Goal: Task Accomplishment & Management: Manage account settings

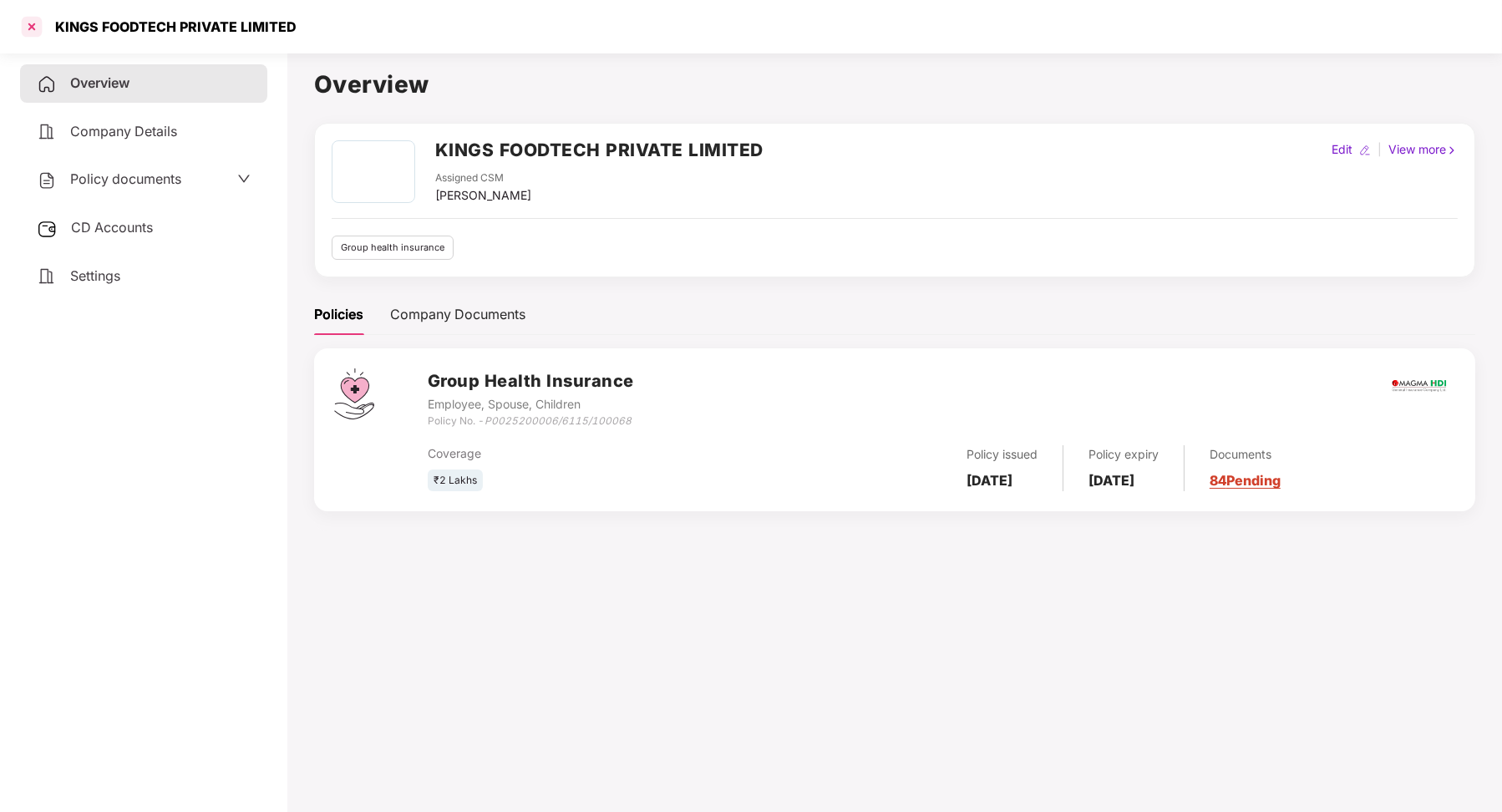
click at [30, 29] on div at bounding box center [31, 26] width 27 height 27
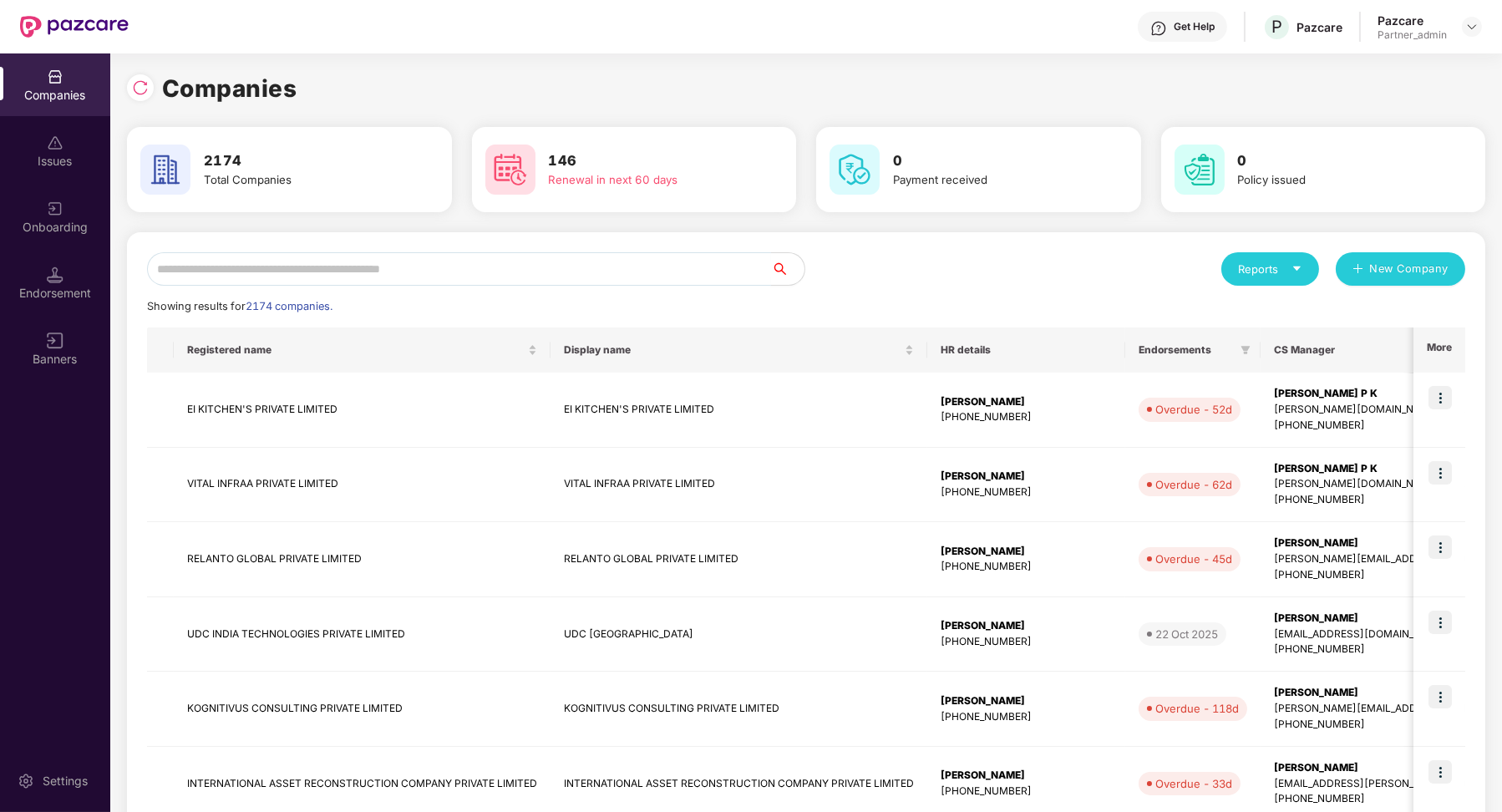
click at [466, 259] on input "text" at bounding box center [459, 269] width 624 height 34
type input "*"
click at [1465, 16] on div at bounding box center [1471, 26] width 20 height 20
click at [1471, 37] on div "Pazcare Partner_admin" at bounding box center [1429, 27] width 105 height 29
click at [1472, 29] on img at bounding box center [1471, 26] width 13 height 13
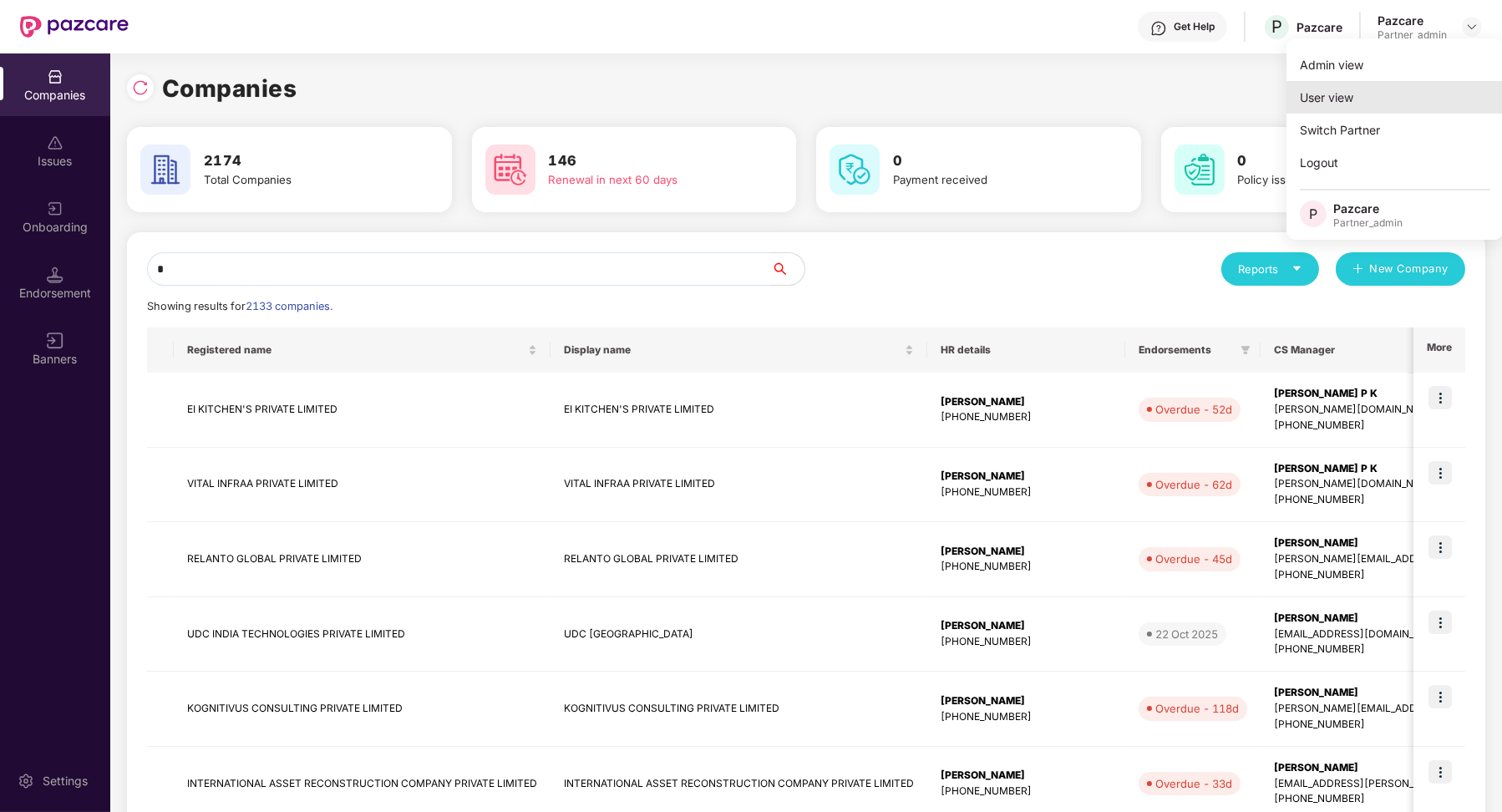
click at [1393, 99] on div "User view" at bounding box center [1395, 98] width 217 height 33
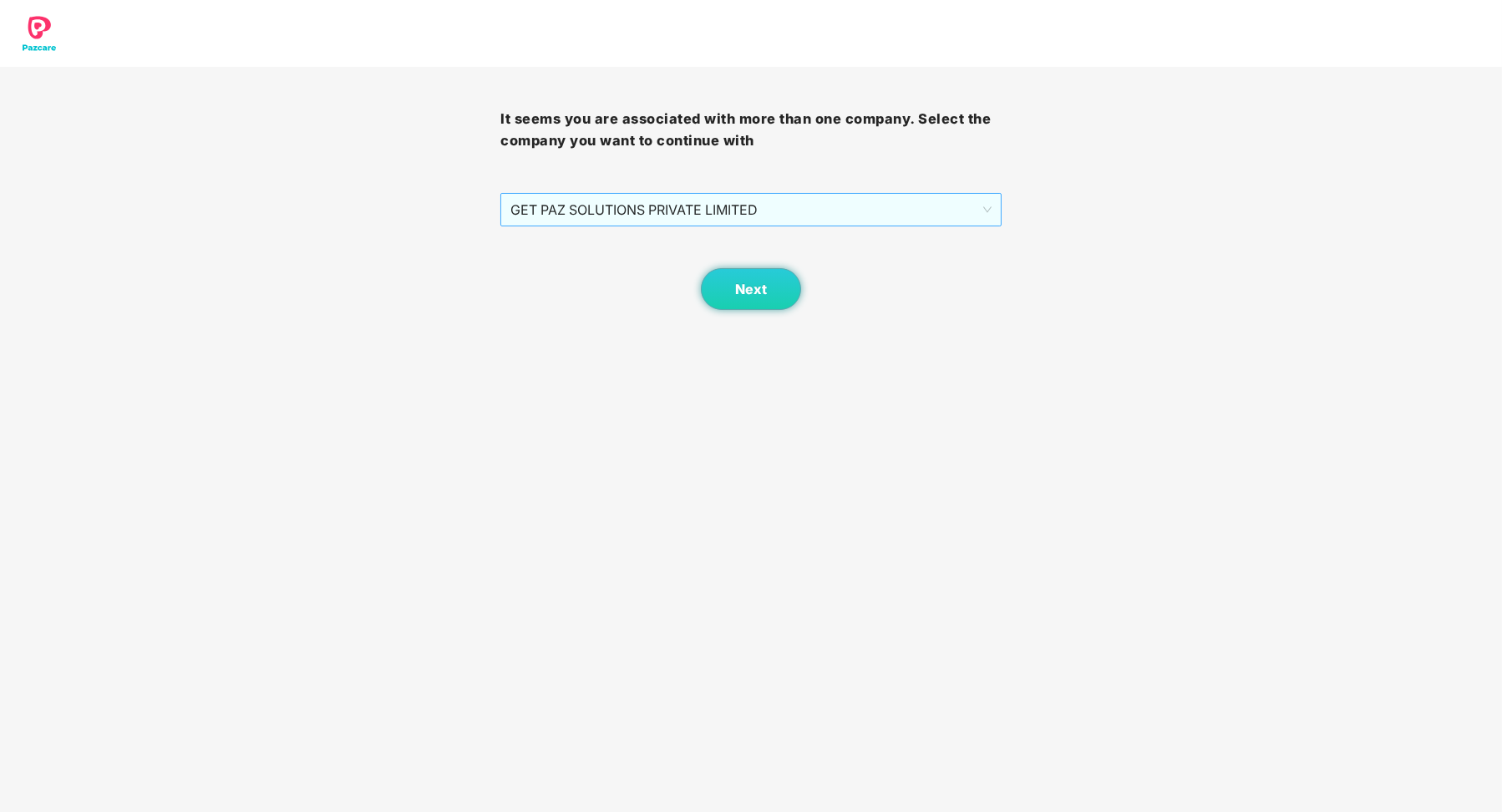
click at [986, 213] on span "GET PAZ SOLUTIONS PRIVATE LIMITED" at bounding box center [750, 209] width 480 height 32
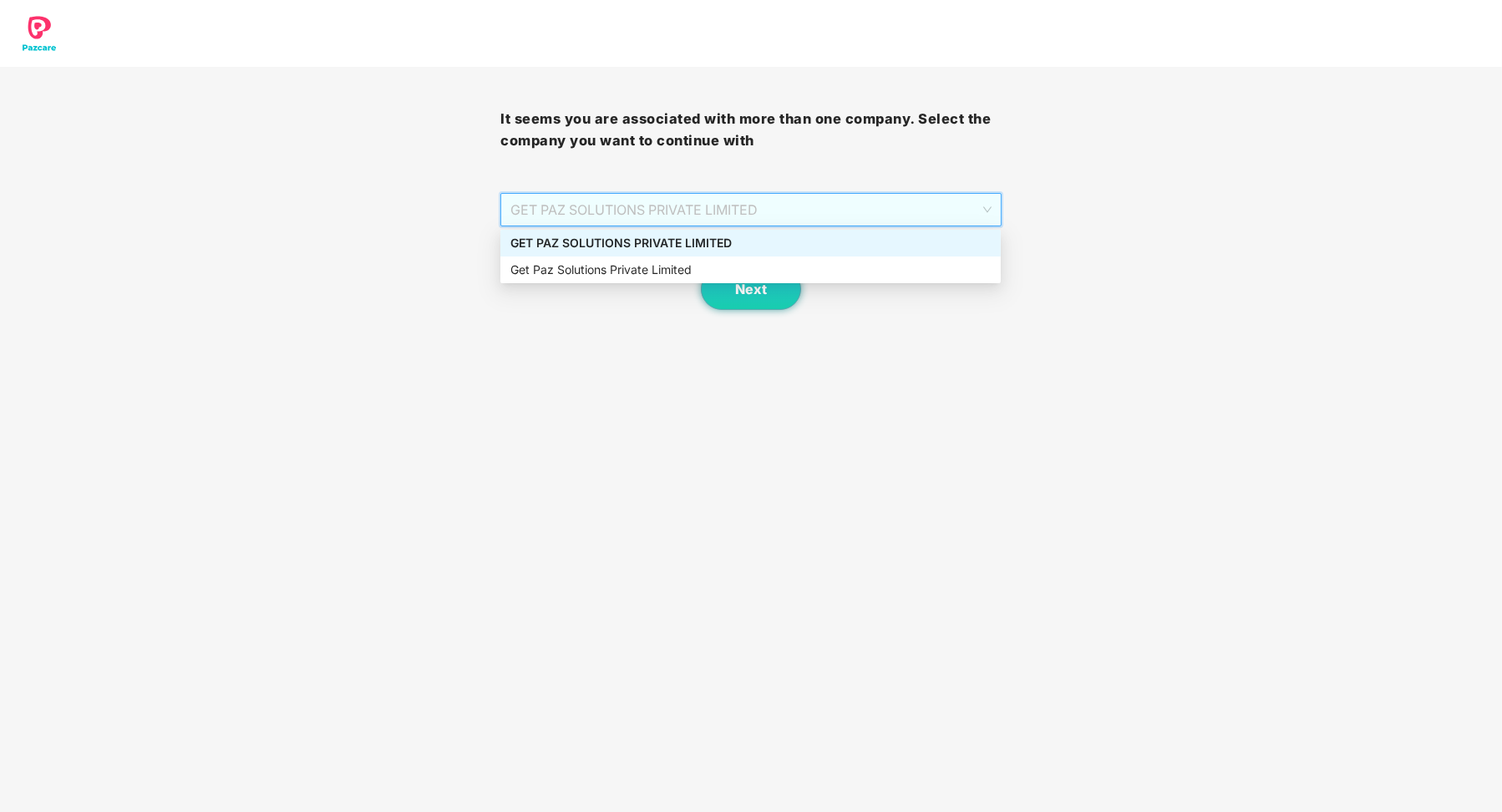
click at [873, 244] on div "GET PAZ SOLUTIONS PRIVATE LIMITED" at bounding box center [750, 242] width 480 height 18
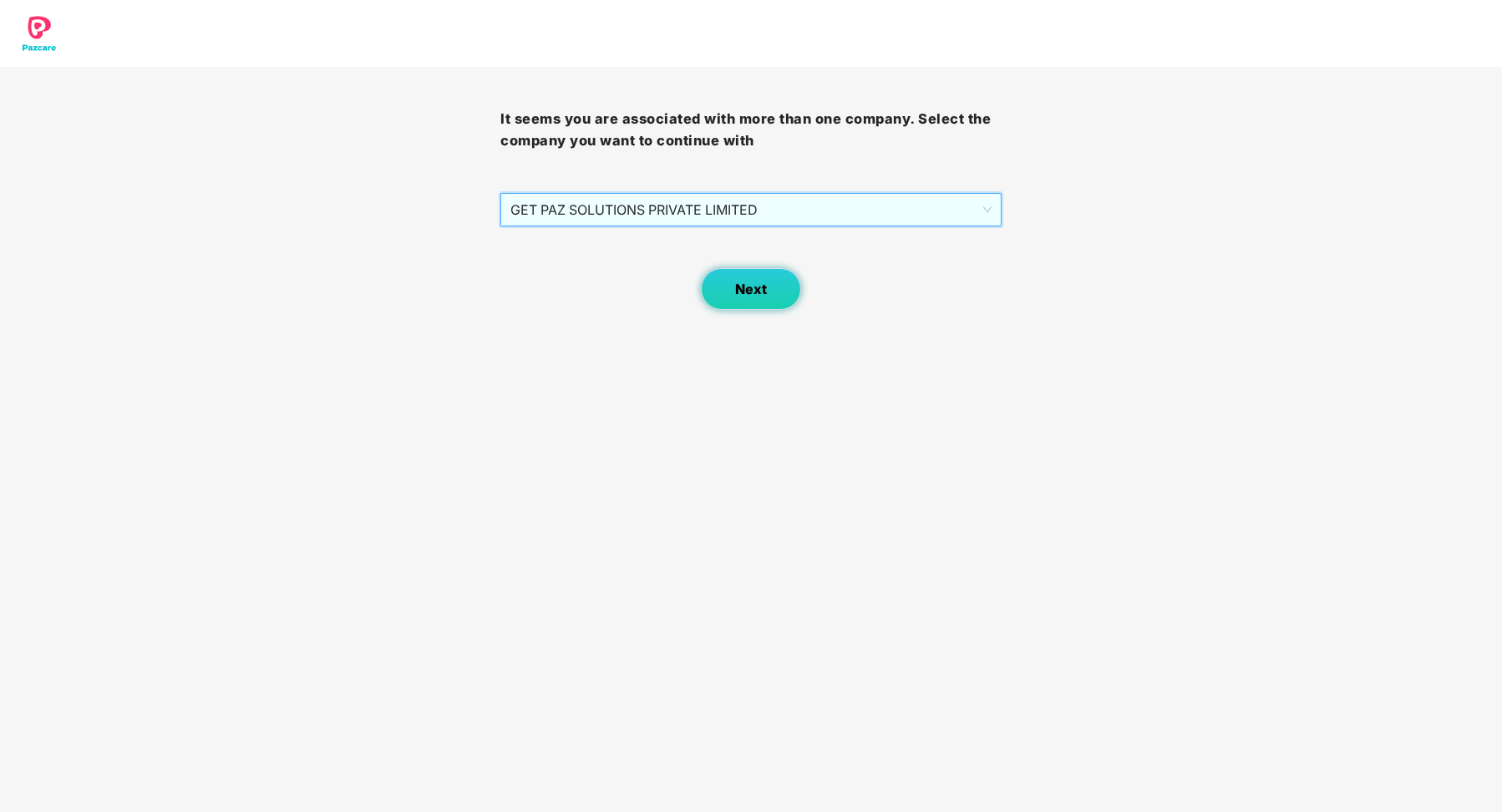
click at [758, 292] on span "Next" at bounding box center [751, 290] width 32 height 16
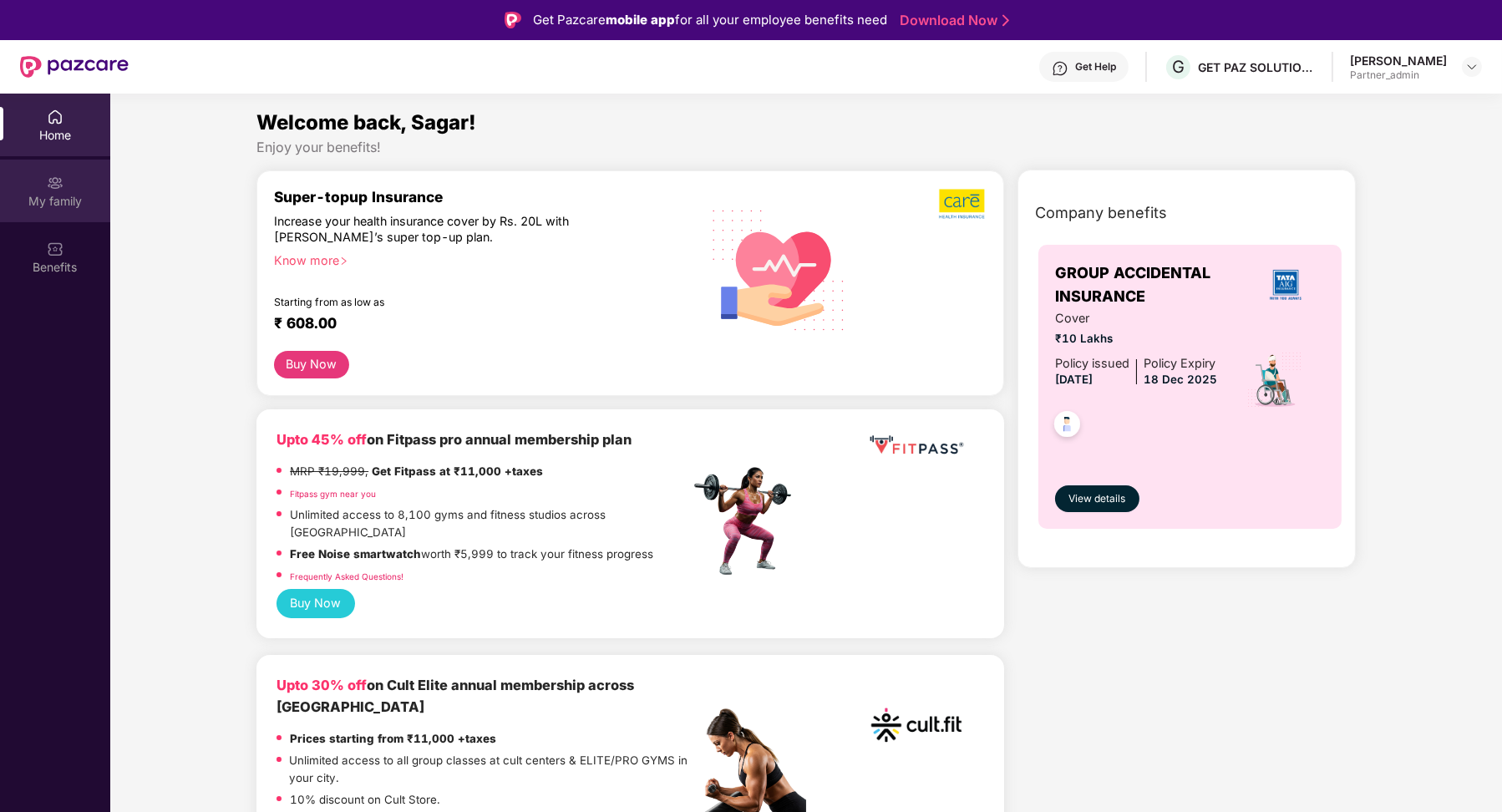
click at [66, 195] on div "My family" at bounding box center [55, 201] width 111 height 16
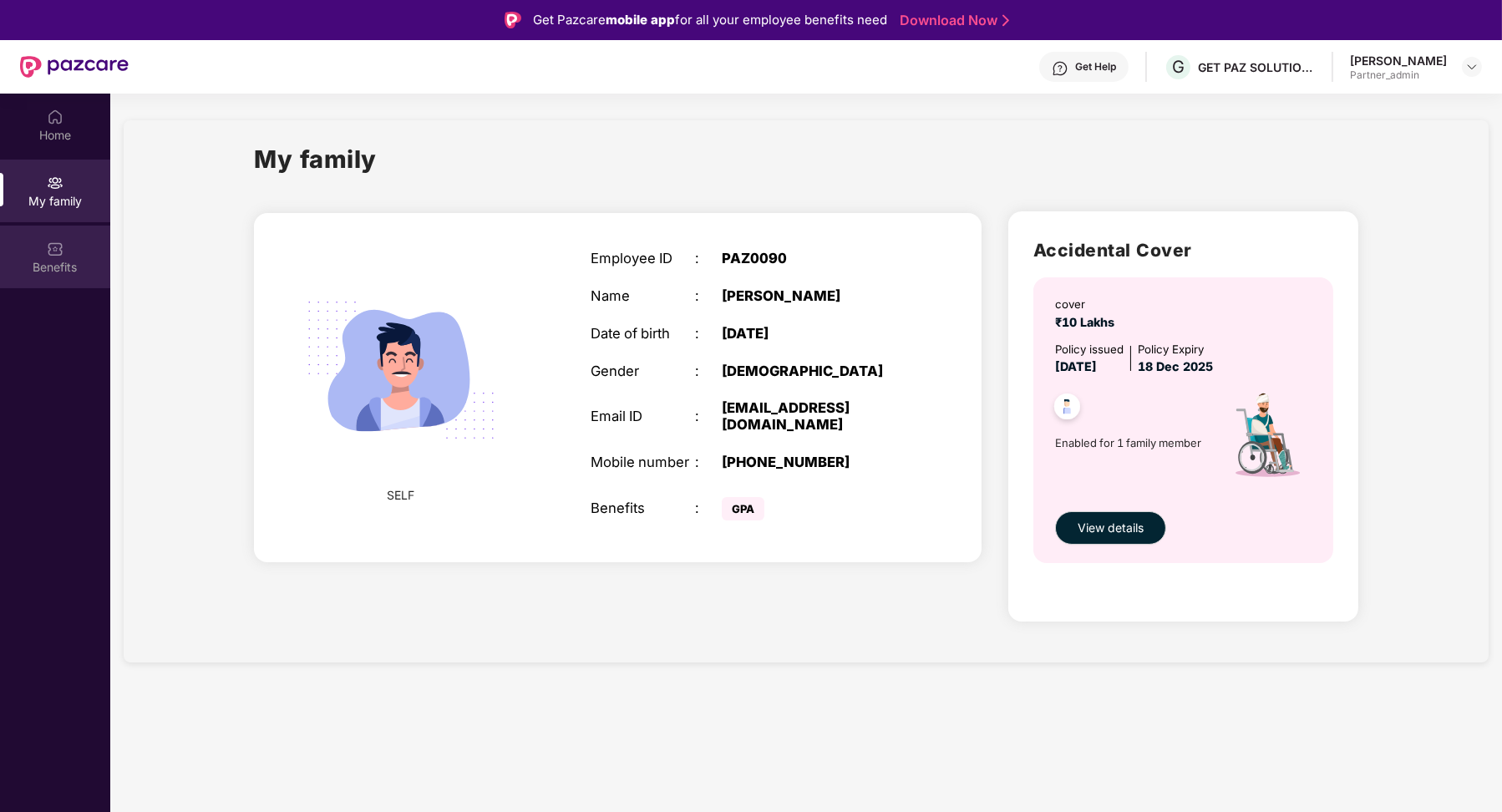
click at [69, 254] on div "Benefits" at bounding box center [55, 257] width 111 height 62
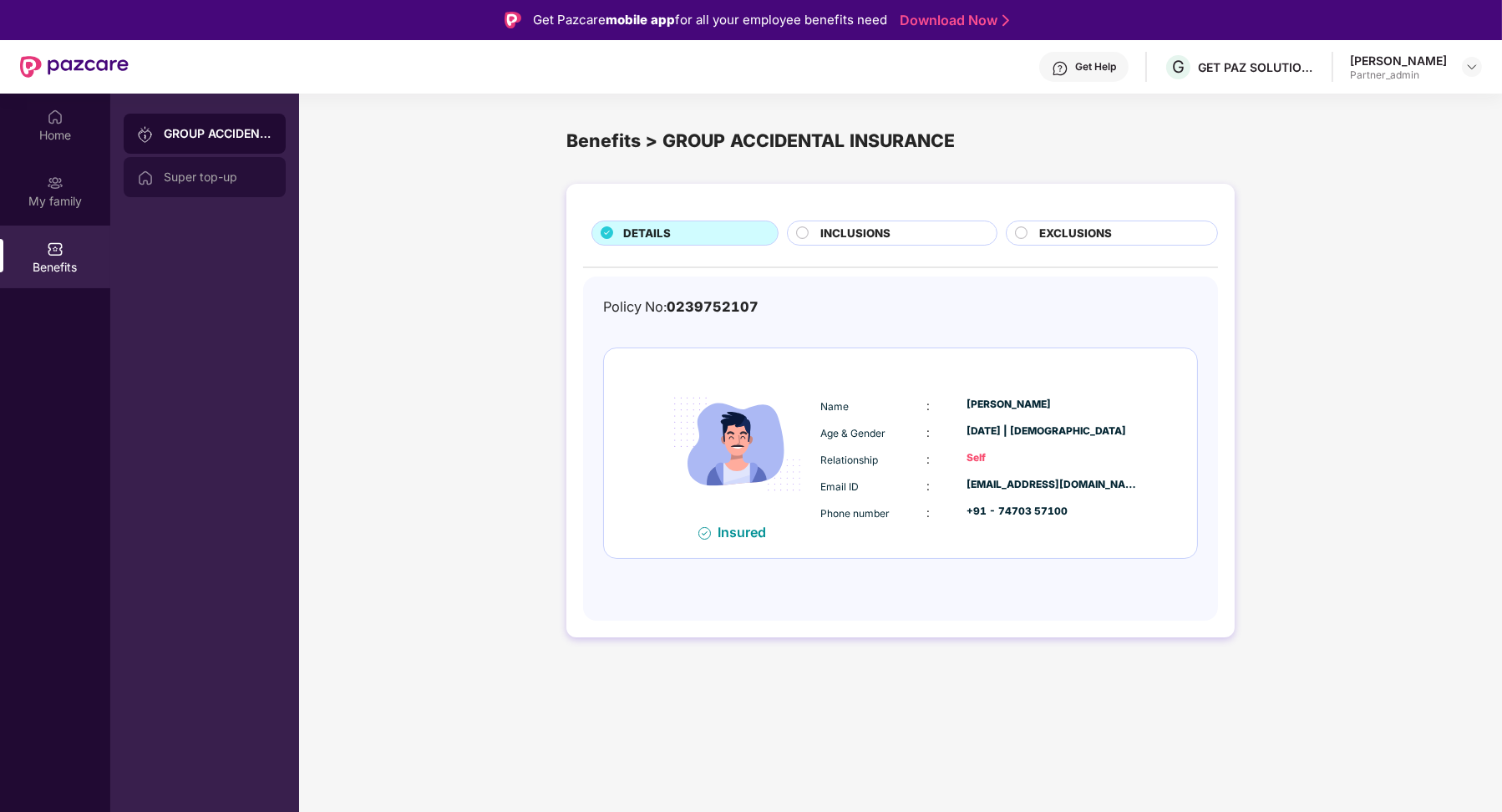
click at [172, 175] on div "Super top-up" at bounding box center [218, 176] width 109 height 13
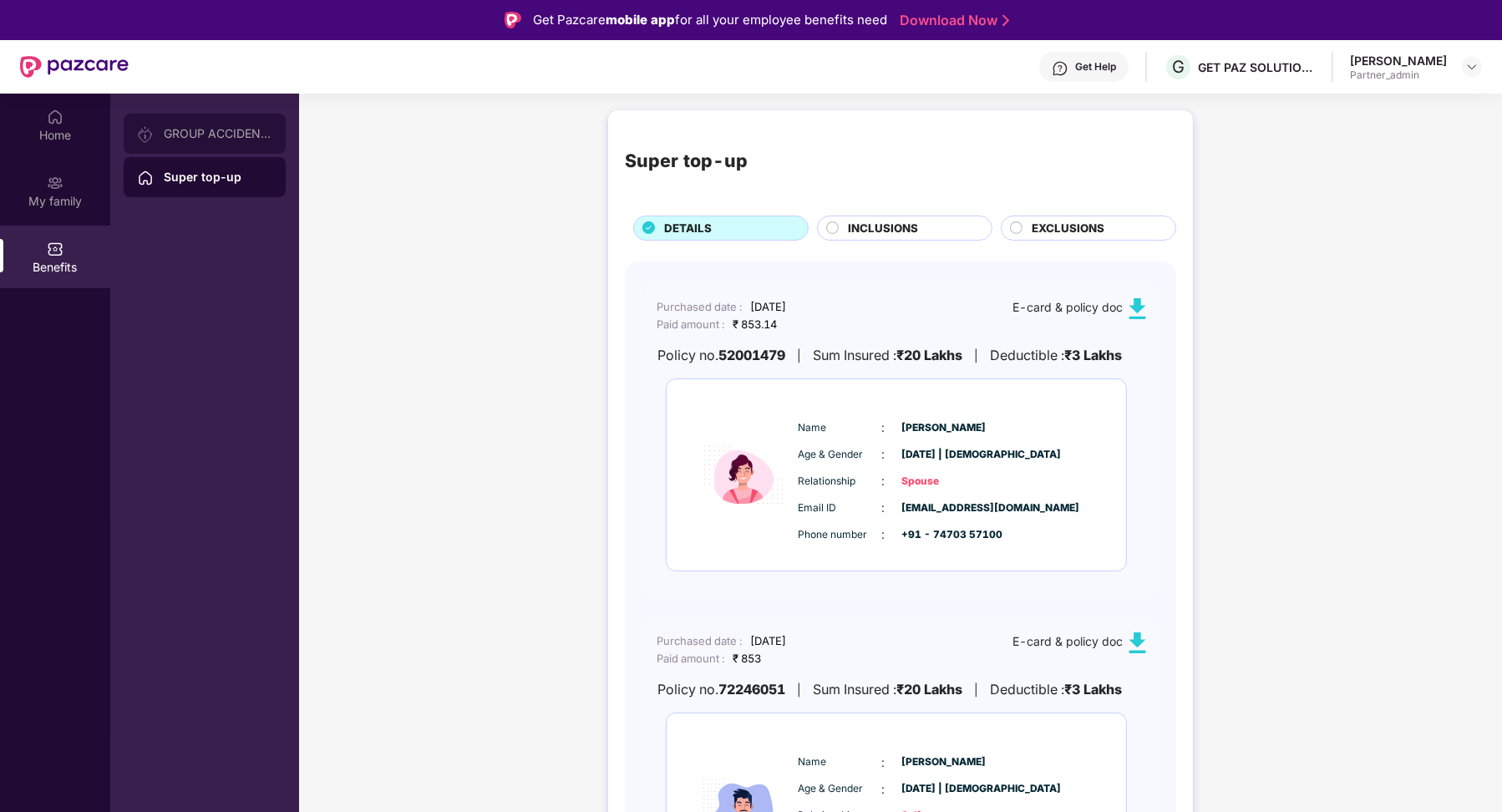
click at [224, 127] on div "GROUP ACCIDENTAL INSURANCE" at bounding box center [218, 133] width 109 height 13
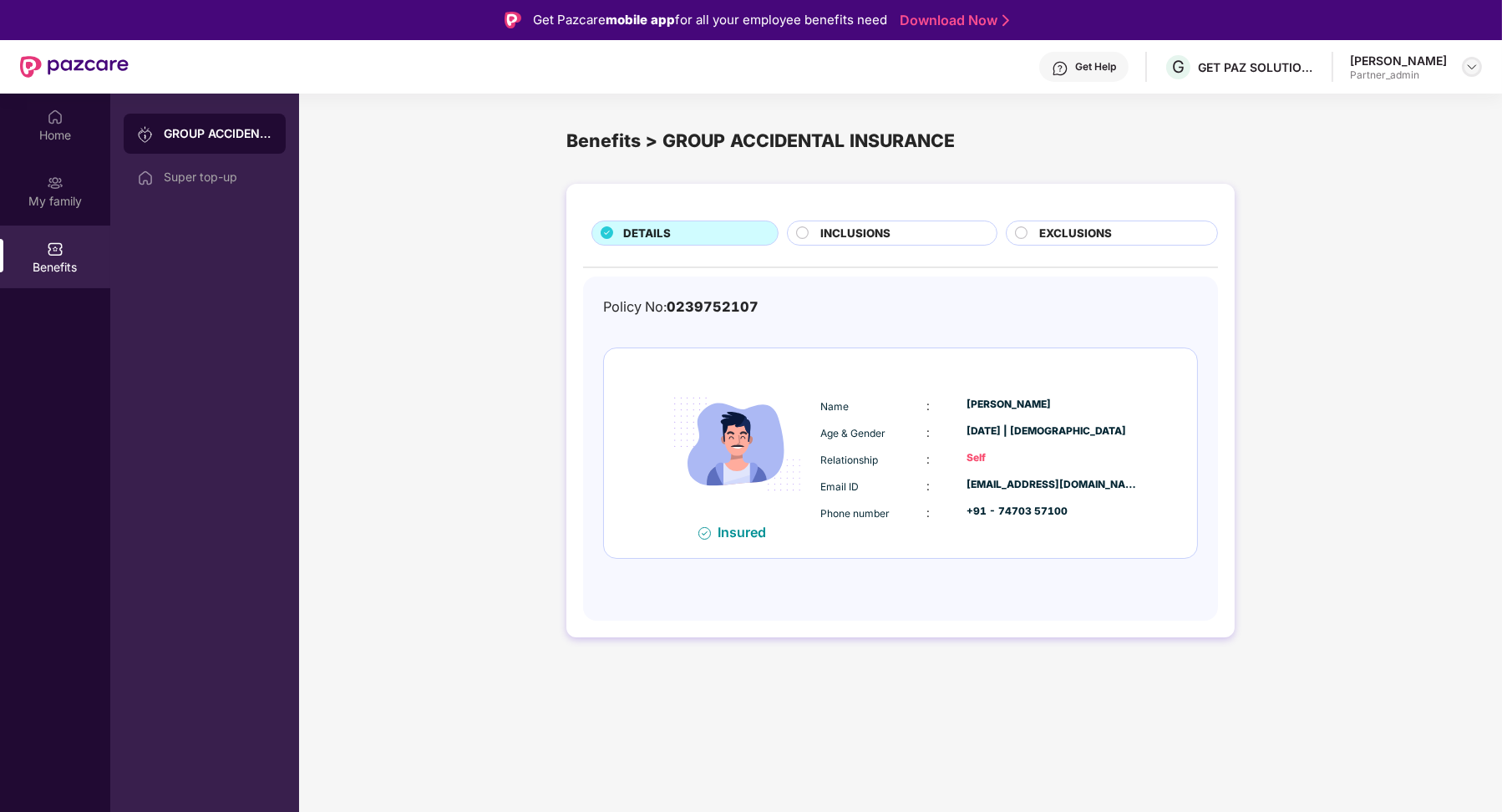
click at [1477, 61] on img at bounding box center [1471, 67] width 13 height 13
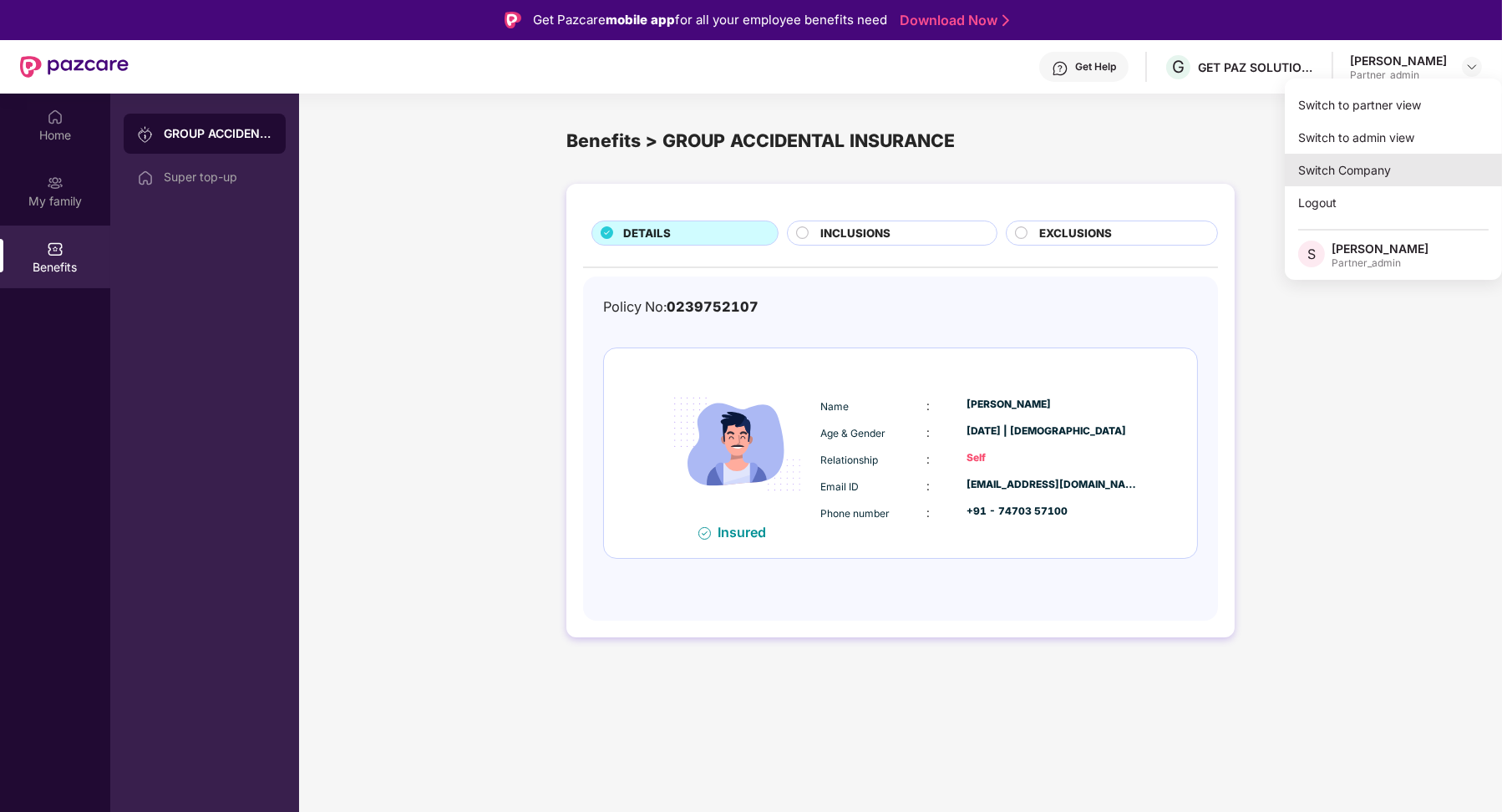
click at [1390, 159] on div "Switch Company" at bounding box center [1393, 170] width 217 height 33
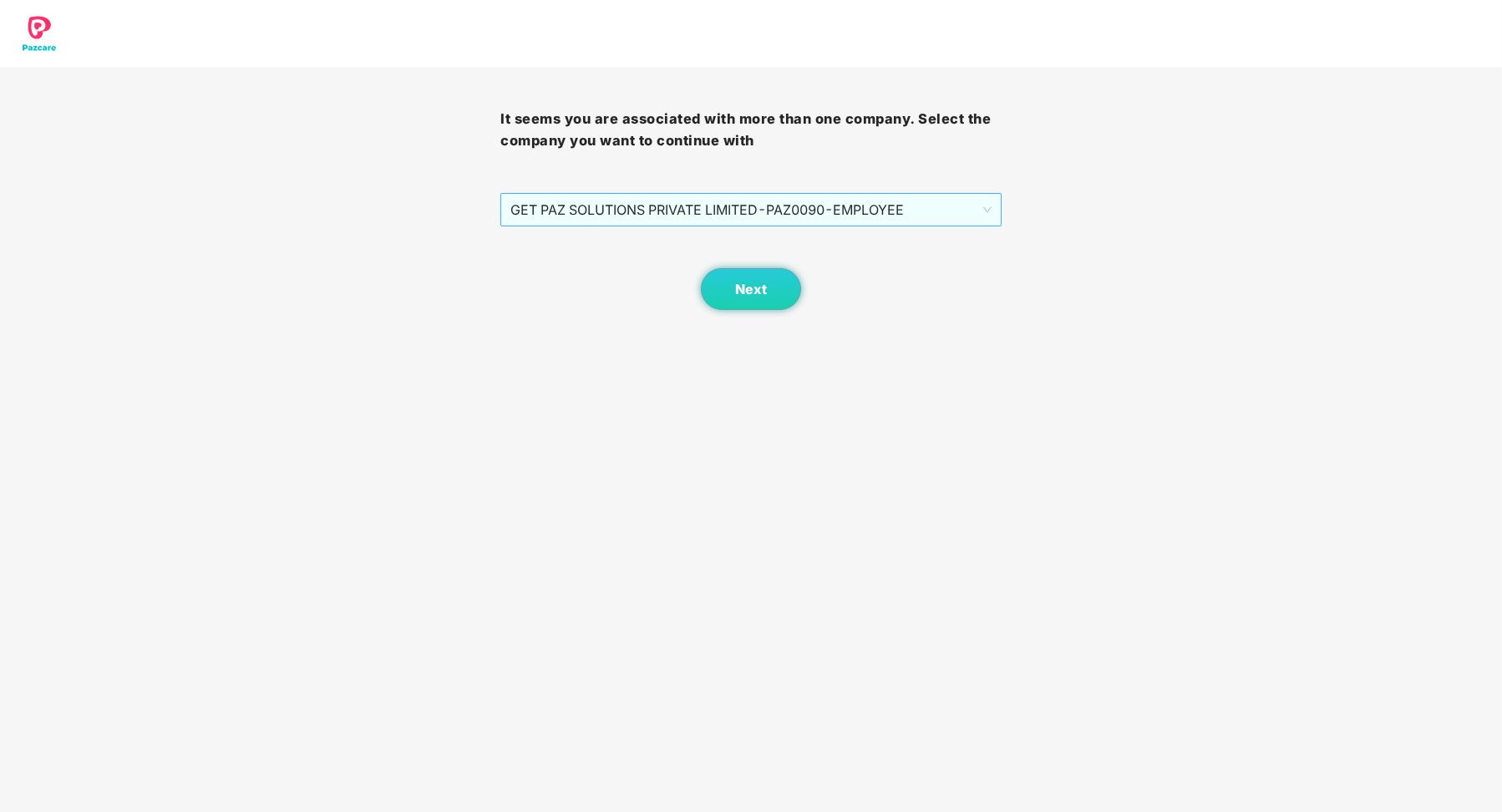
click at [898, 221] on span "GET PAZ SOLUTIONS PRIVATE LIMITED - PAZ0090 - EMPLOYEE" at bounding box center [750, 209] width 480 height 32
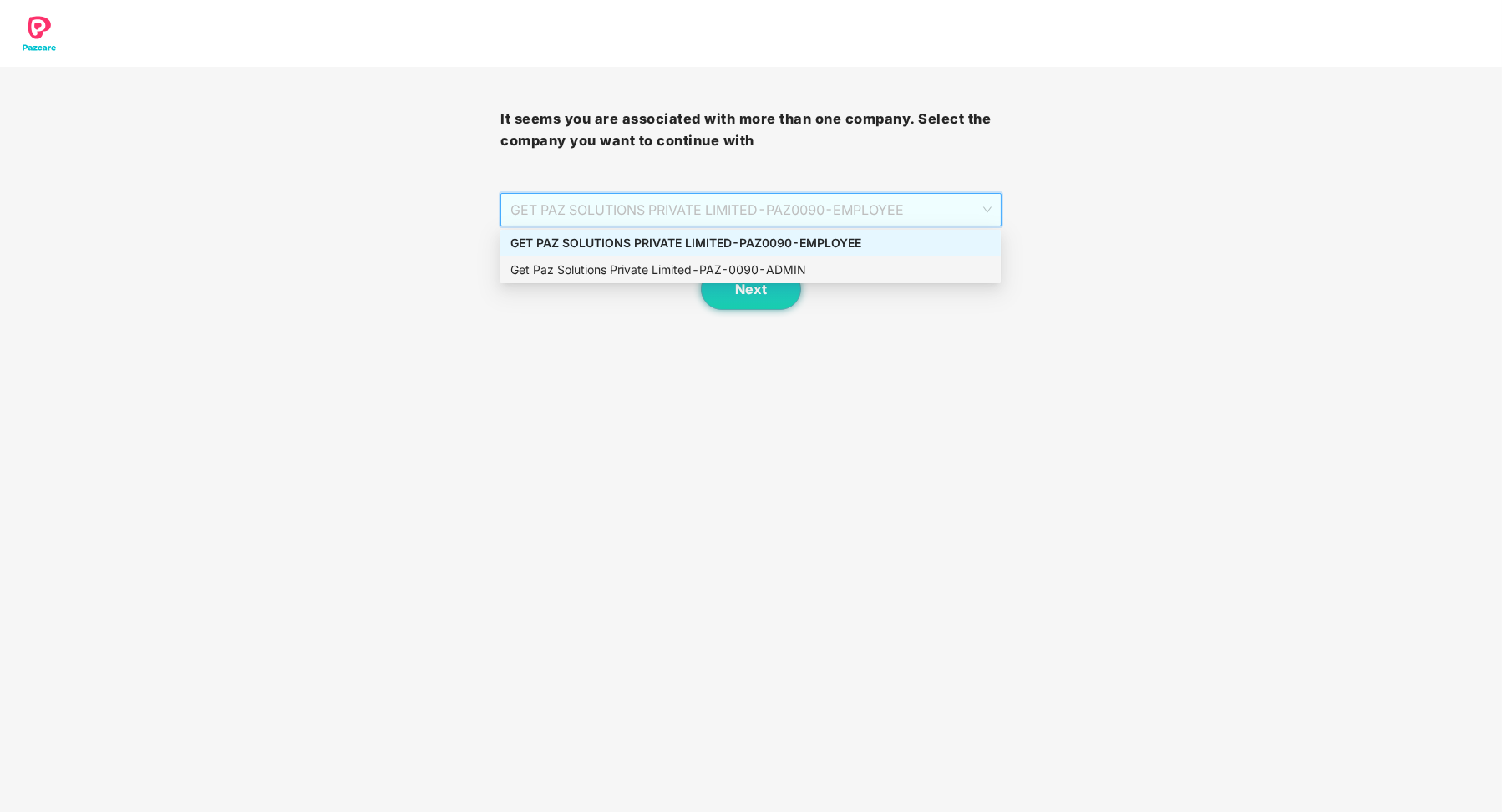
click at [865, 257] on div "Get Paz Solutions Private Limited - PAZ-0090 - ADMIN" at bounding box center [751, 270] width 501 height 27
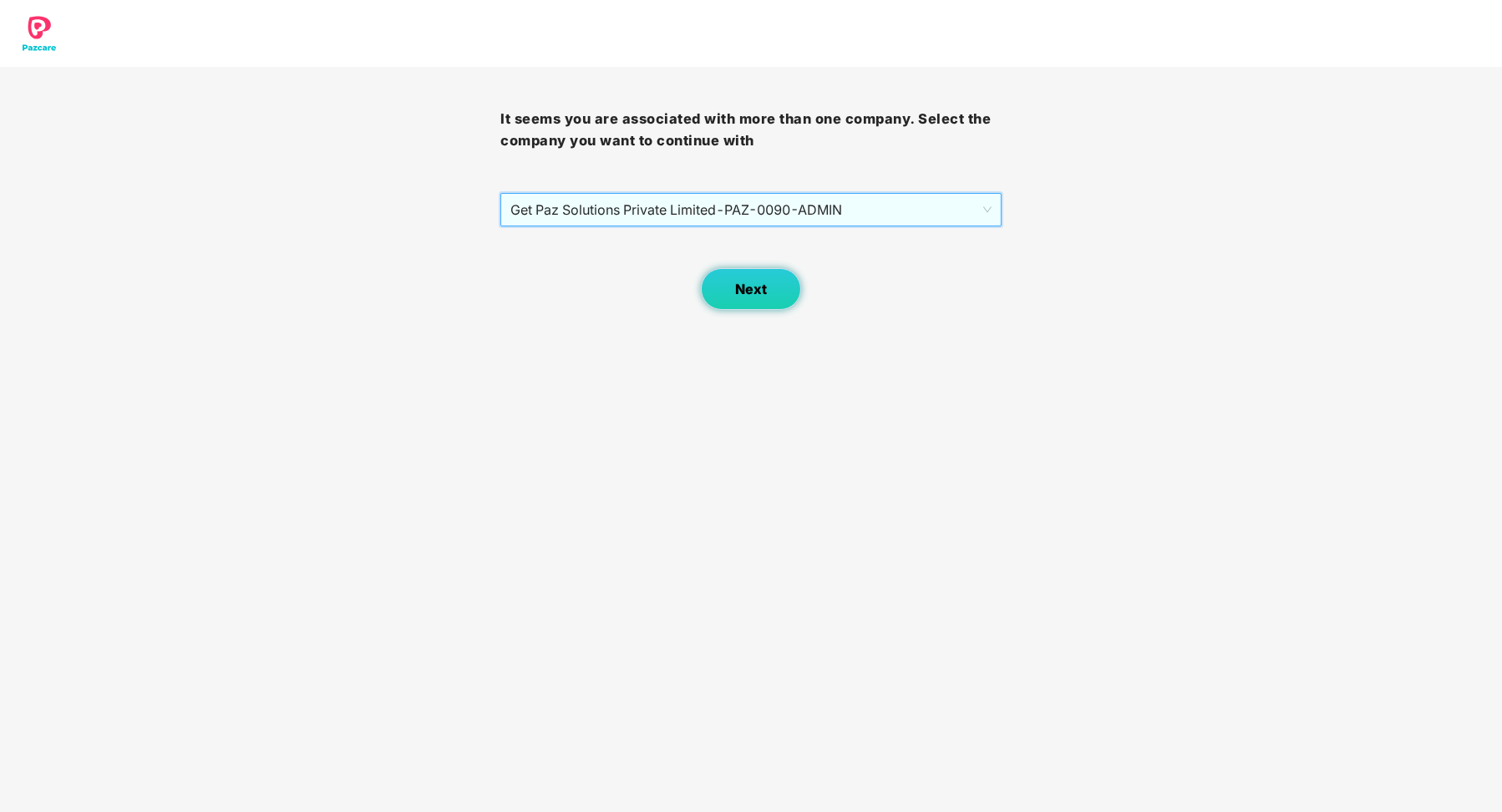
click at [781, 286] on button "Next" at bounding box center [751, 289] width 100 height 42
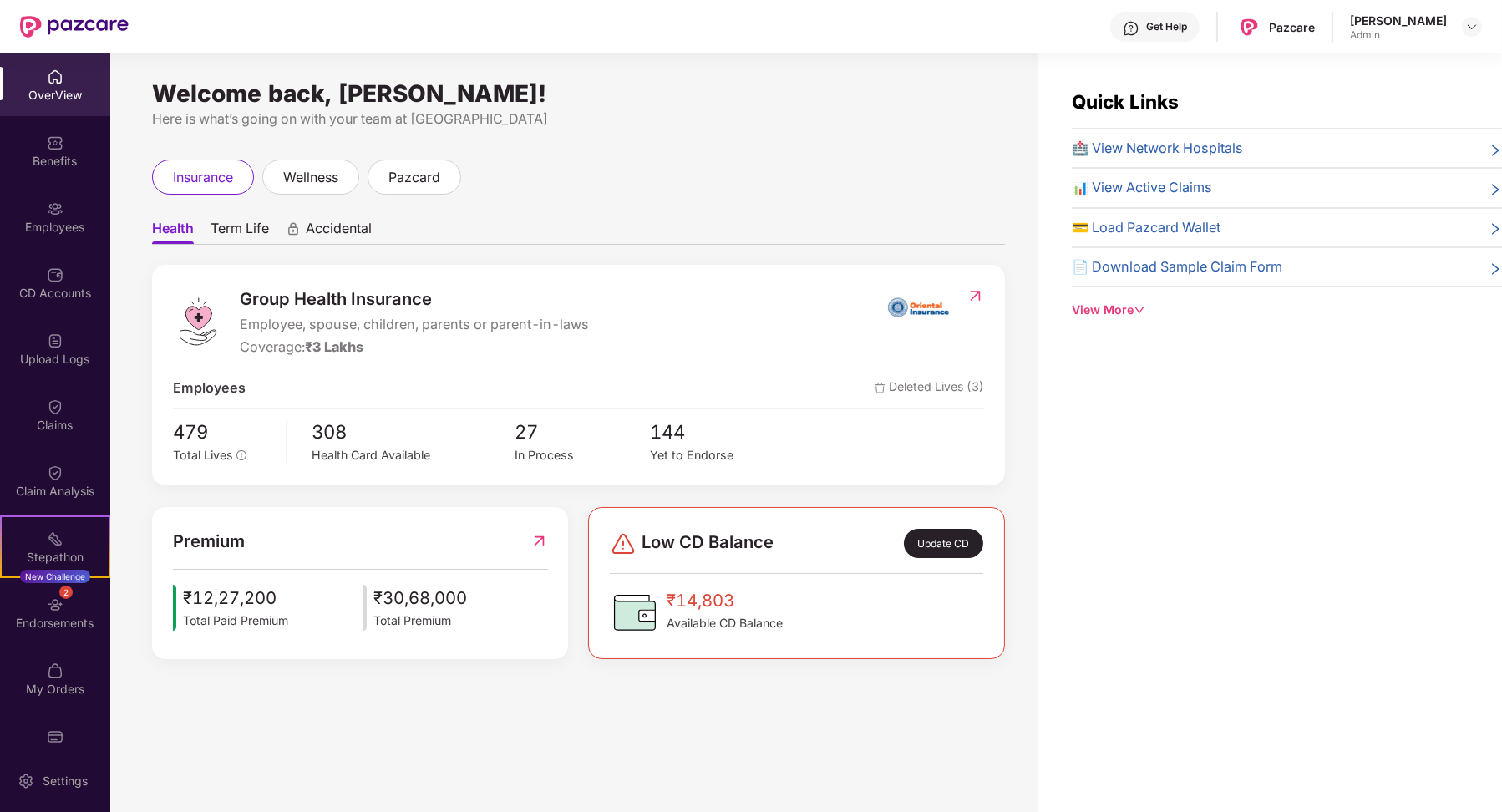
scroll to position [53, 0]
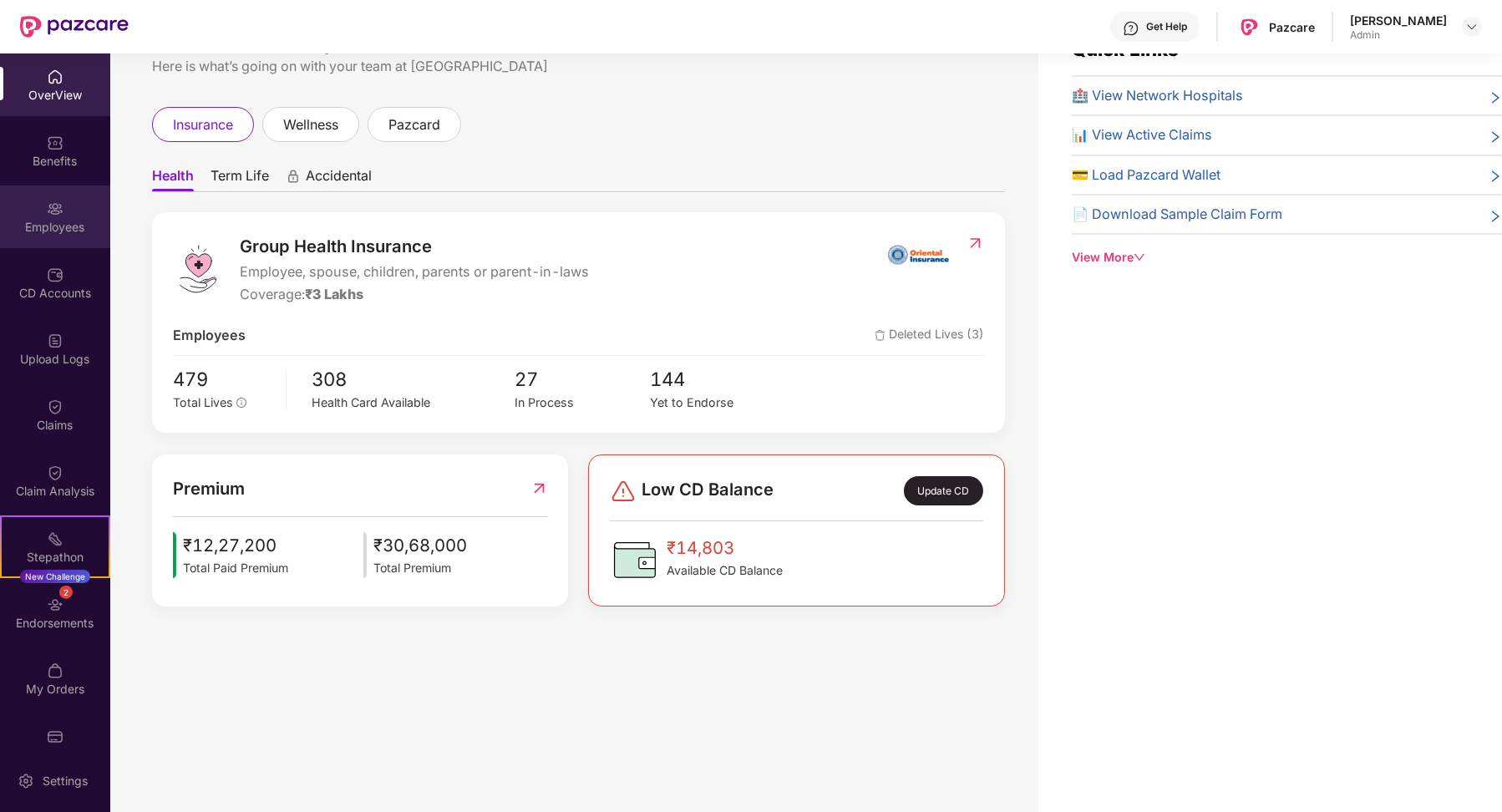
click at [65, 209] on div "Employees" at bounding box center [55, 216] width 111 height 62
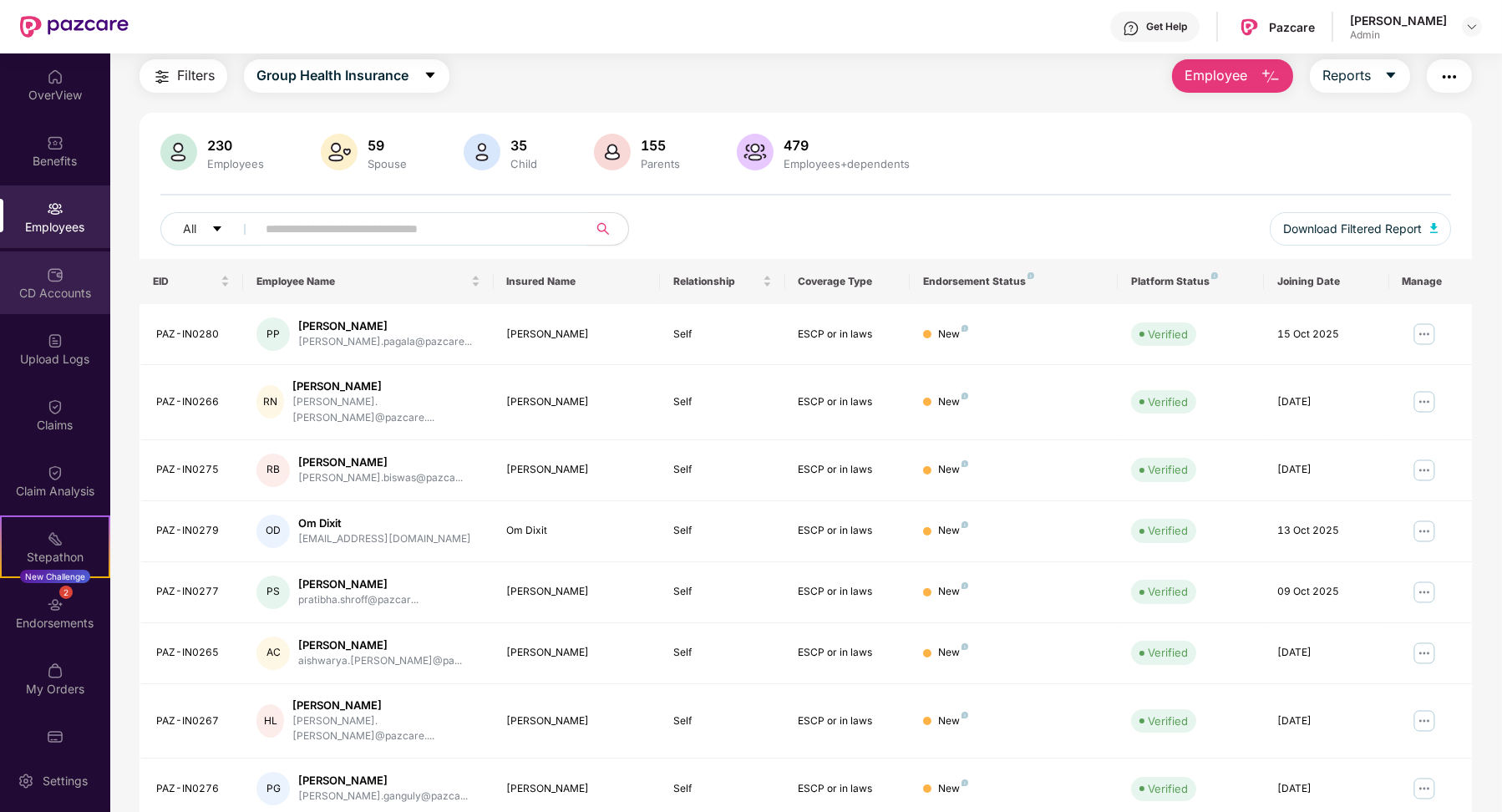
click at [61, 277] on div "CD Accounts" at bounding box center [55, 283] width 111 height 62
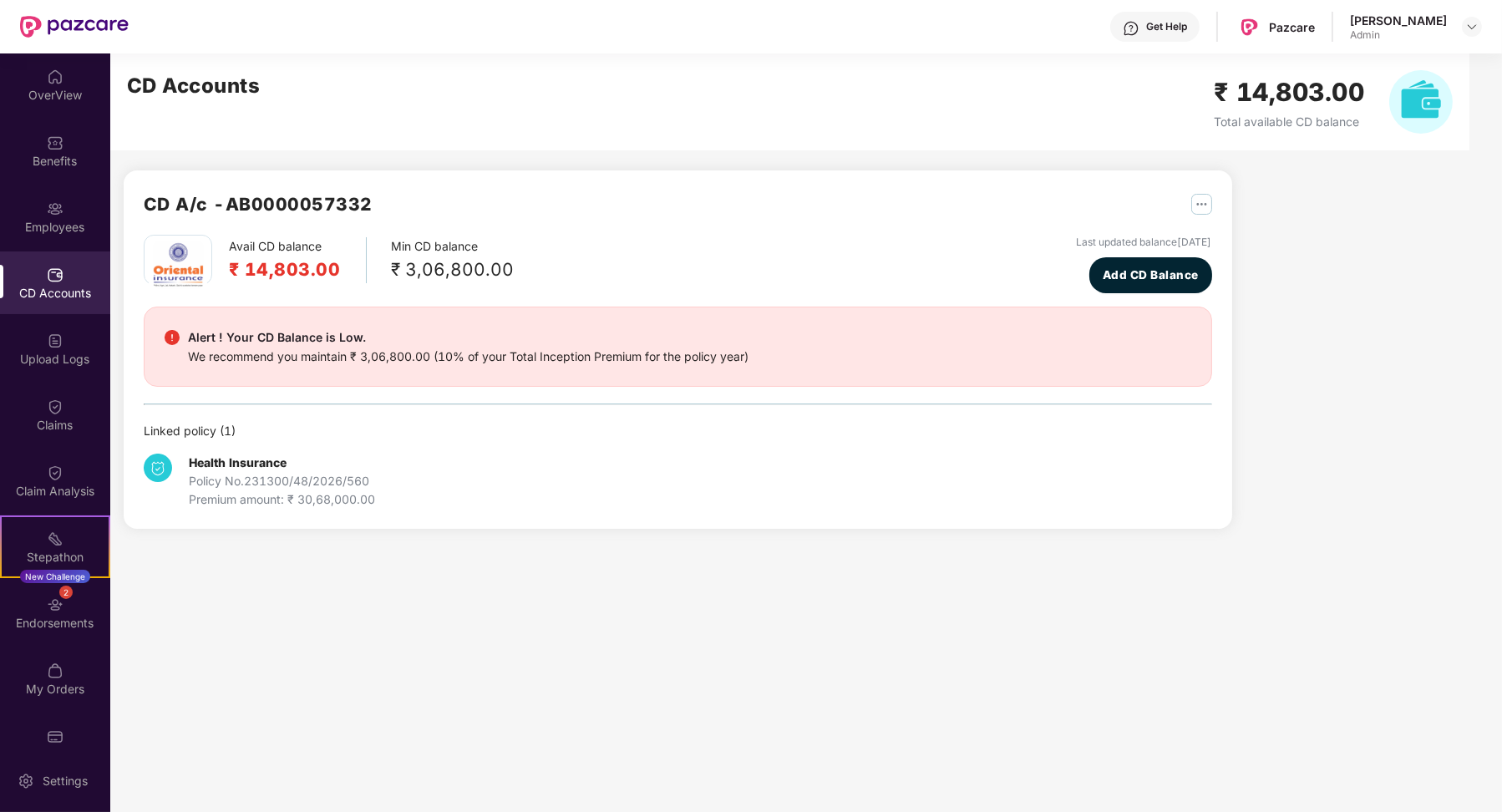
scroll to position [0, 0]
click at [1470, 42] on div "Get Help Pazcare Sagar Farera Admin" at bounding box center [805, 27] width 1353 height 54
click at [1470, 37] on div "Sagar Farera Admin" at bounding box center [1416, 27] width 132 height 29
click at [1469, 29] on img at bounding box center [1471, 26] width 13 height 13
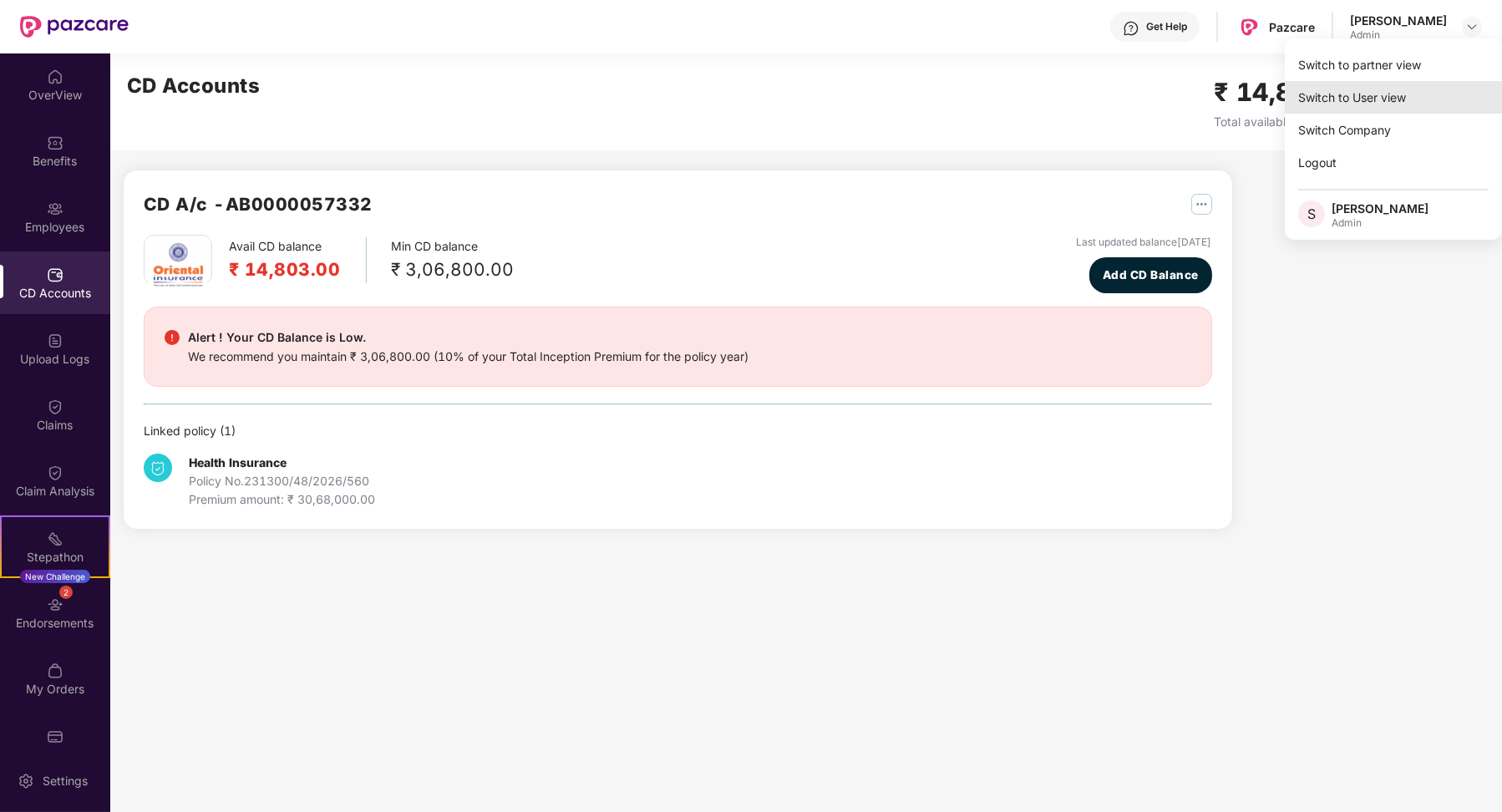
click at [1393, 97] on div "Switch to User view" at bounding box center [1393, 98] width 217 height 33
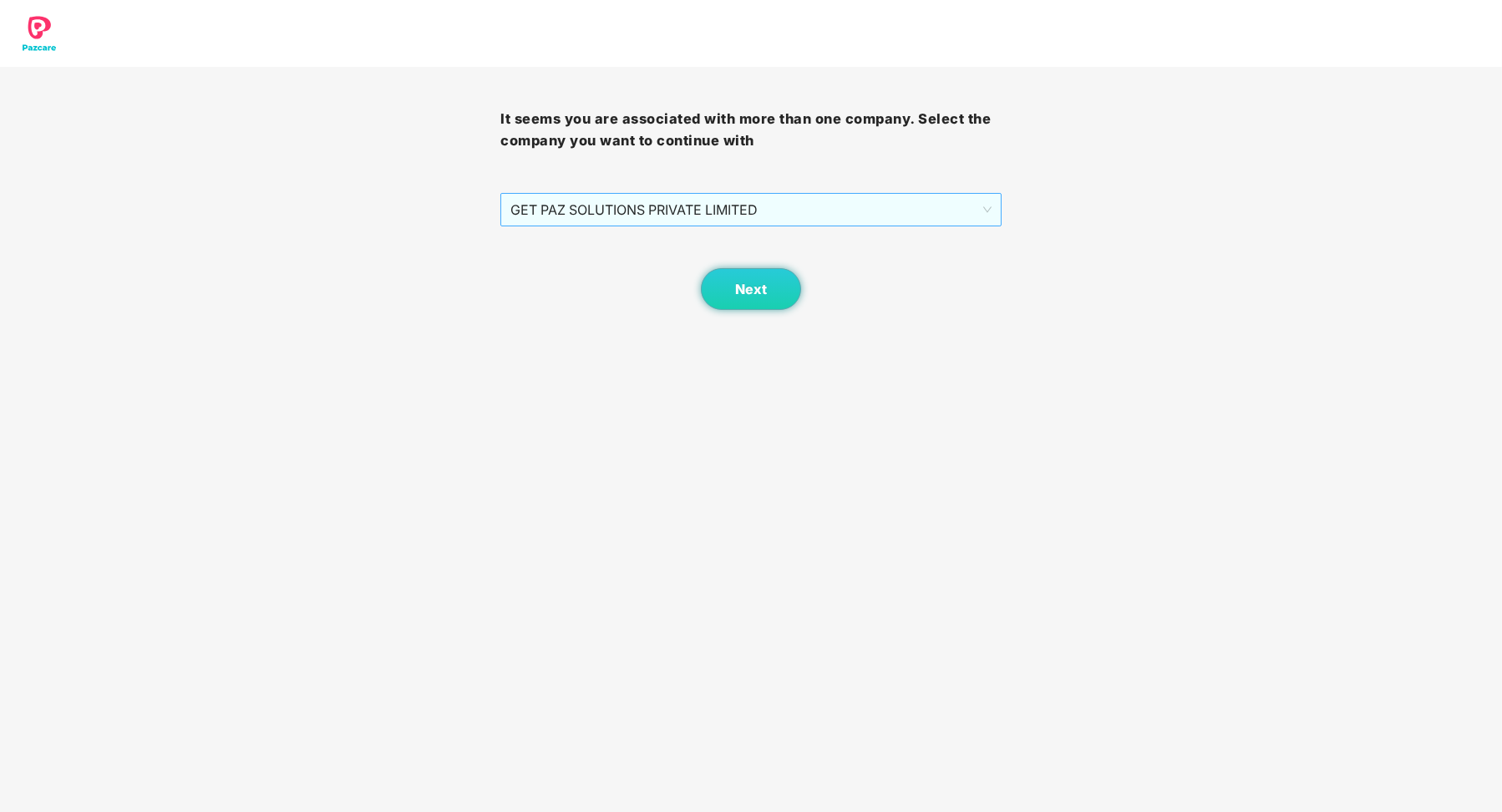
click at [633, 198] on span "GET PAZ SOLUTIONS PRIVATE LIMITED" at bounding box center [750, 209] width 480 height 32
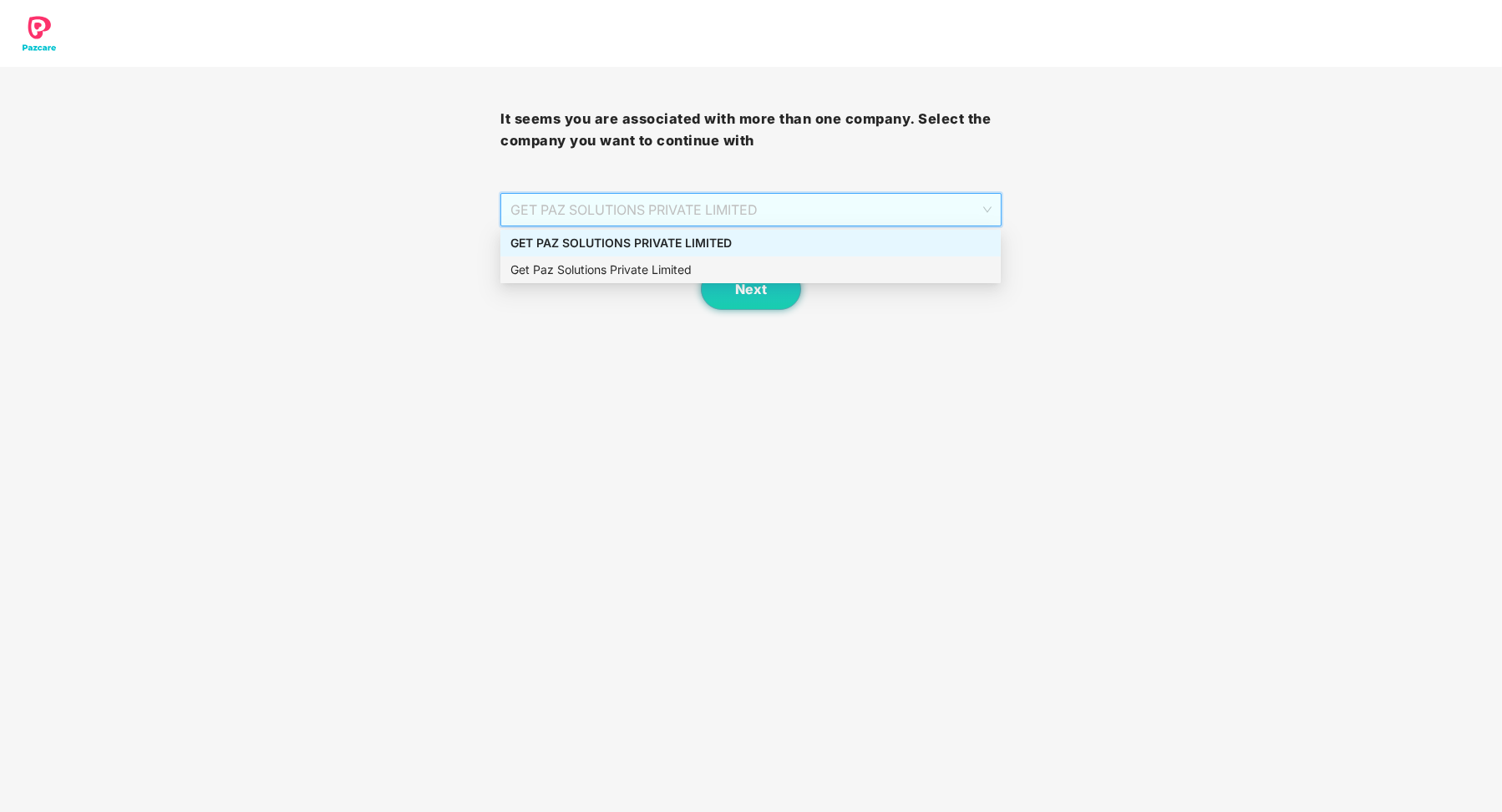
click at [621, 268] on div "Get Paz Solutions Private Limited" at bounding box center [750, 269] width 480 height 18
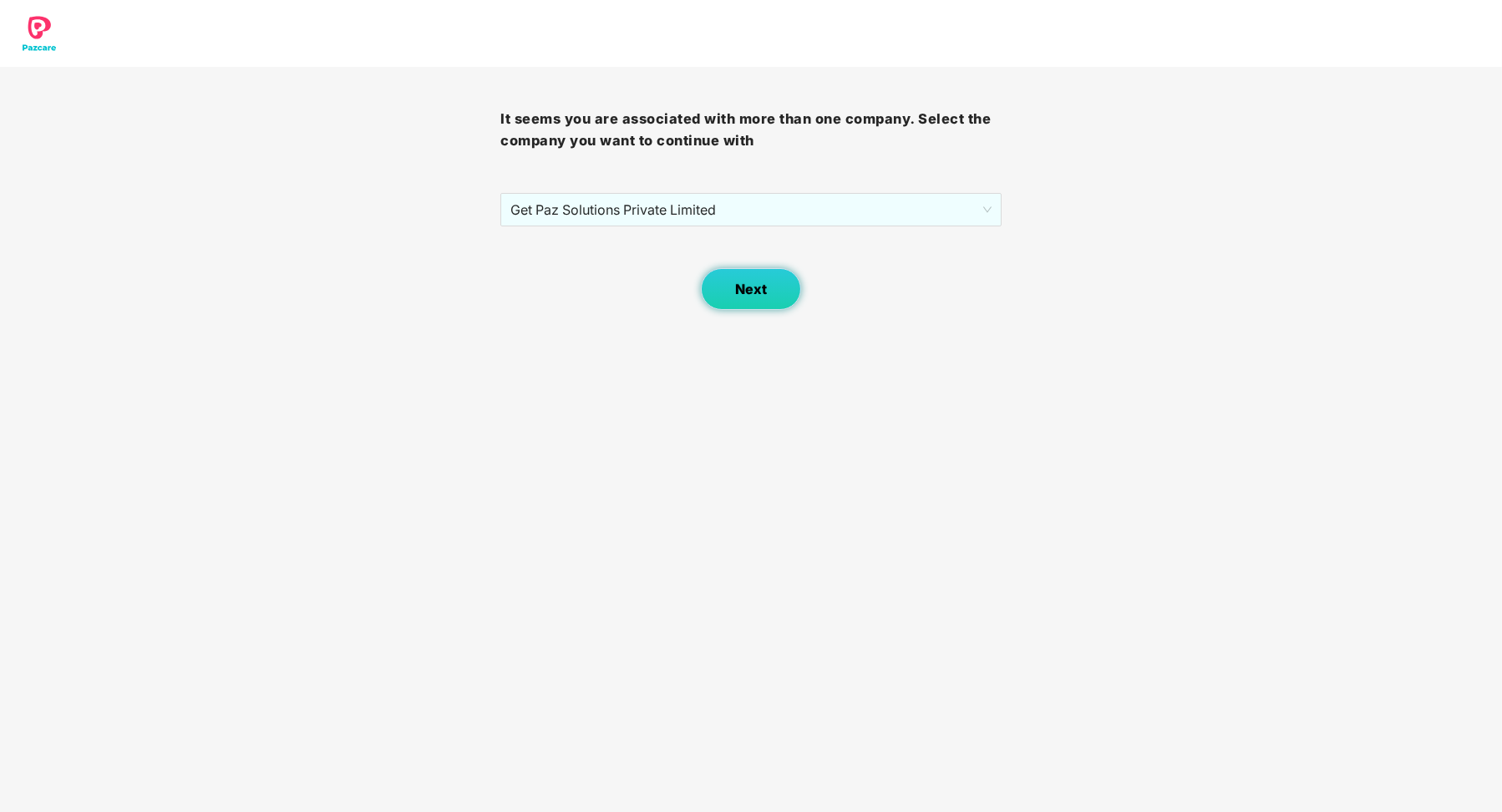
click at [763, 278] on button "Next" at bounding box center [751, 289] width 100 height 42
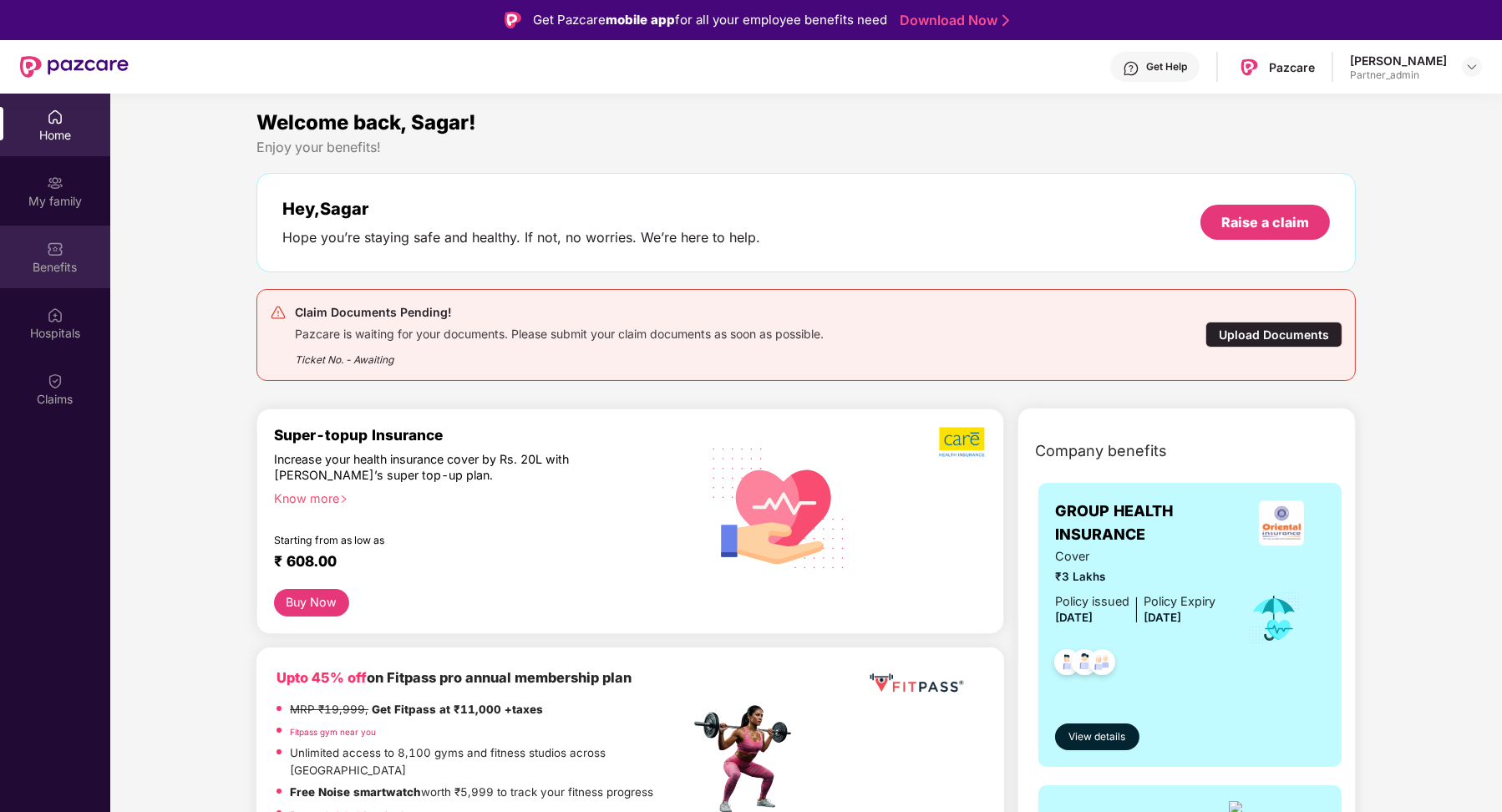
click at [82, 269] on div "Benefits" at bounding box center [55, 266] width 111 height 16
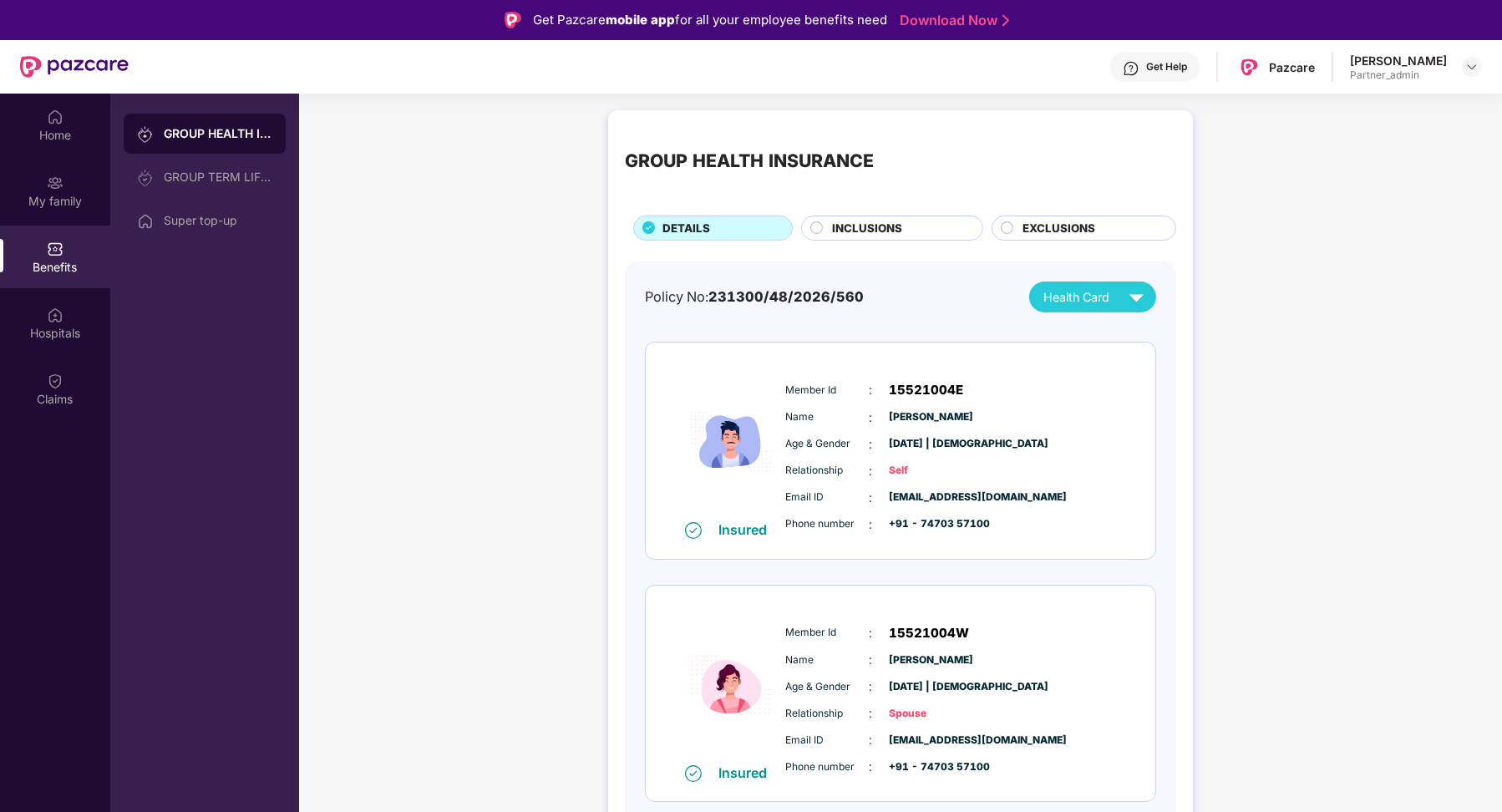
click at [218, 157] on div "GROUP HEALTH INSURANCE GROUP TERM LIFE INSURANCE Super top-up" at bounding box center [204, 176] width 162 height 127
click at [218, 178] on div "GROUP TERM LIFE INSURANCE" at bounding box center [218, 176] width 109 height 13
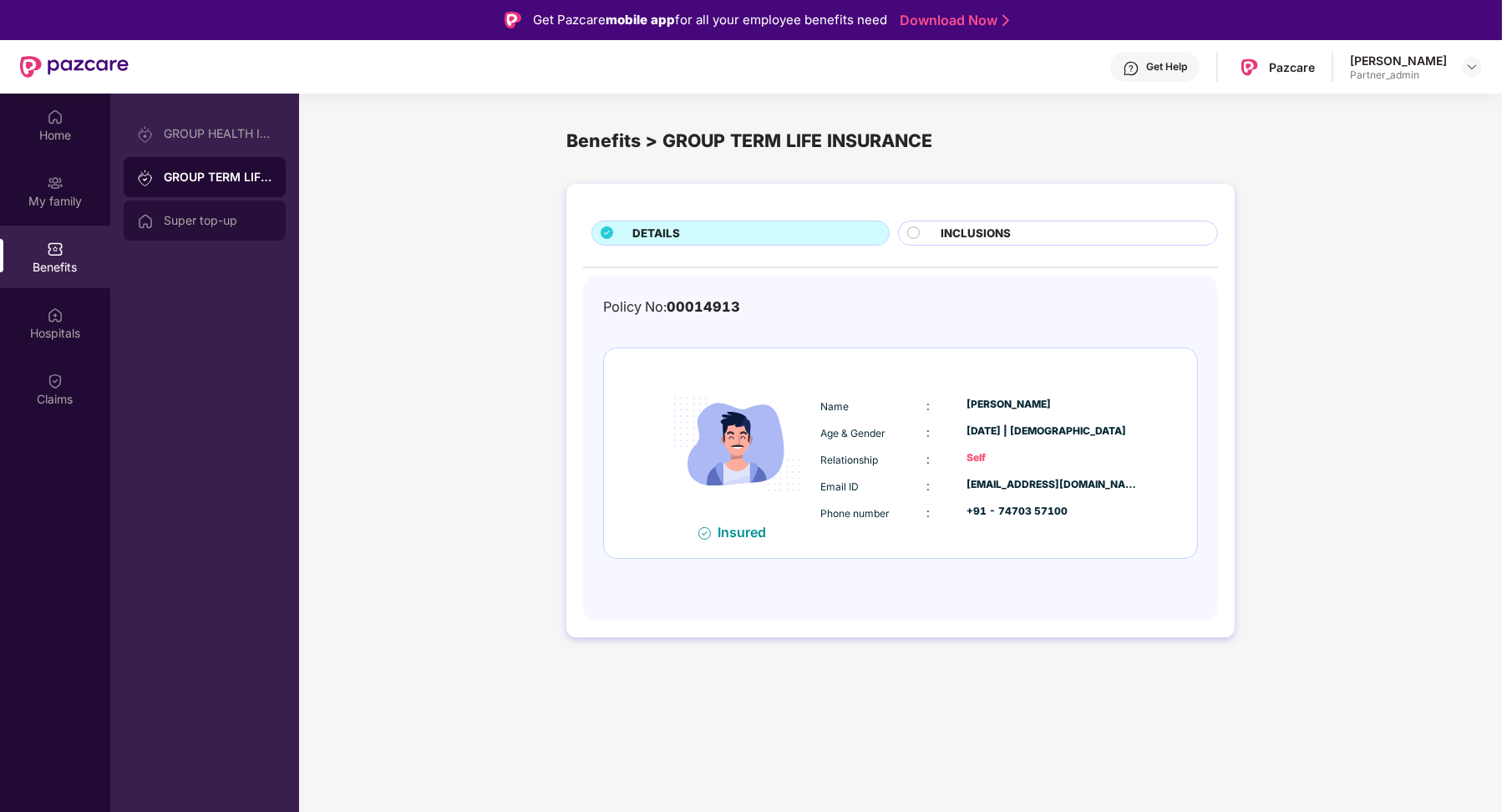
click at [215, 225] on div "Super top-up" at bounding box center [218, 220] width 109 height 13
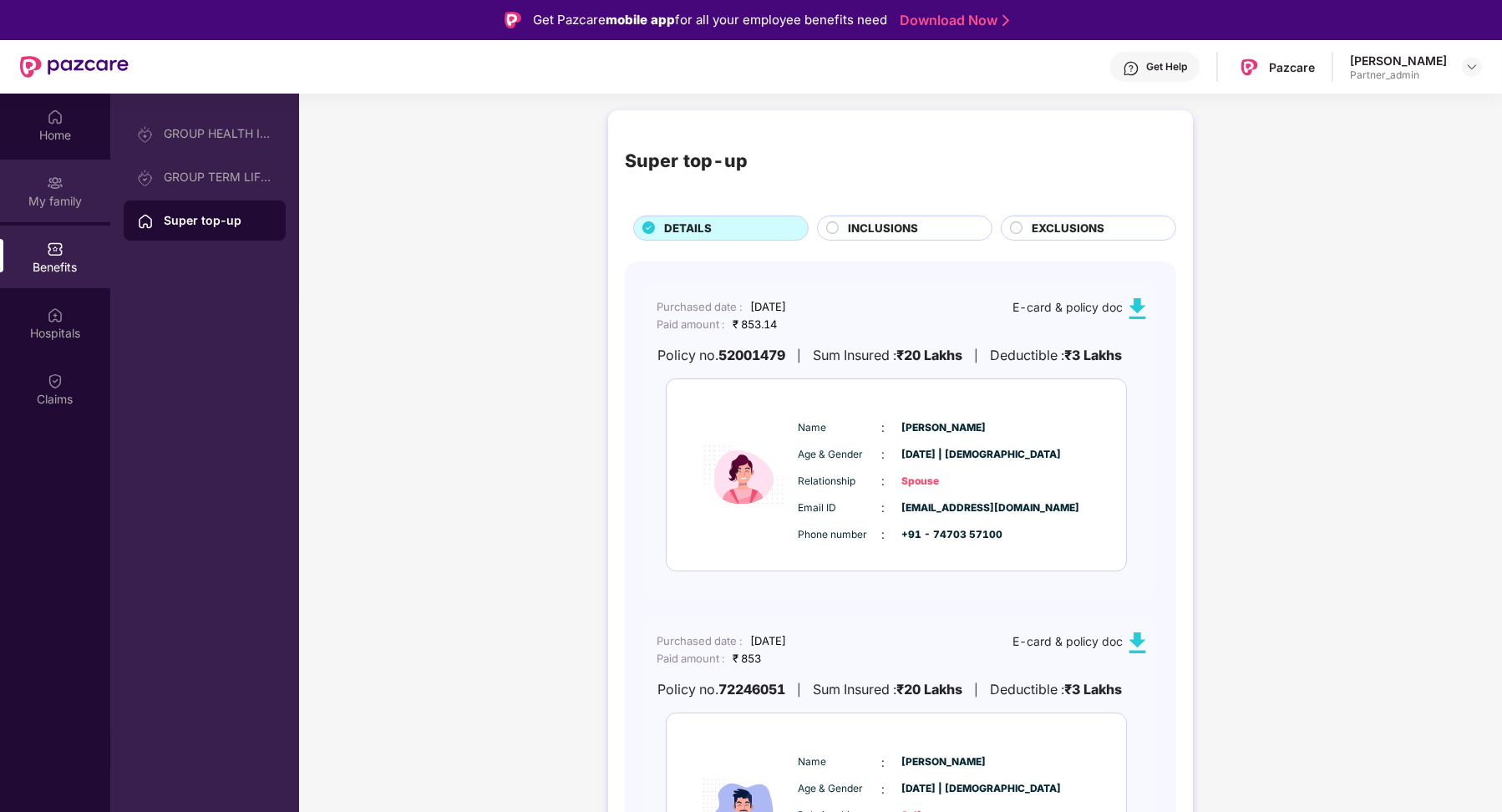
click at [59, 173] on div at bounding box center [54, 181] width 16 height 16
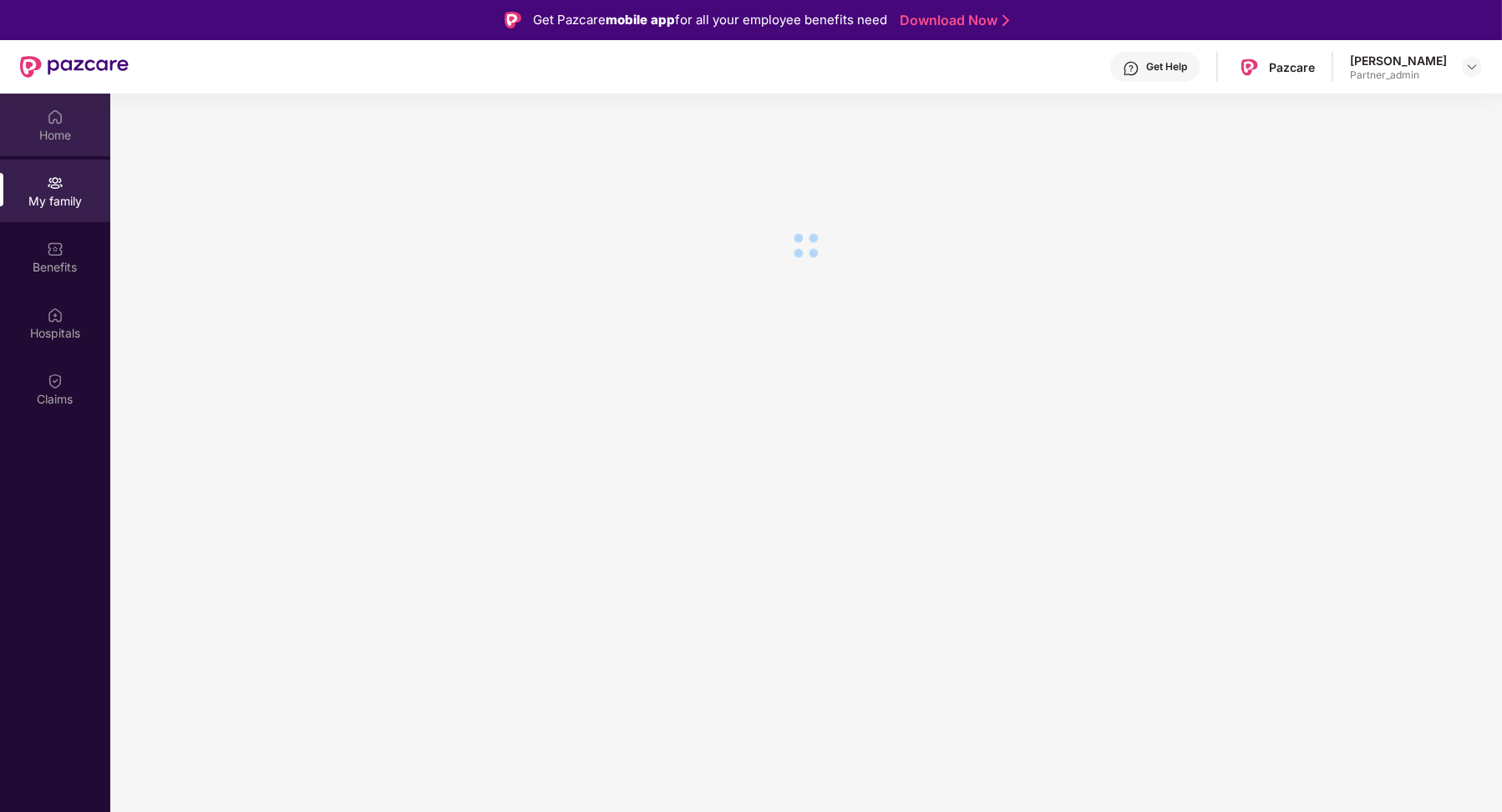
click at [60, 137] on div "Home" at bounding box center [55, 135] width 111 height 16
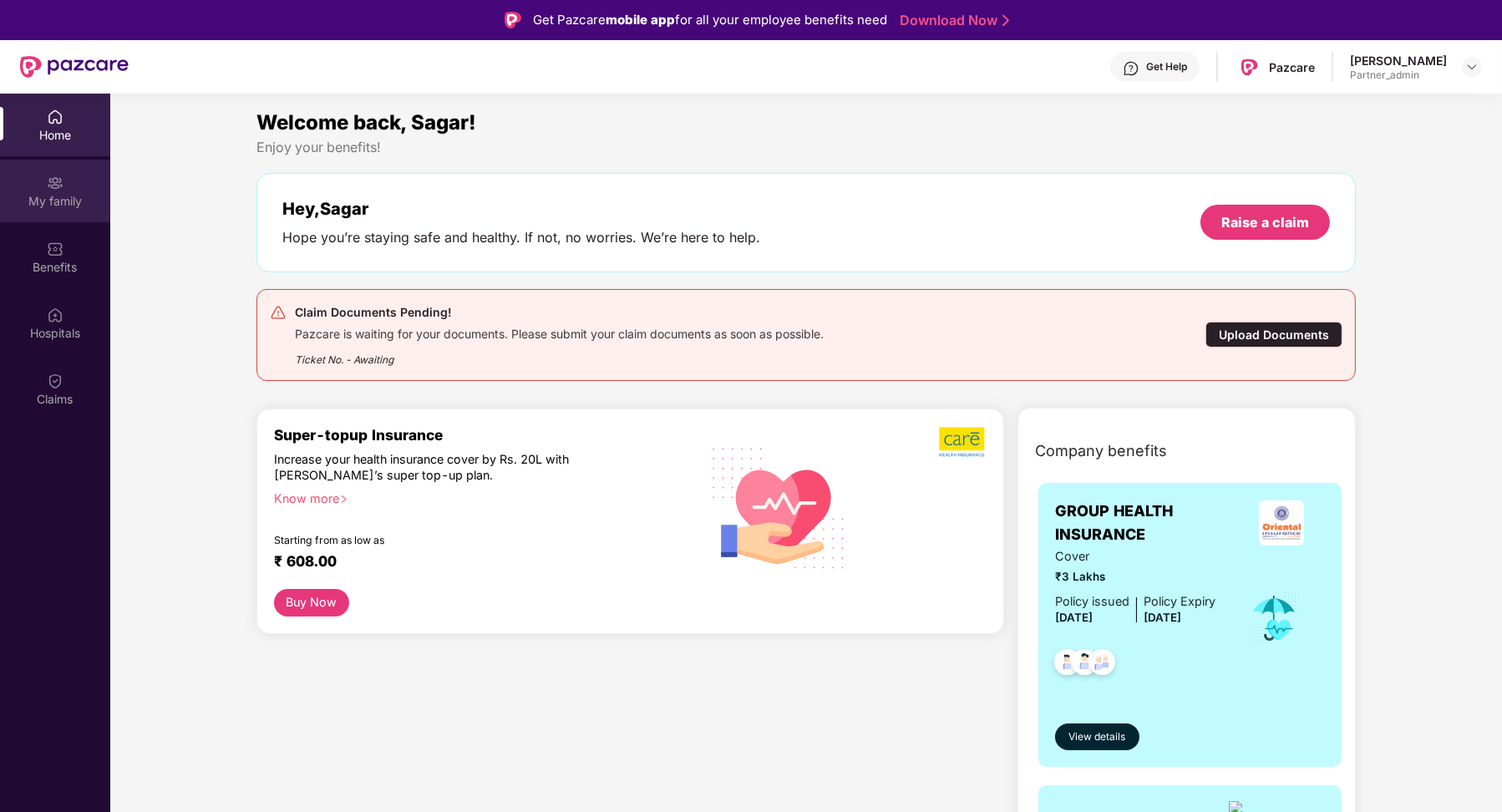
click at [67, 215] on div "My family" at bounding box center [55, 190] width 111 height 62
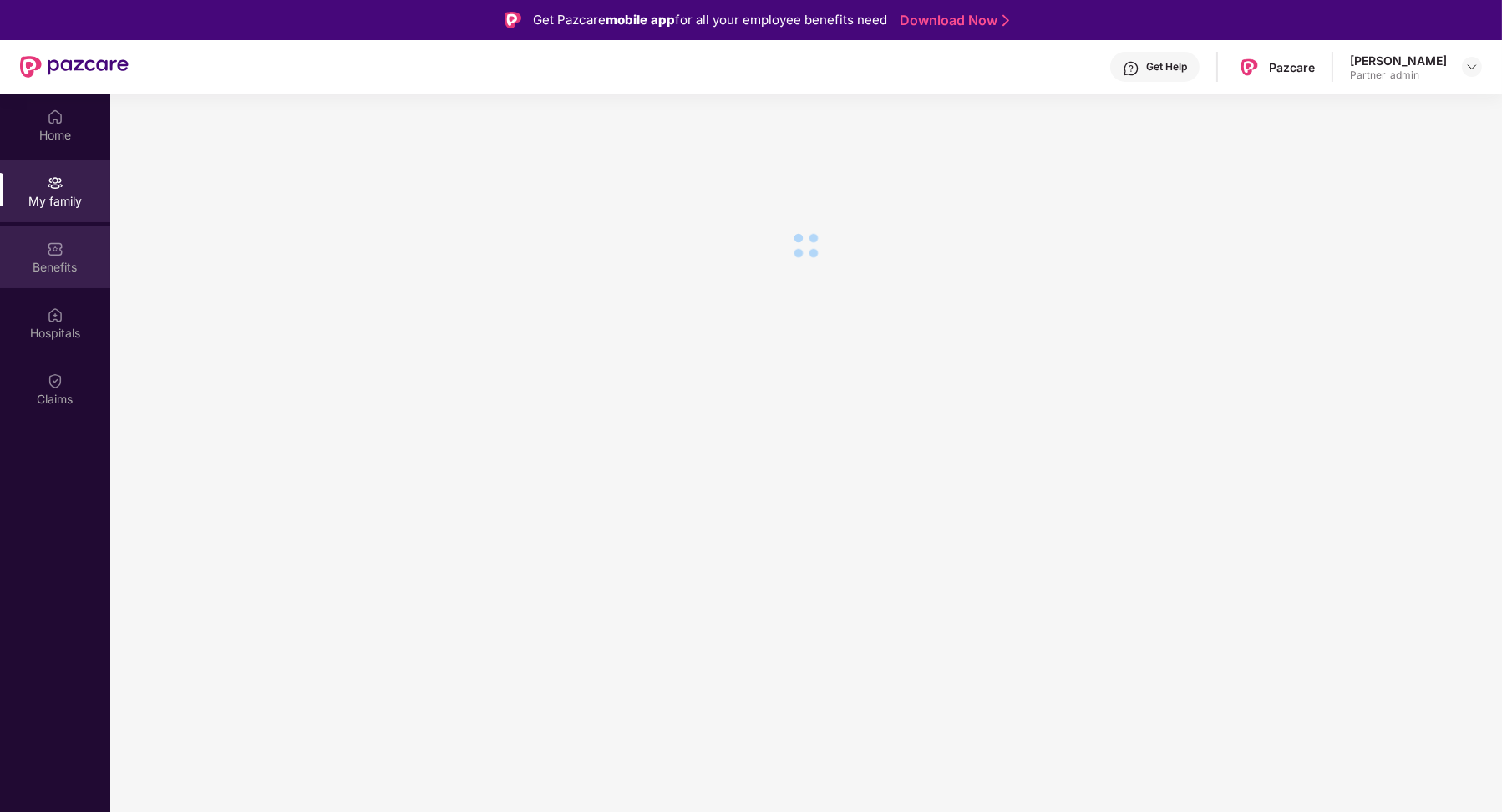
click at [73, 265] on div "Benefits" at bounding box center [55, 266] width 111 height 16
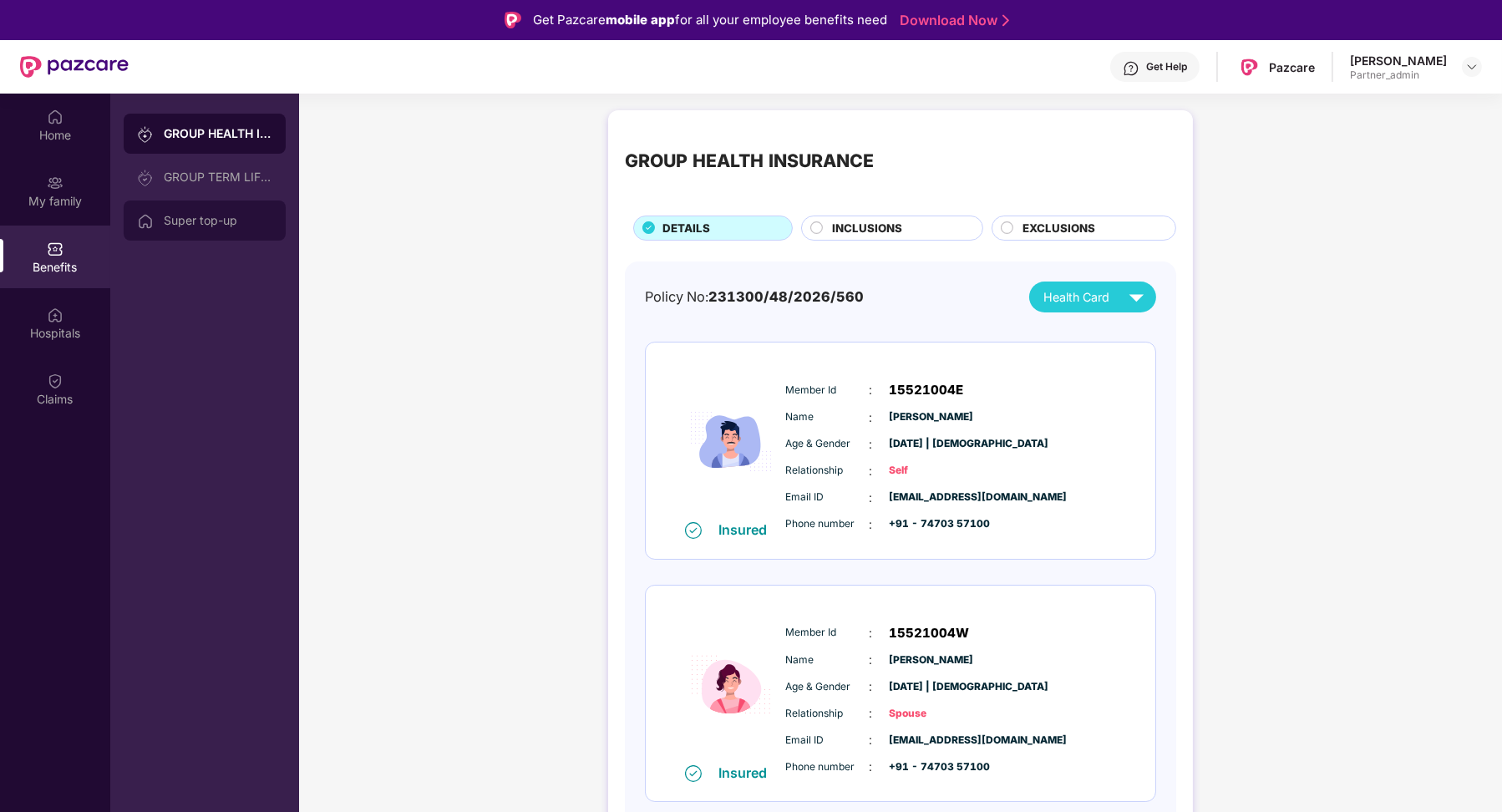
click at [214, 208] on div "Super top-up" at bounding box center [204, 221] width 162 height 40
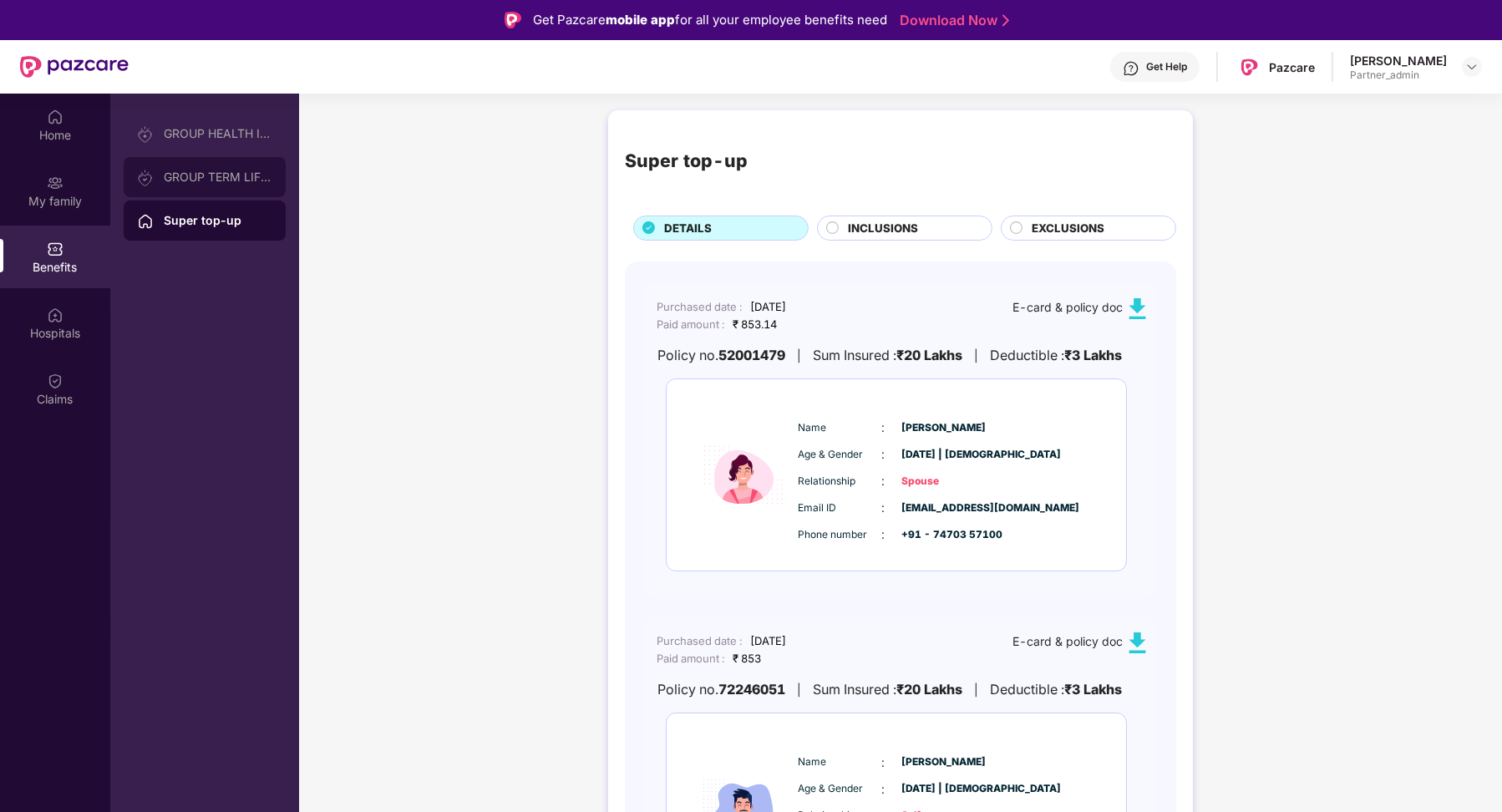
click at [239, 195] on div "GROUP TERM LIFE INSURANCE" at bounding box center [204, 177] width 162 height 40
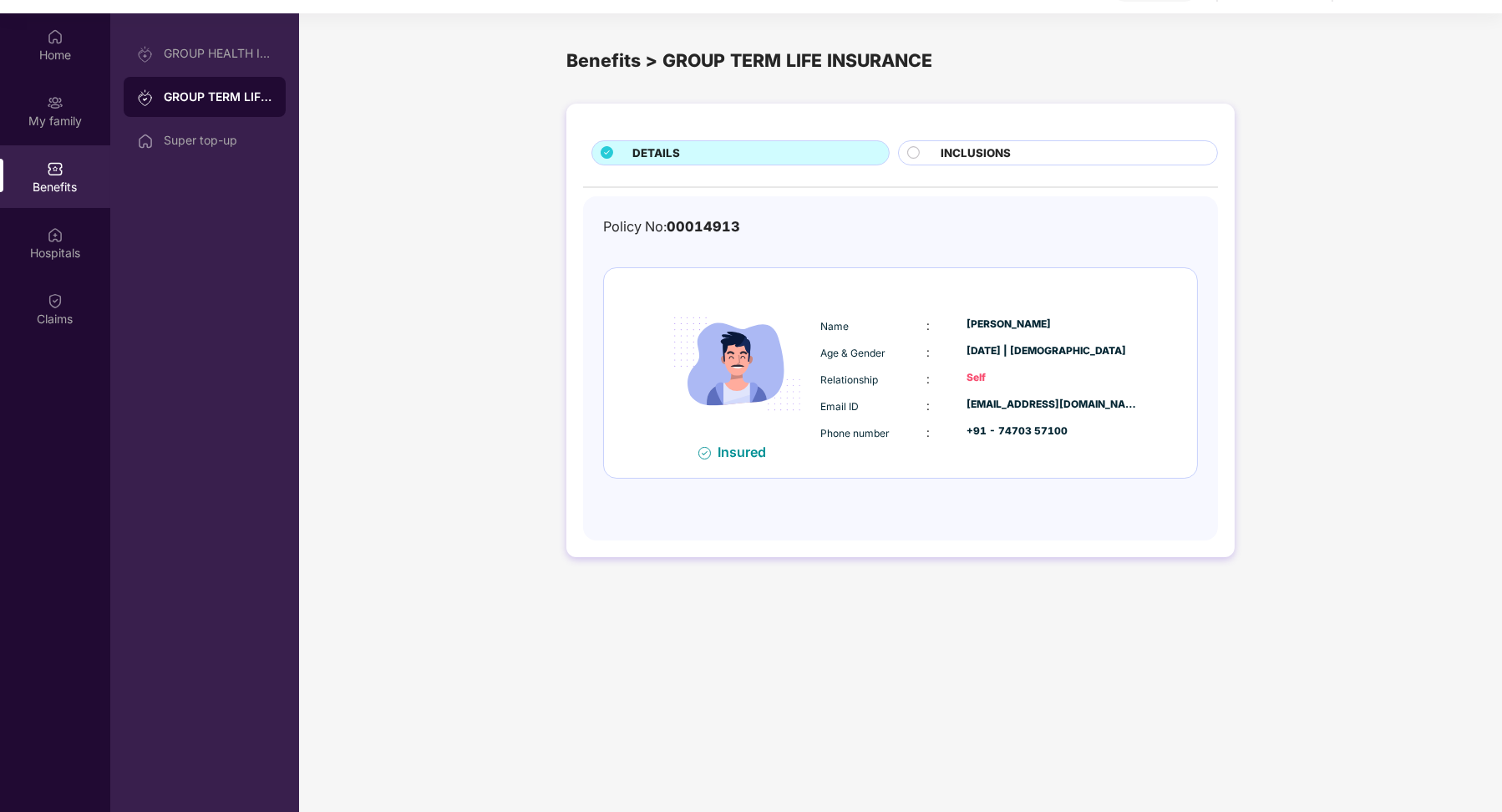
scroll to position [93, 0]
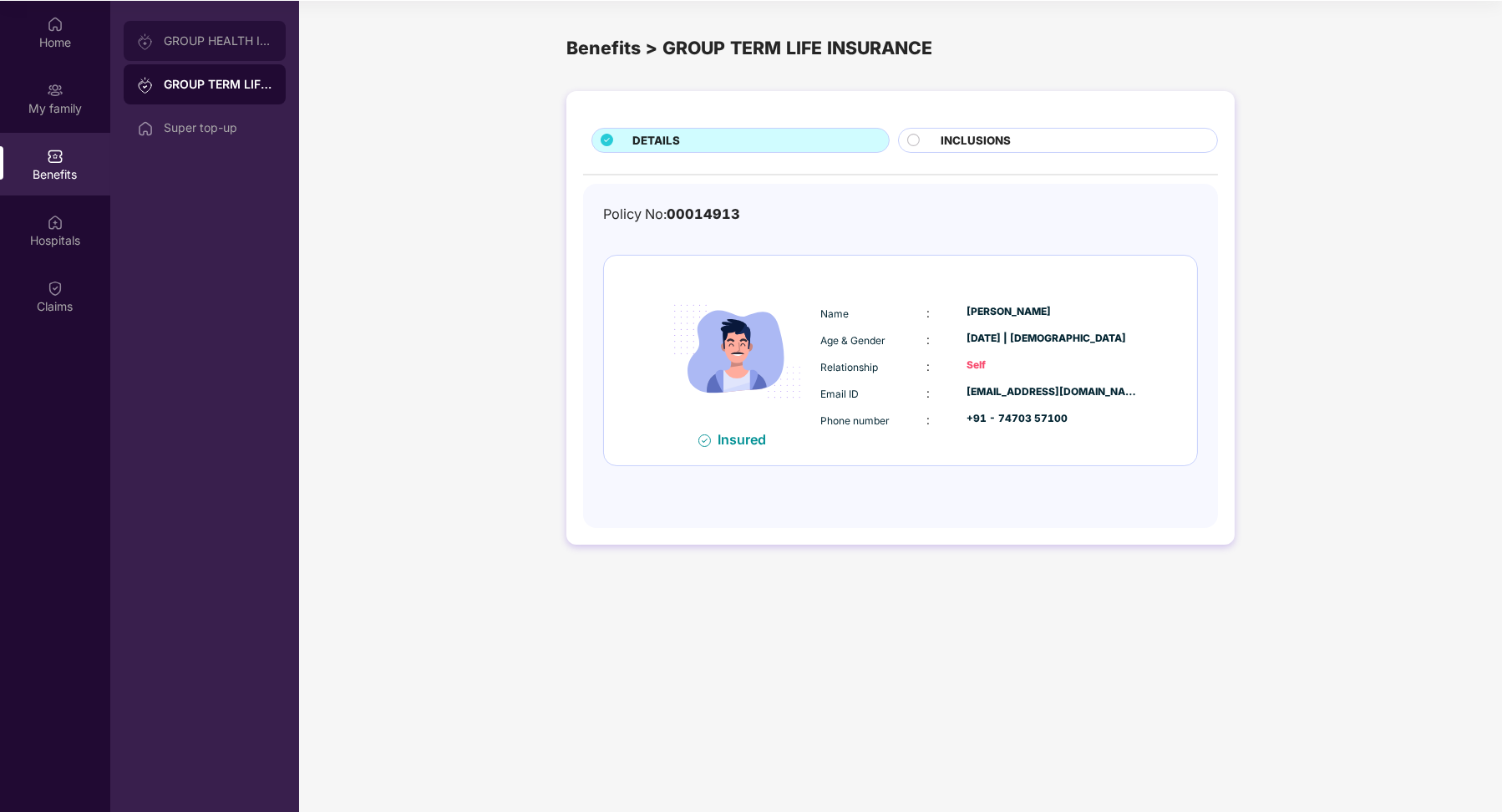
click at [208, 43] on div "GROUP HEALTH INSURANCE" at bounding box center [218, 41] width 109 height 13
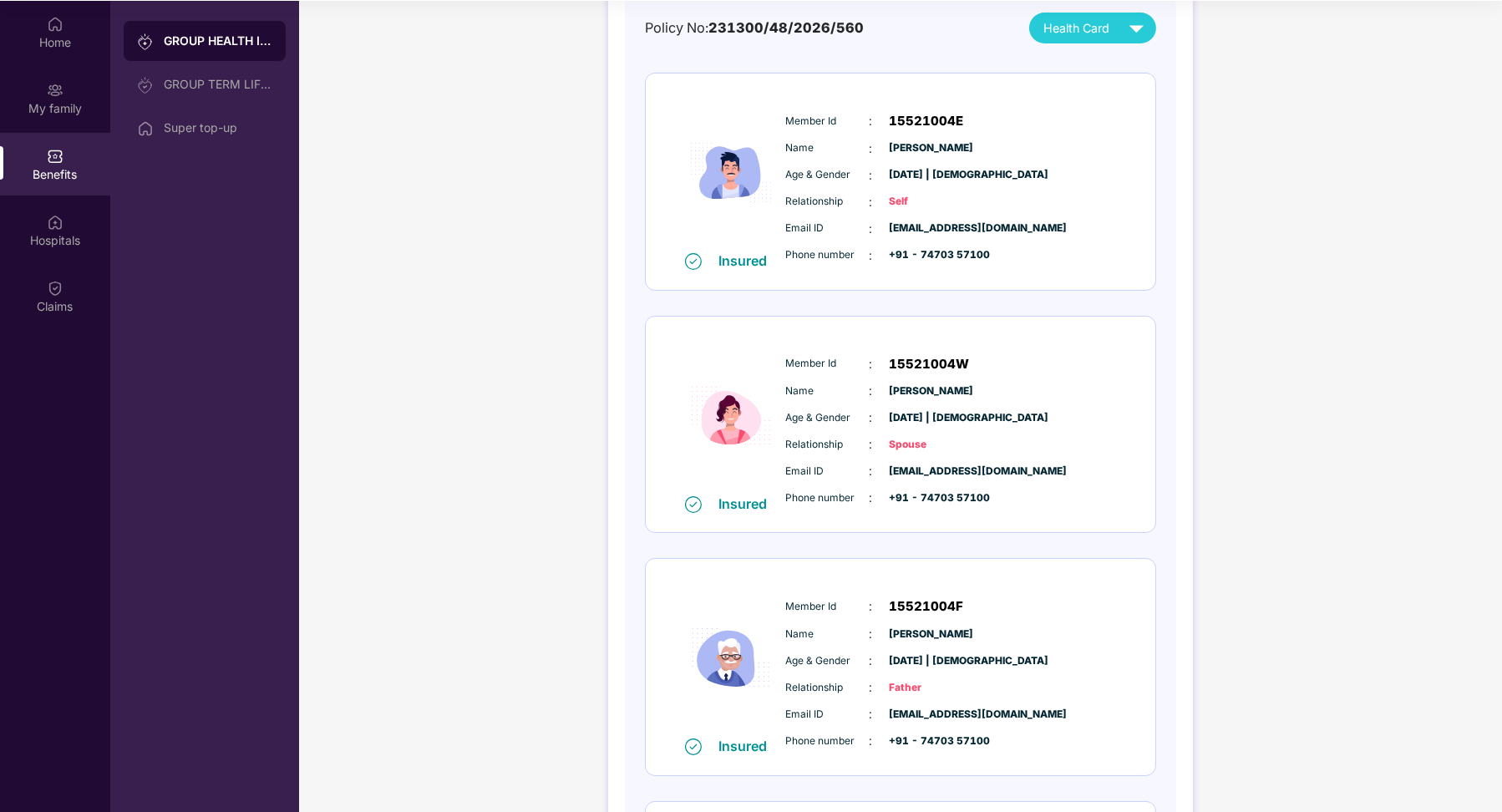
scroll to position [0, 0]
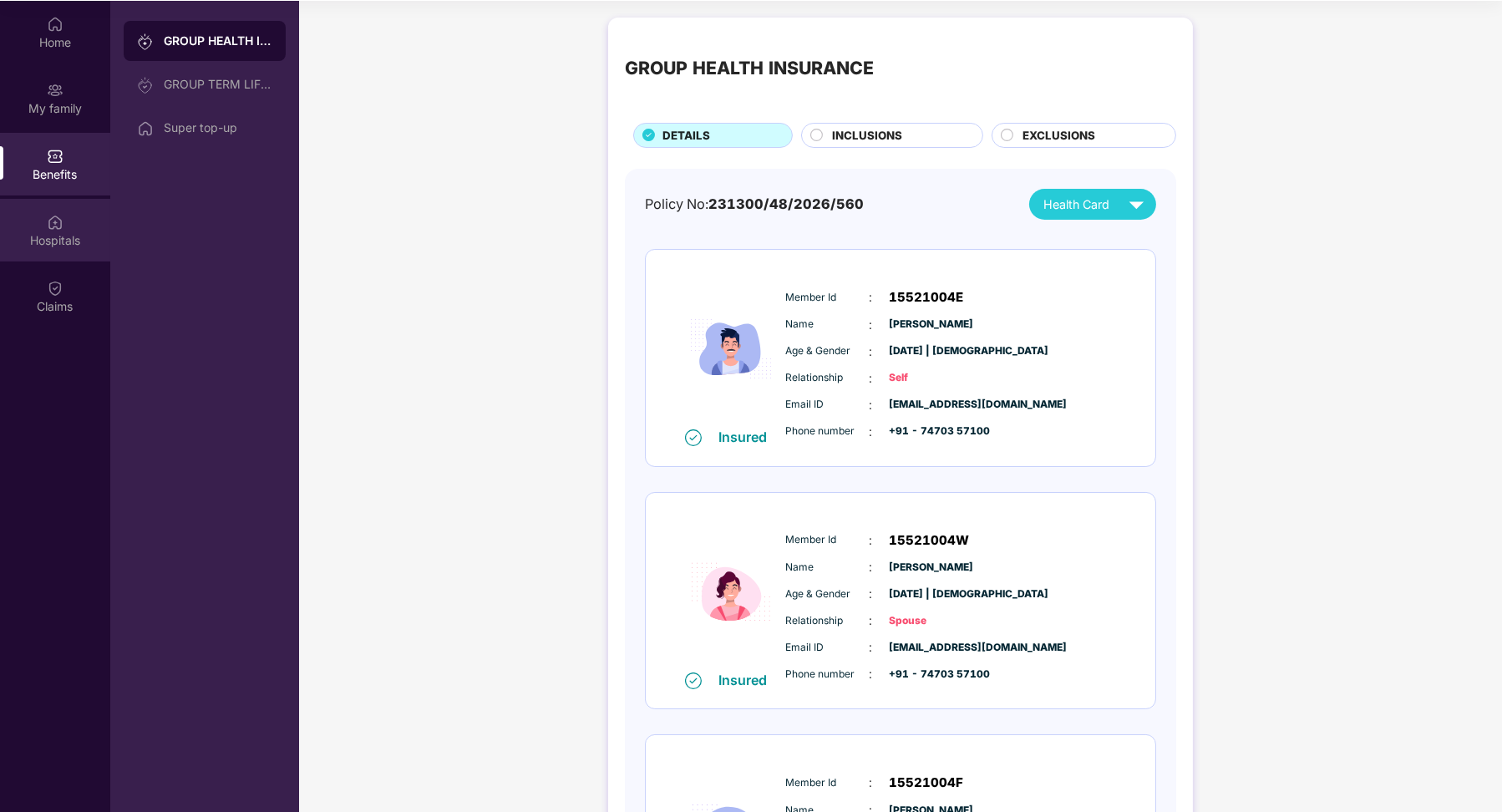
click at [79, 239] on div "Hospitals" at bounding box center [55, 240] width 111 height 16
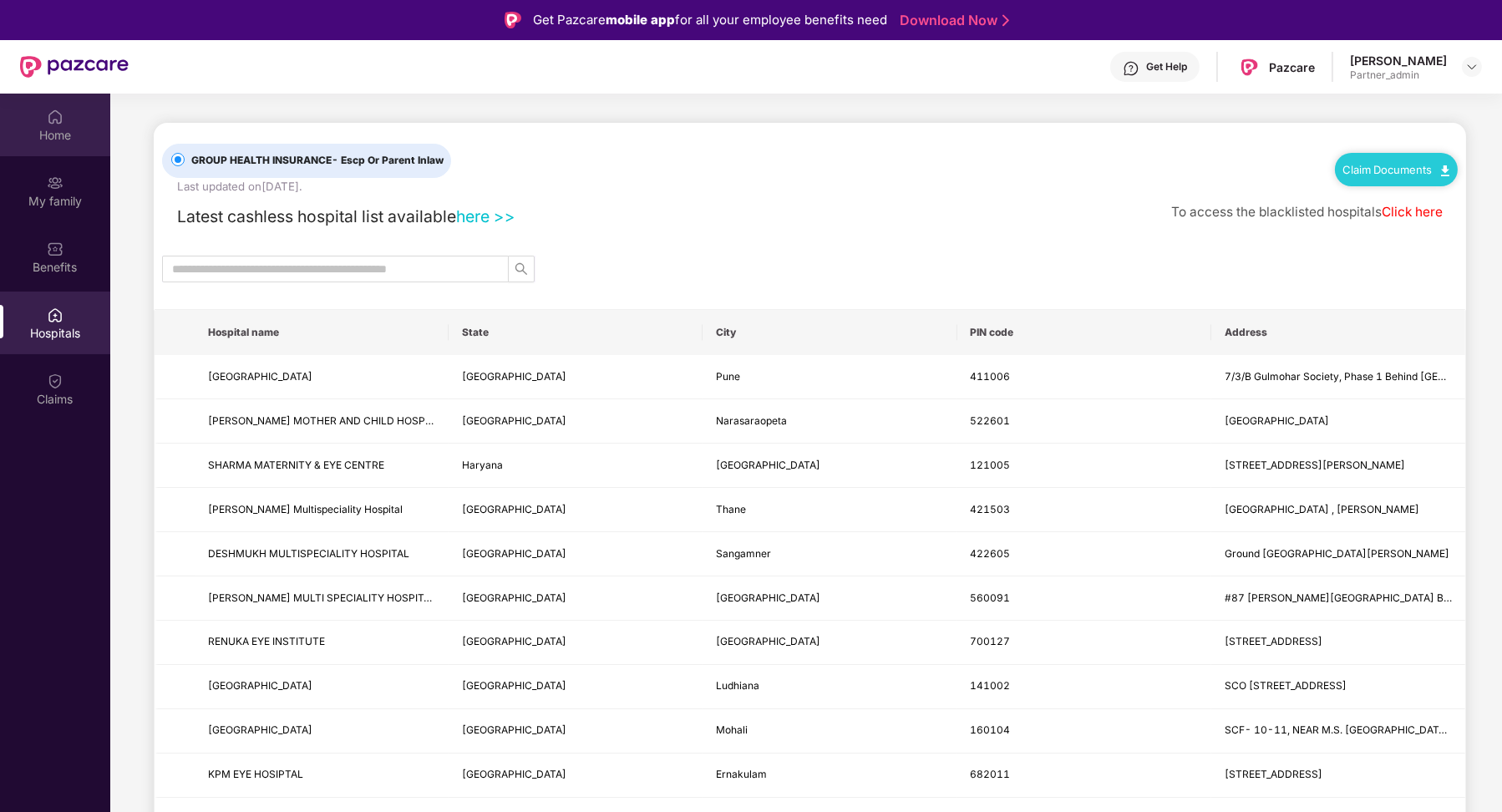
click at [73, 131] on div "Home" at bounding box center [55, 135] width 111 height 16
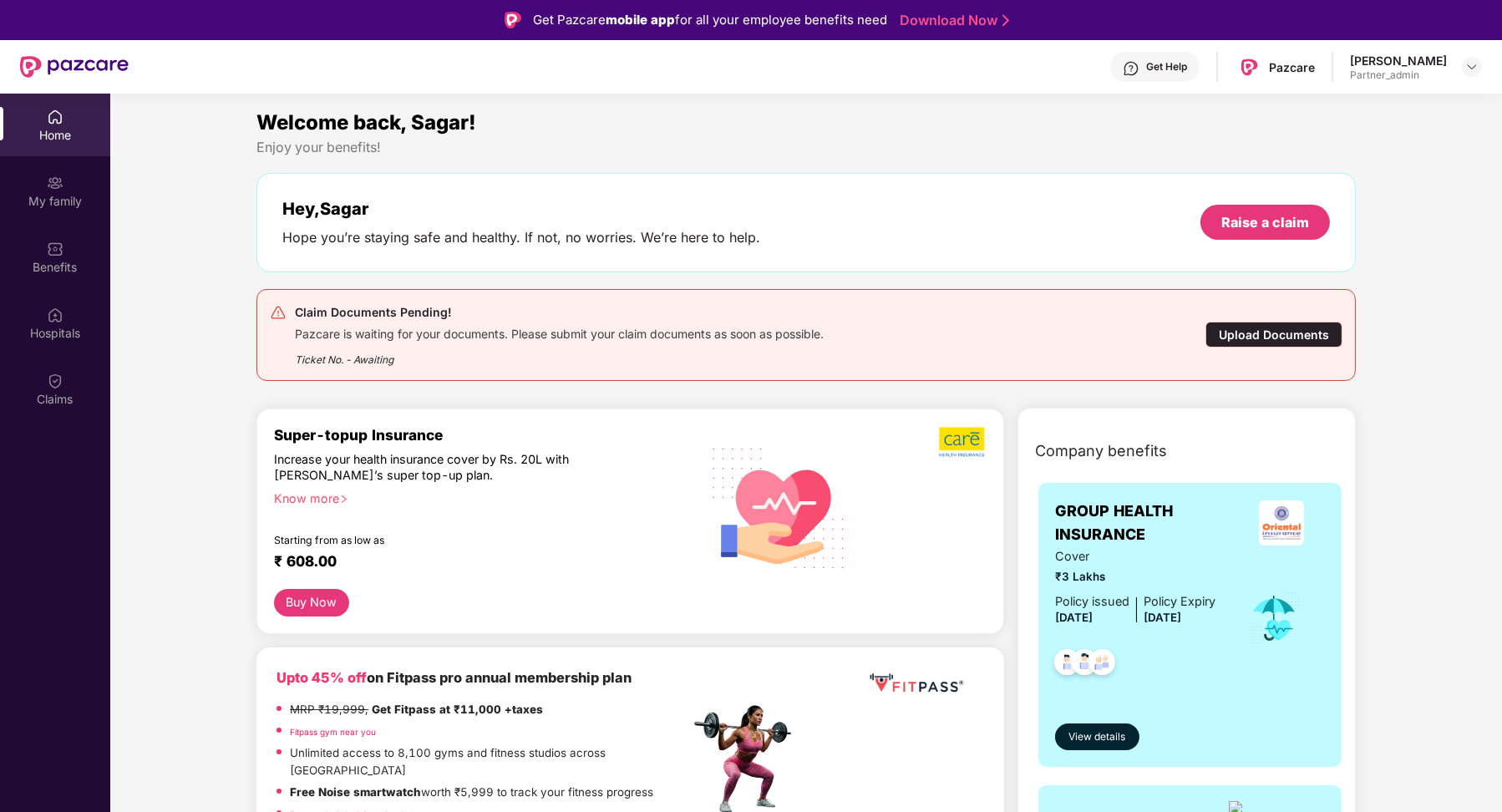
click at [1479, 58] on div at bounding box center [1471, 67] width 20 height 20
click at [1471, 72] on img at bounding box center [1471, 67] width 13 height 13
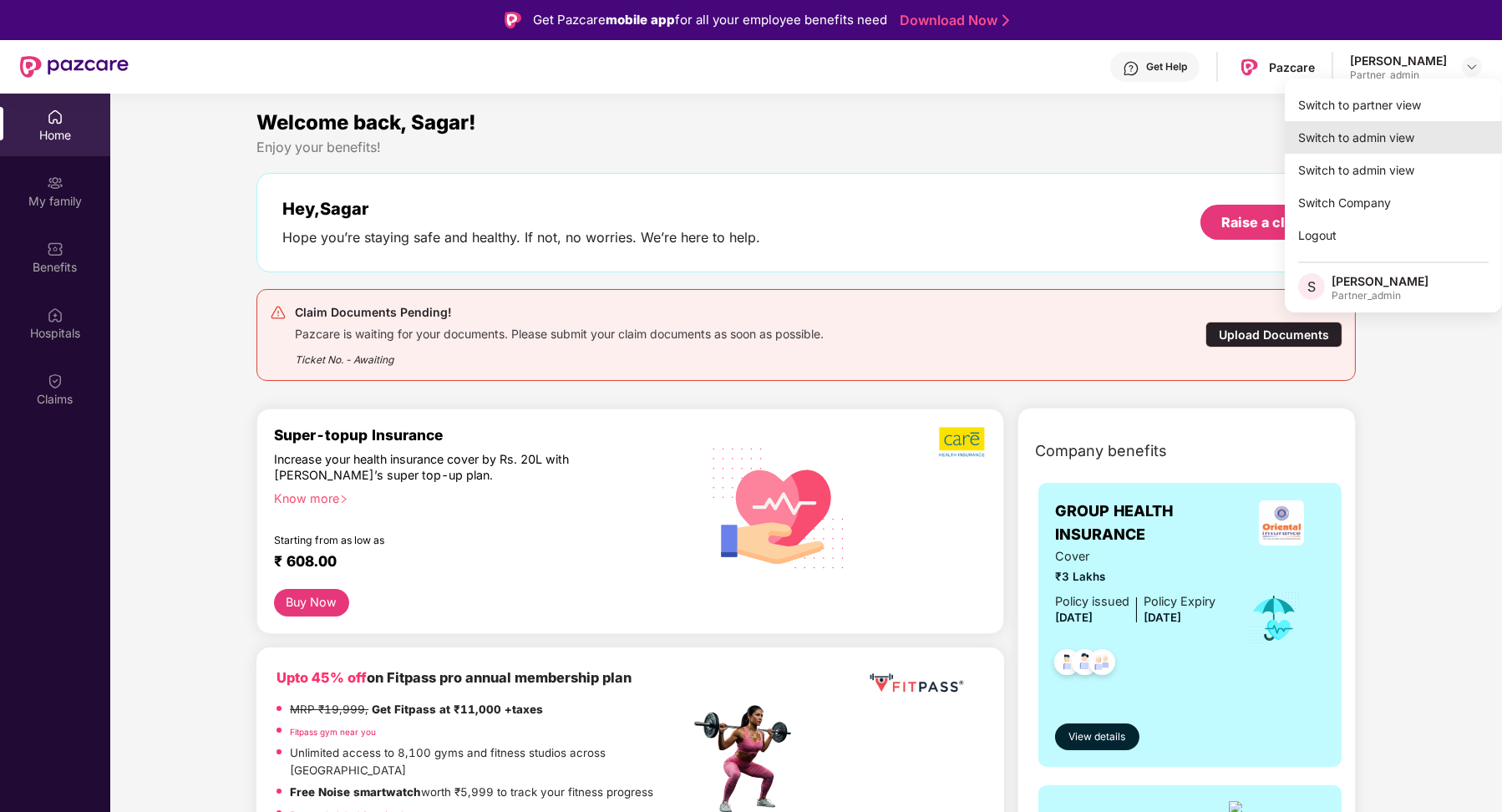
click at [1416, 137] on div "Switch to admin view" at bounding box center [1393, 137] width 217 height 33
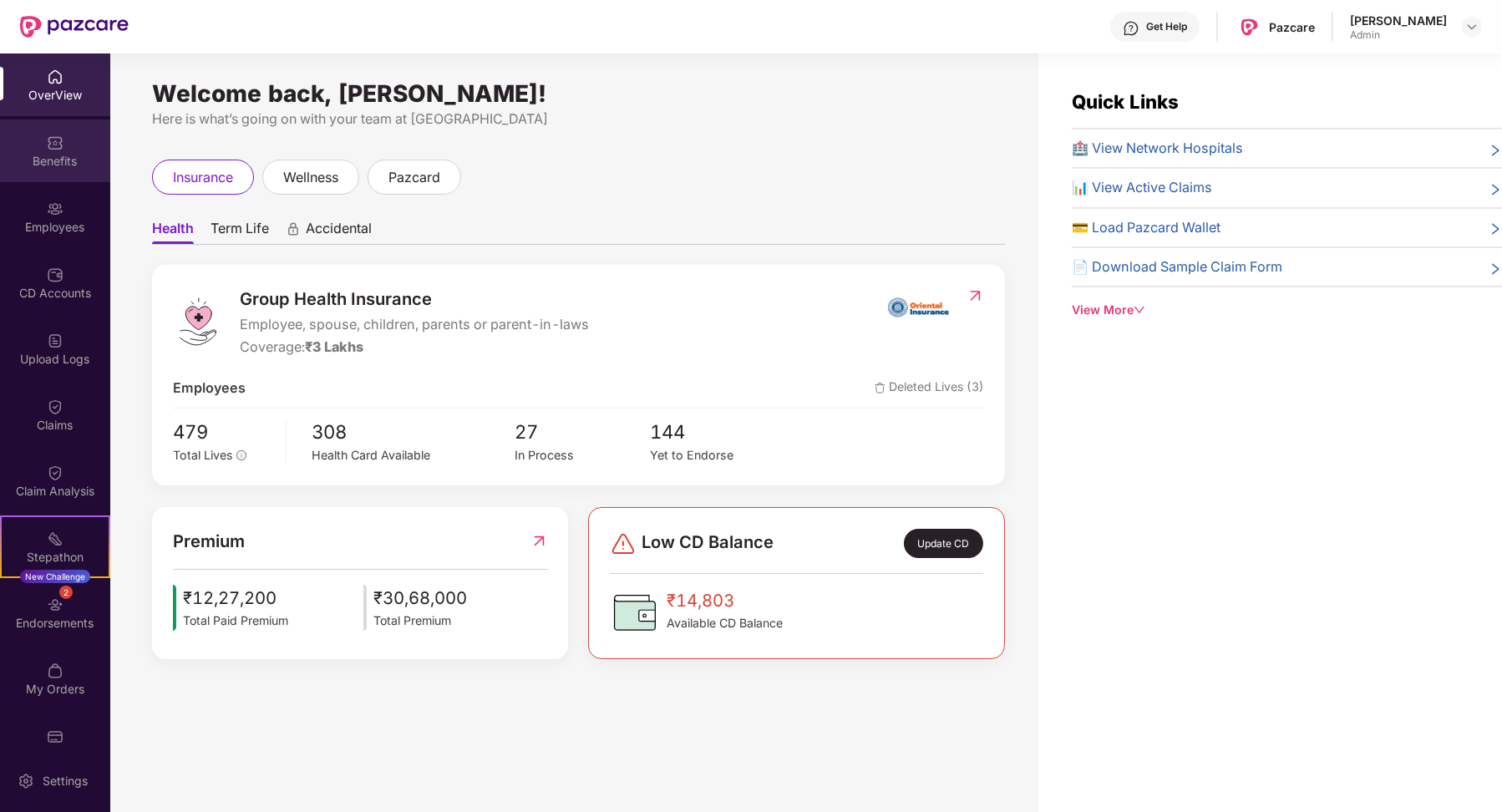
click at [75, 150] on div "Benefits" at bounding box center [55, 150] width 111 height 62
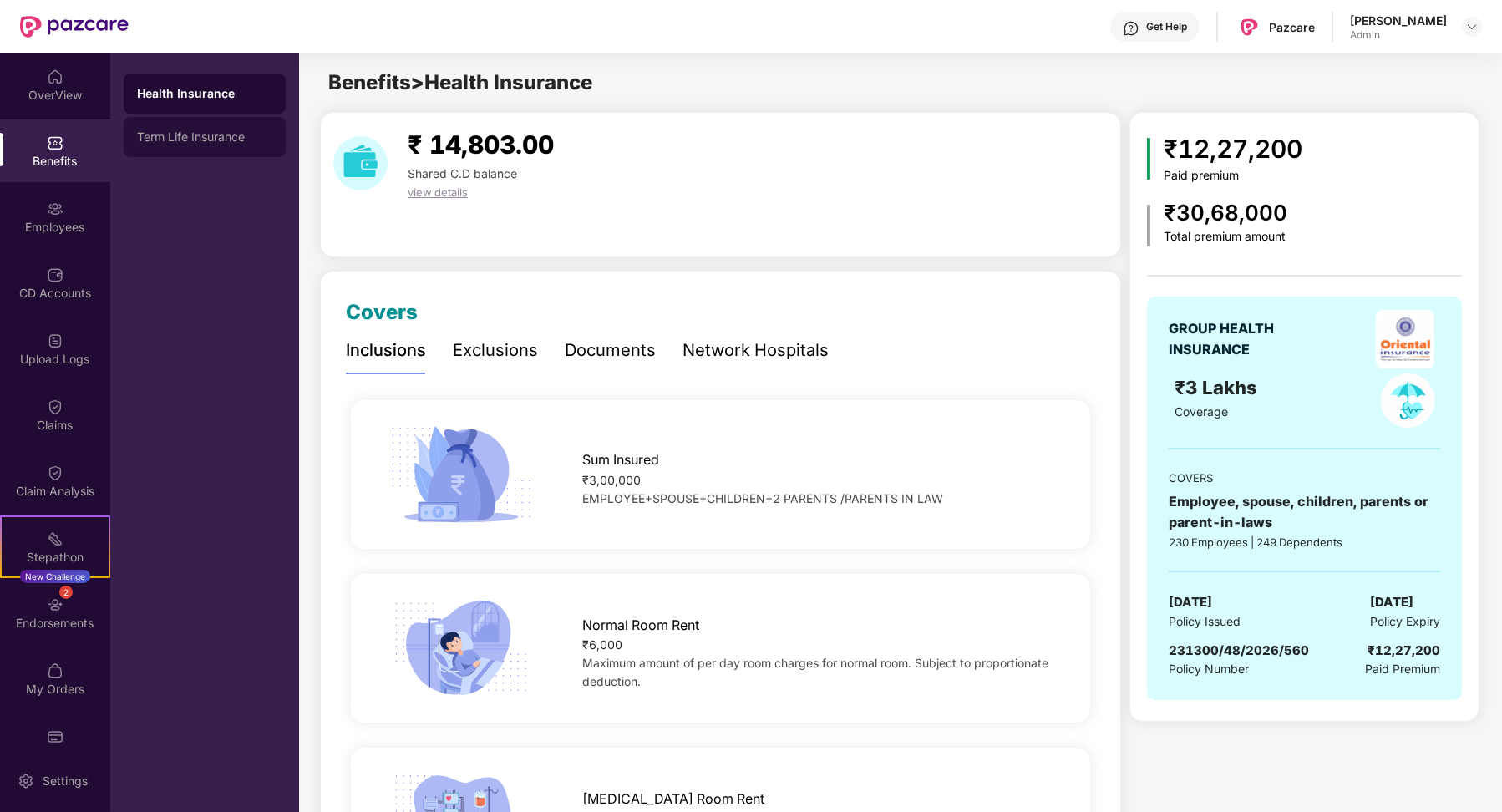
click at [165, 150] on div "Term Life Insurance" at bounding box center [204, 137] width 162 height 40
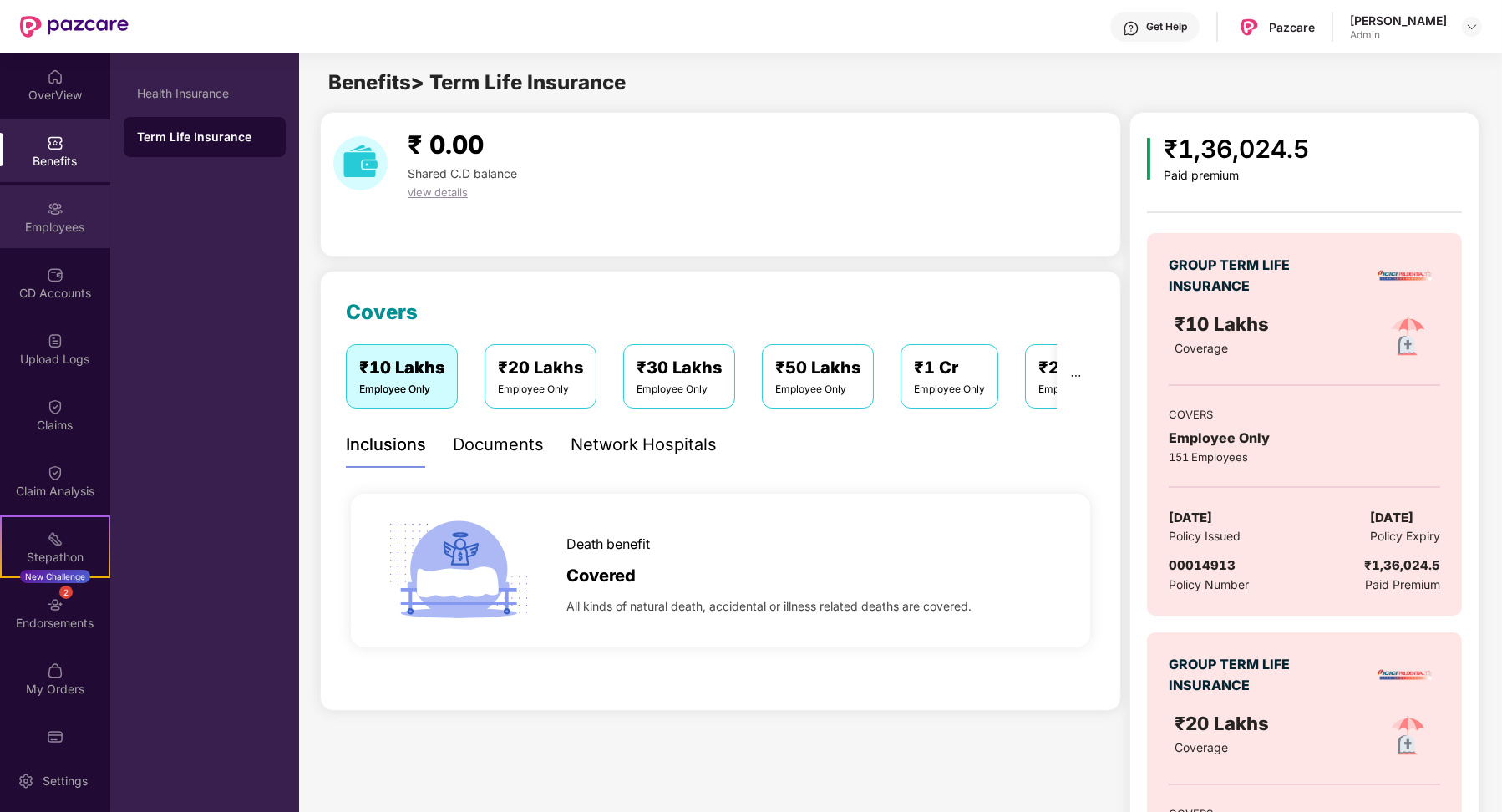
click at [33, 210] on div "Employees" at bounding box center [55, 216] width 111 height 62
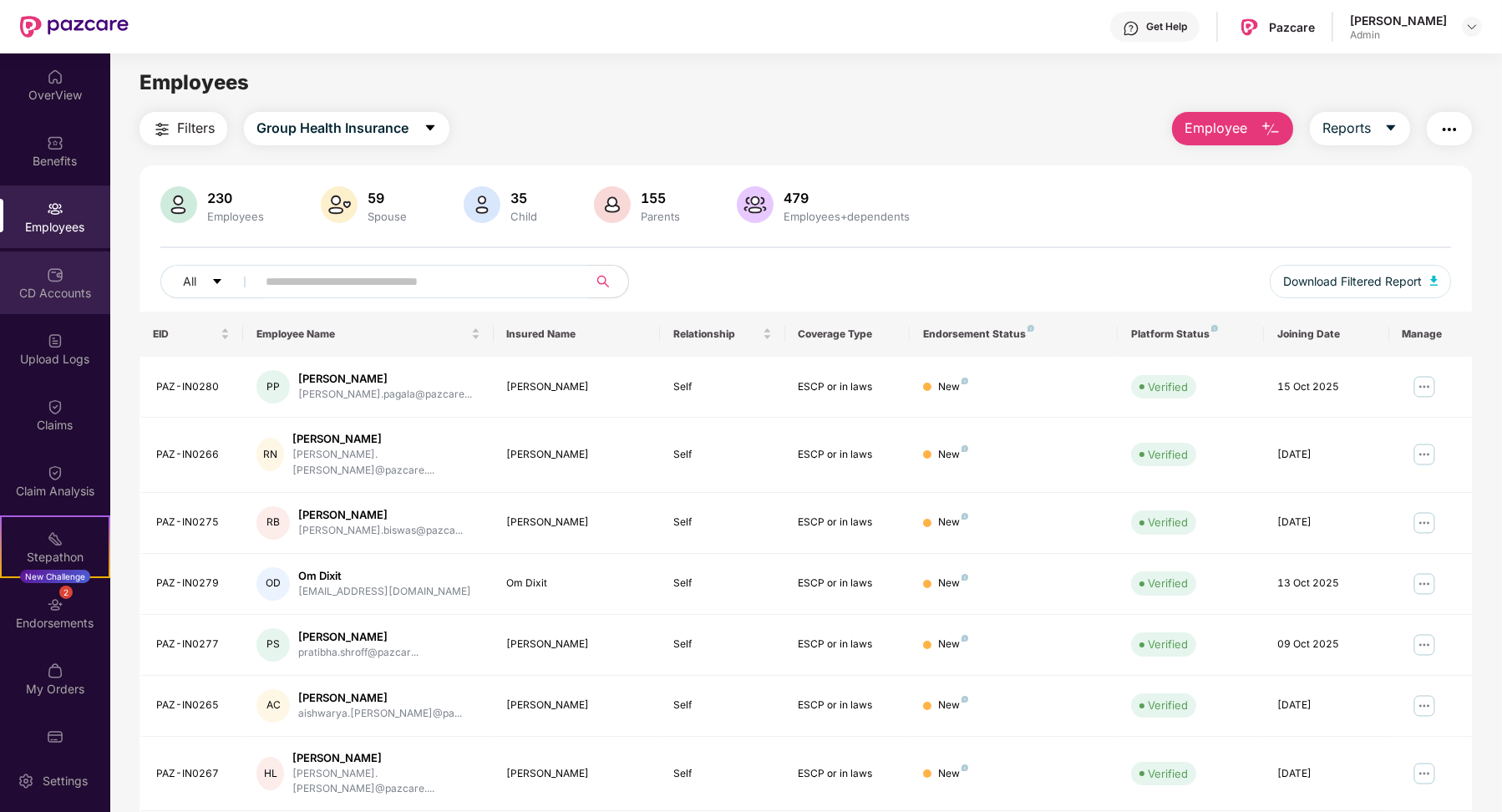
click at [47, 309] on div "CD Accounts" at bounding box center [55, 283] width 111 height 62
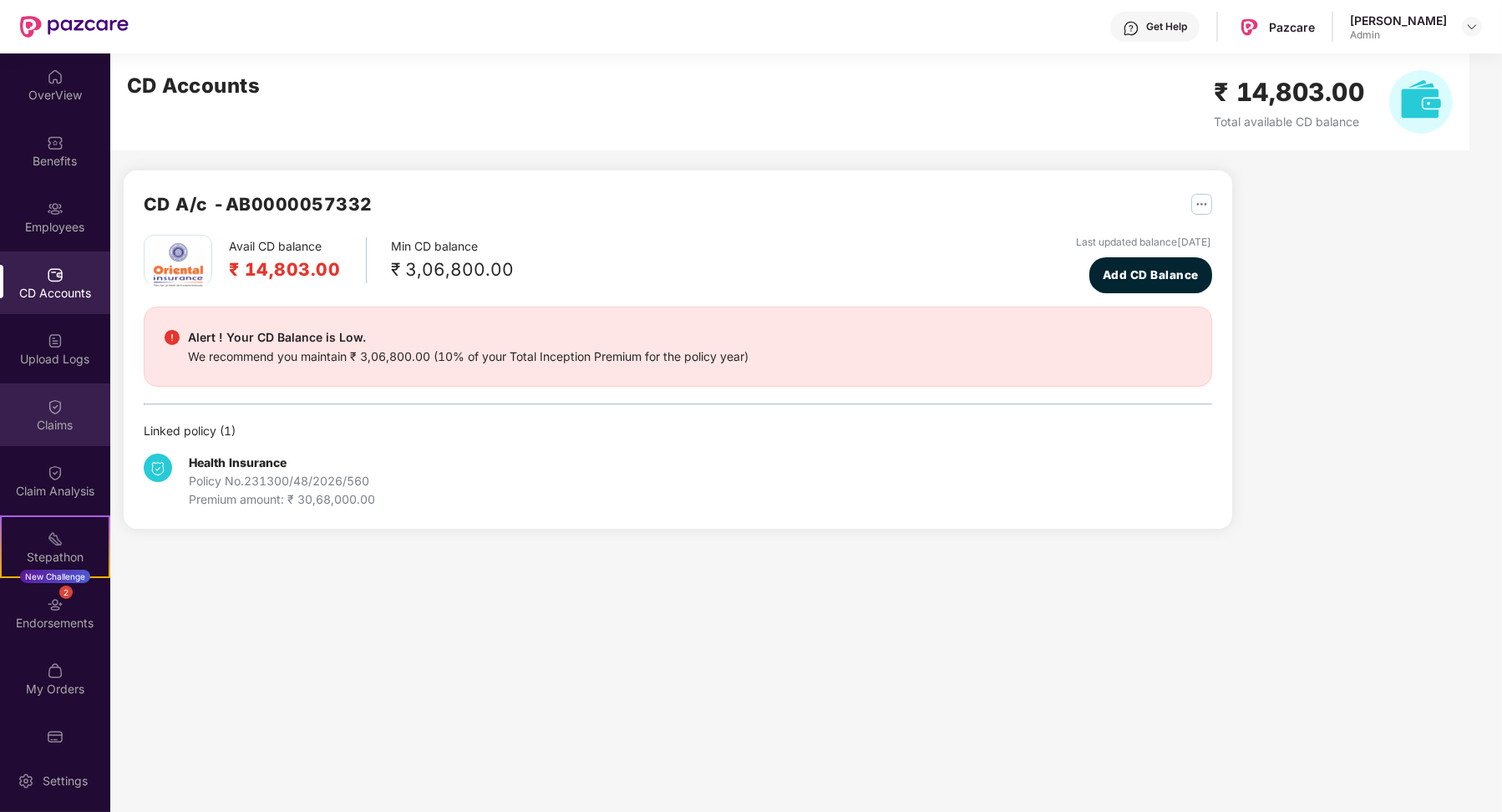
click at [90, 394] on div "Claims" at bounding box center [55, 414] width 111 height 62
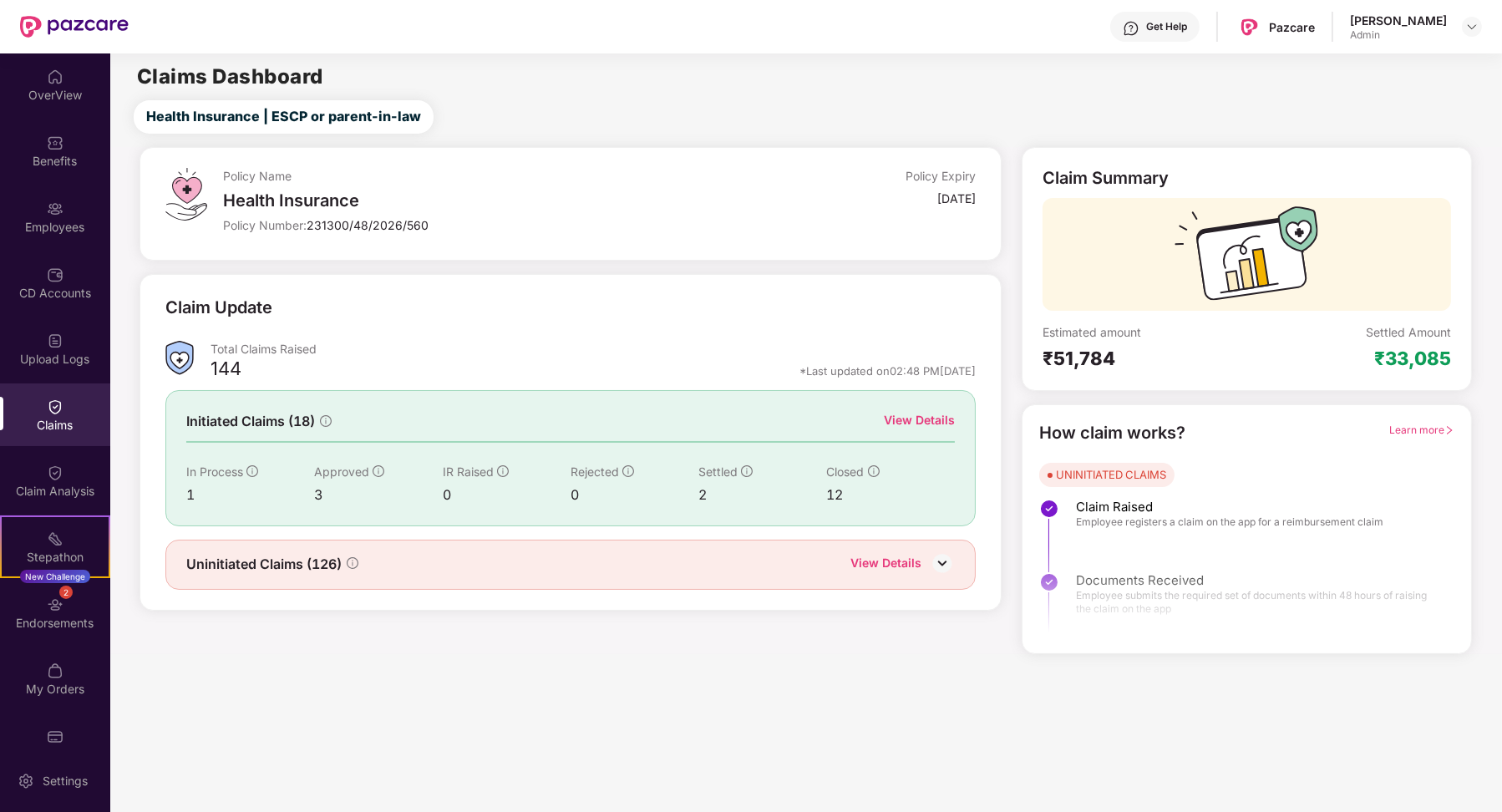
click at [82, 370] on div "Upload Logs" at bounding box center [55, 348] width 111 height 62
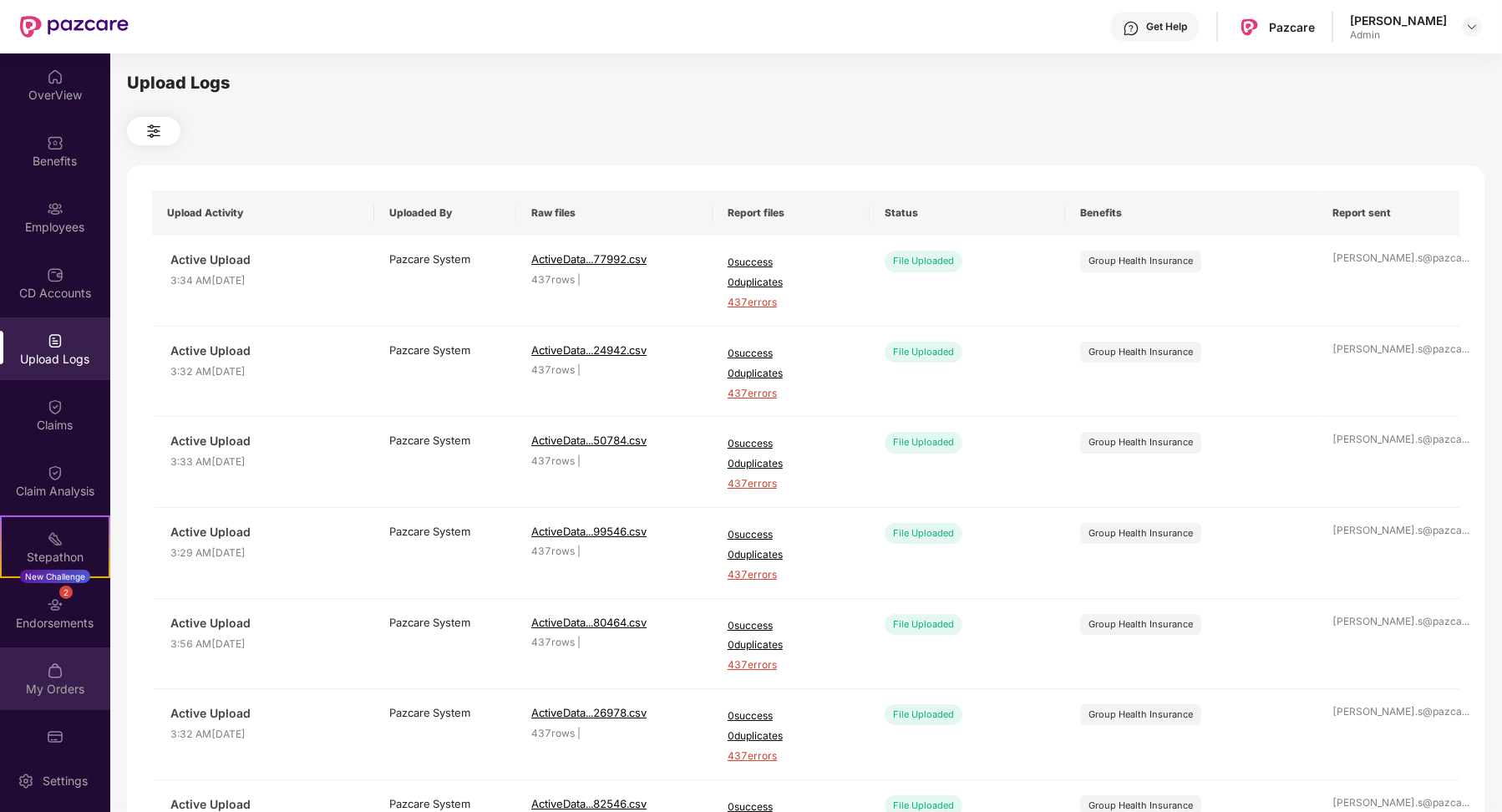
click at [59, 683] on div "My Orders" at bounding box center [55, 688] width 111 height 16
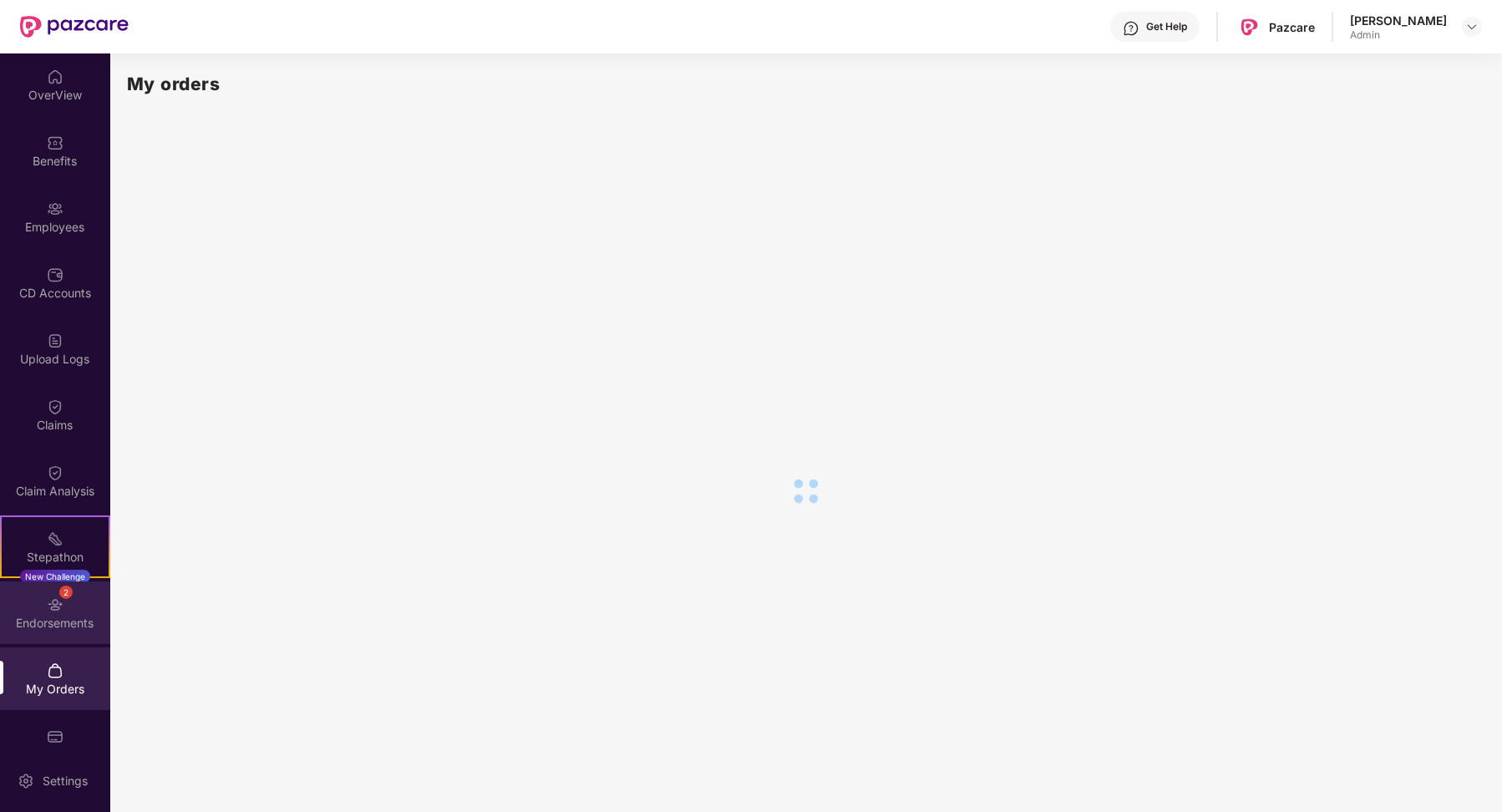
click at [58, 625] on div "Endorsements" at bounding box center [55, 623] width 111 height 16
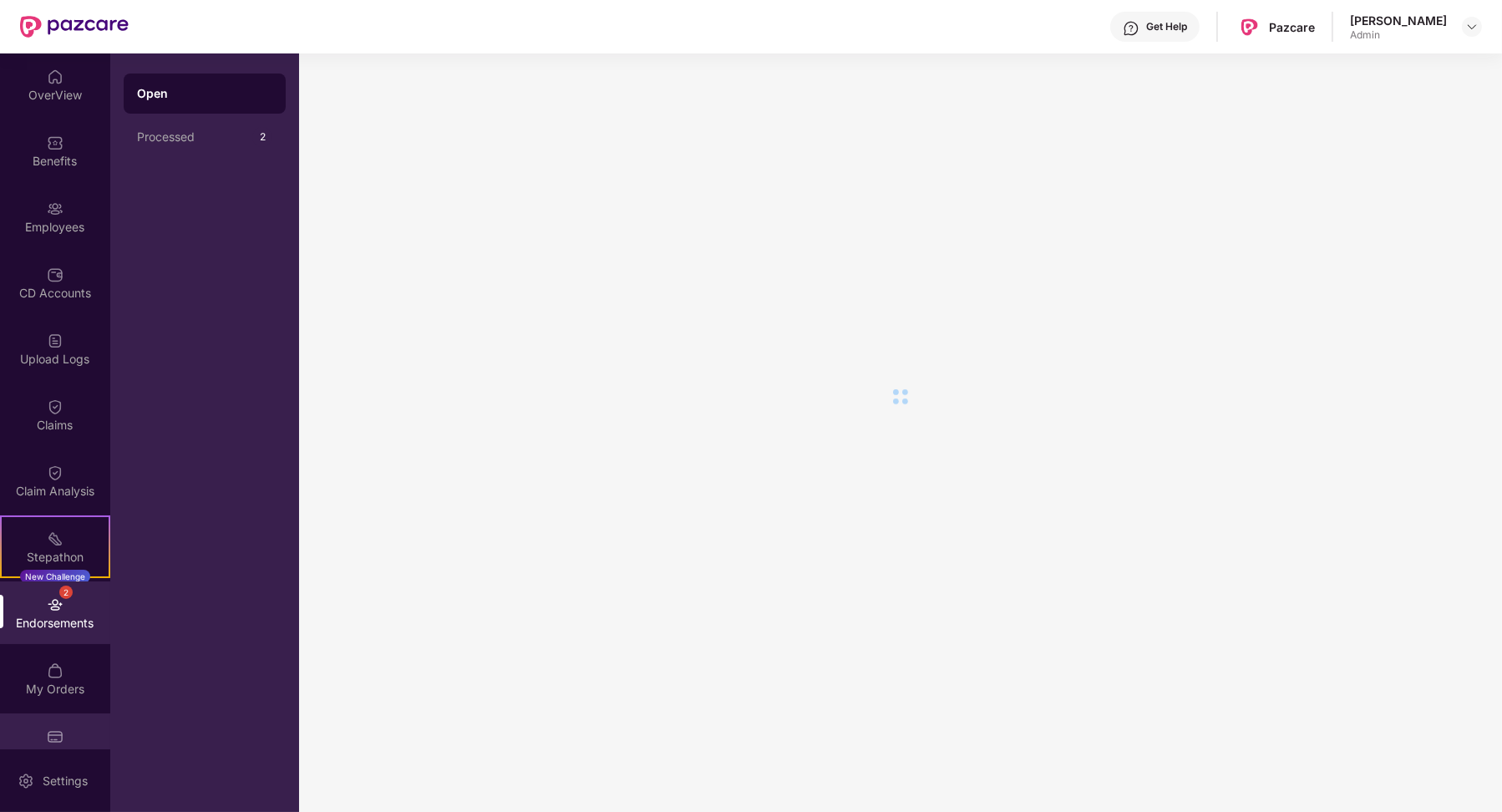
scroll to position [29, 0]
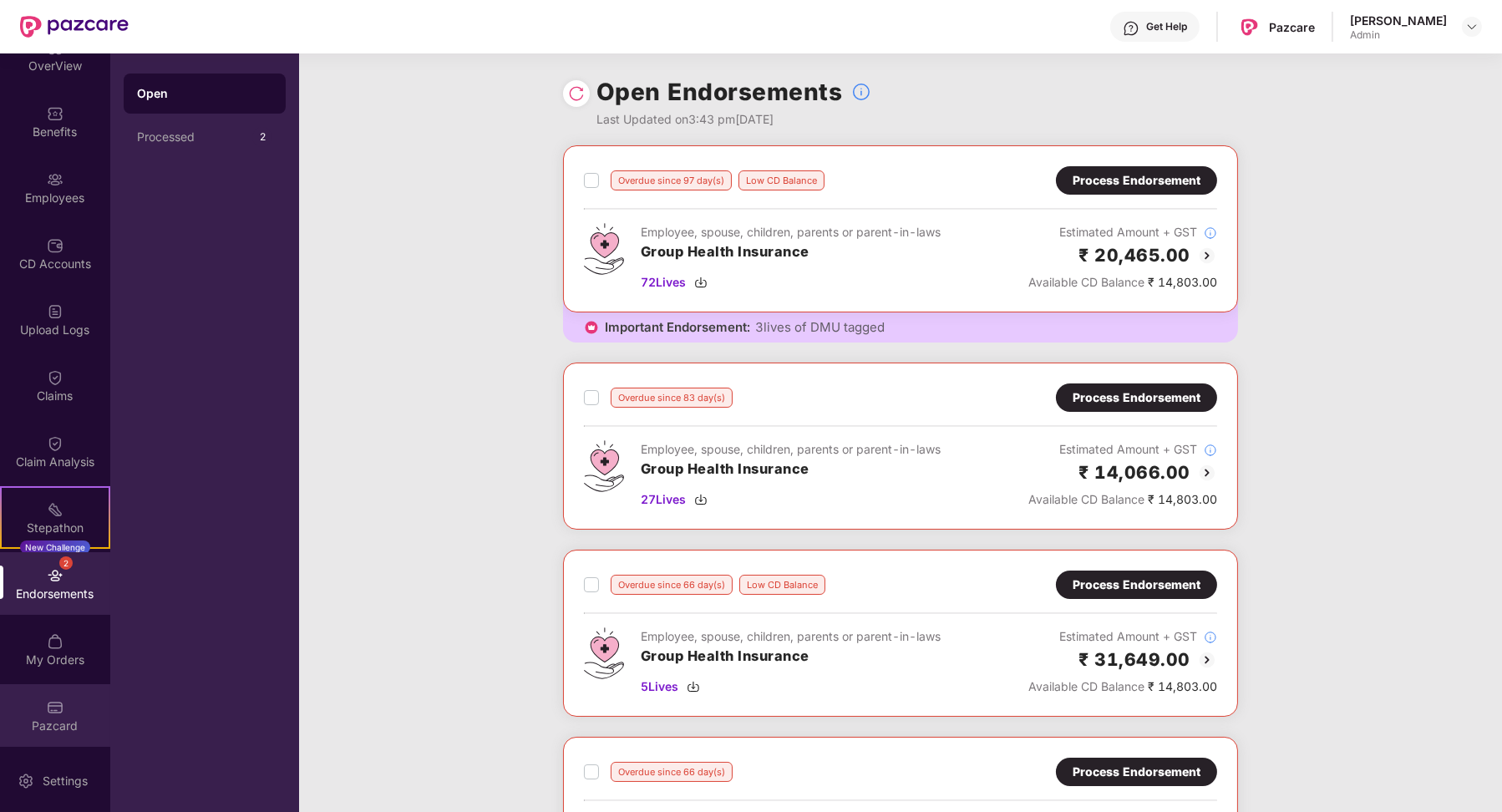
click at [61, 697] on div "Pazcard" at bounding box center [55, 715] width 111 height 62
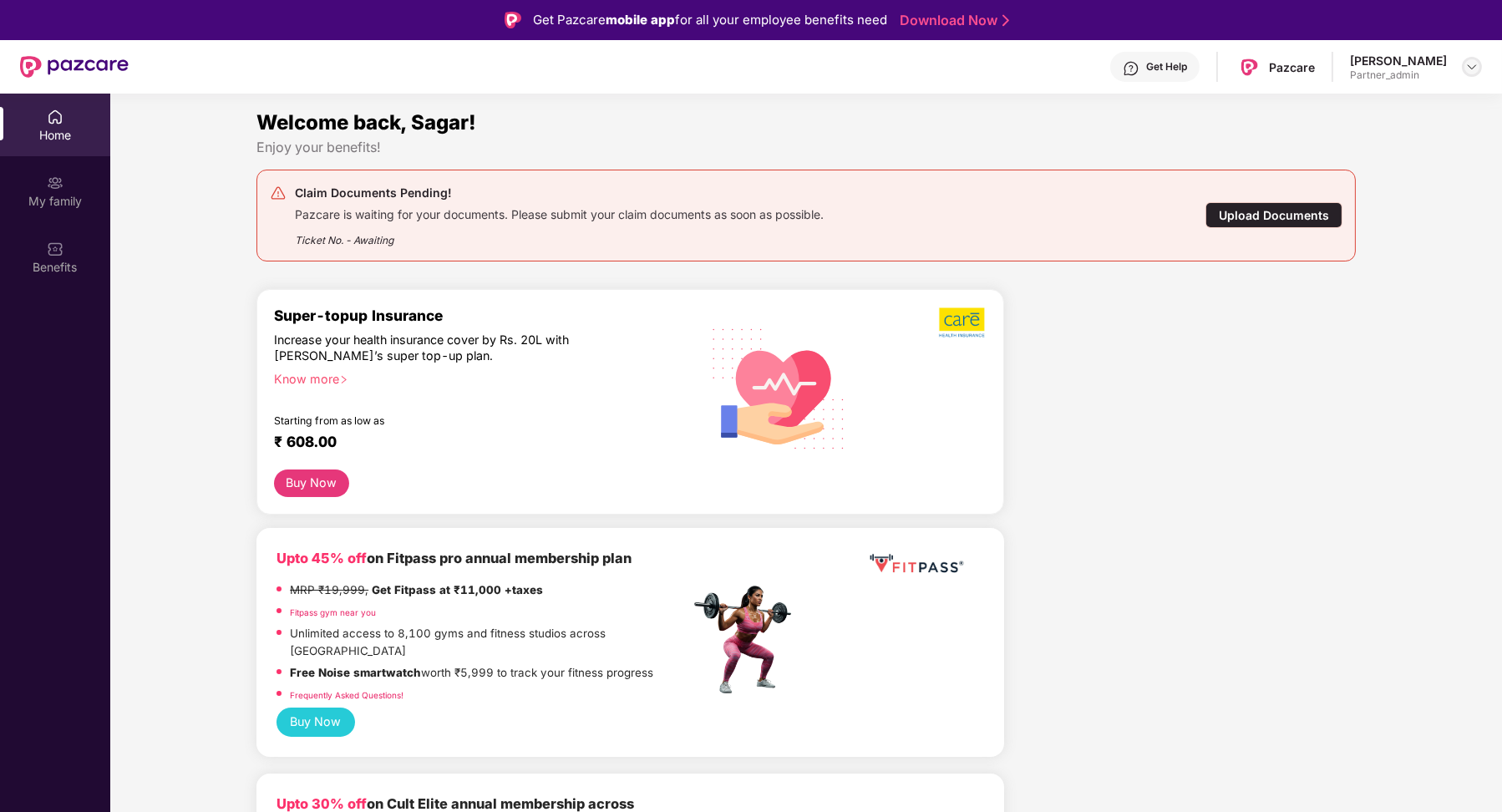
click at [1469, 74] on div at bounding box center [1471, 67] width 20 height 20
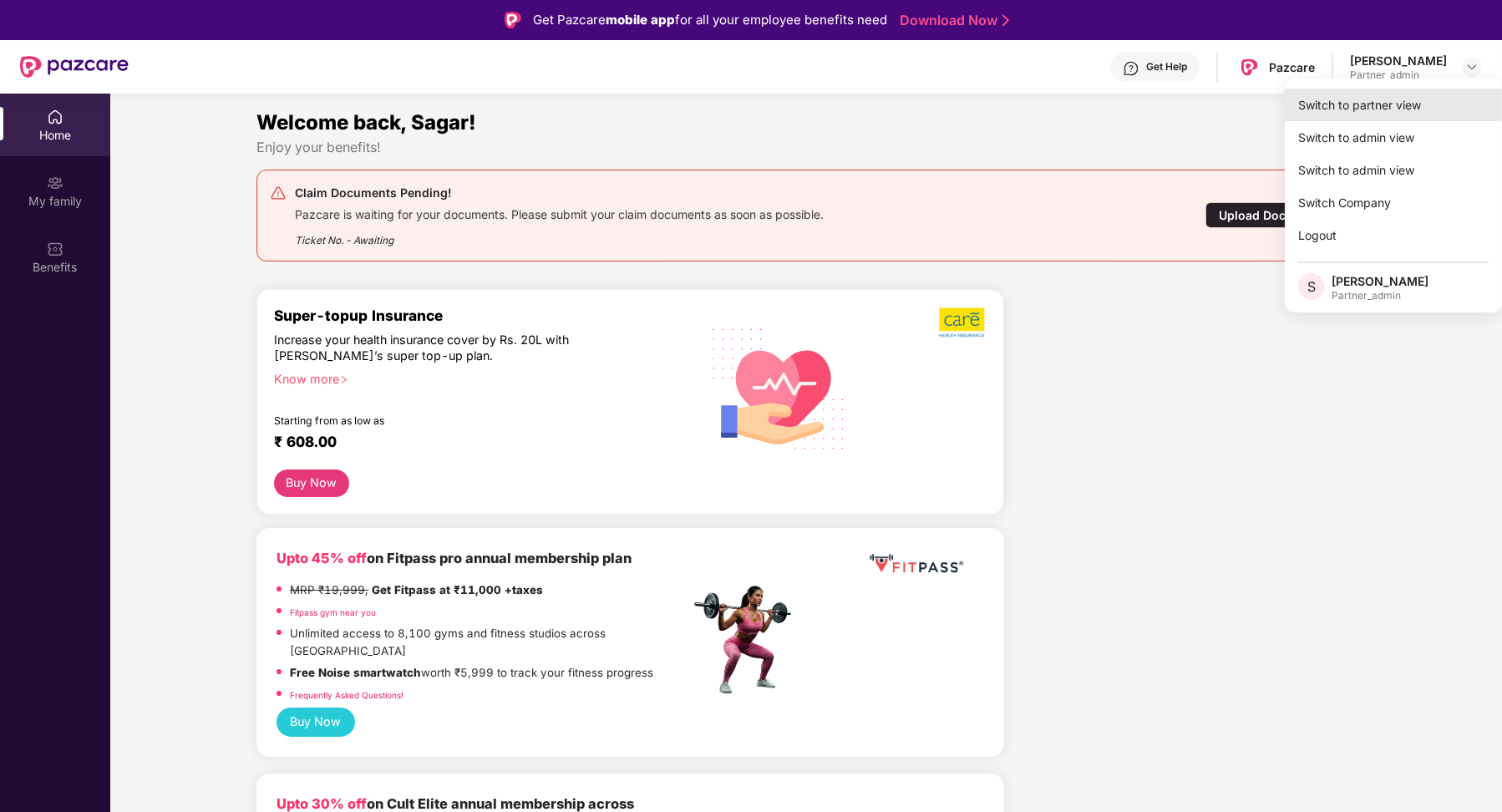
click at [1393, 112] on div "Switch to partner view" at bounding box center [1393, 105] width 217 height 33
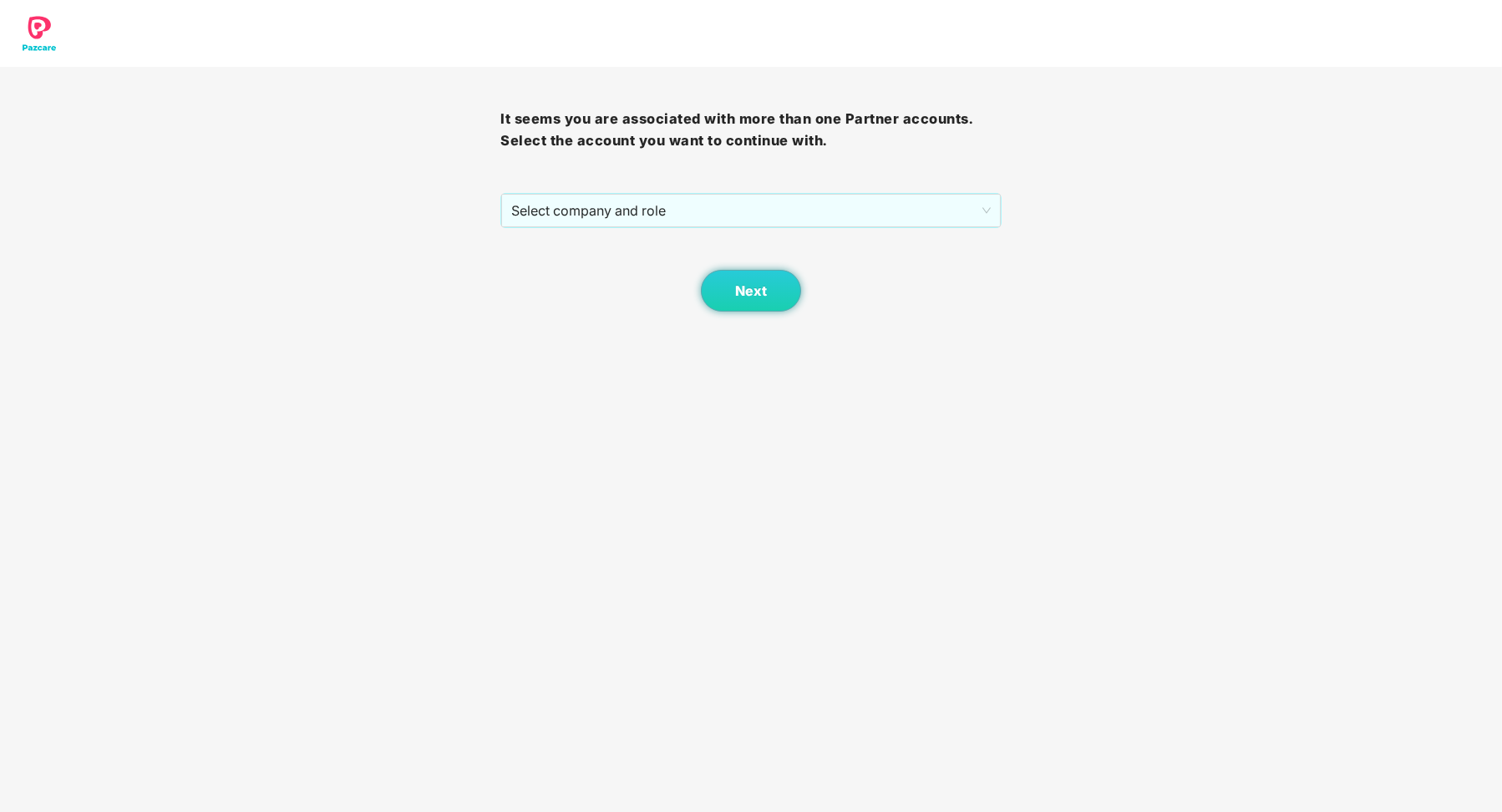
click at [844, 179] on div "It seems you are associated with more than one Partner accounts. Select the acc…" at bounding box center [751, 189] width 501 height 245
click at [838, 226] on span "Select company and role" at bounding box center [750, 210] width 478 height 32
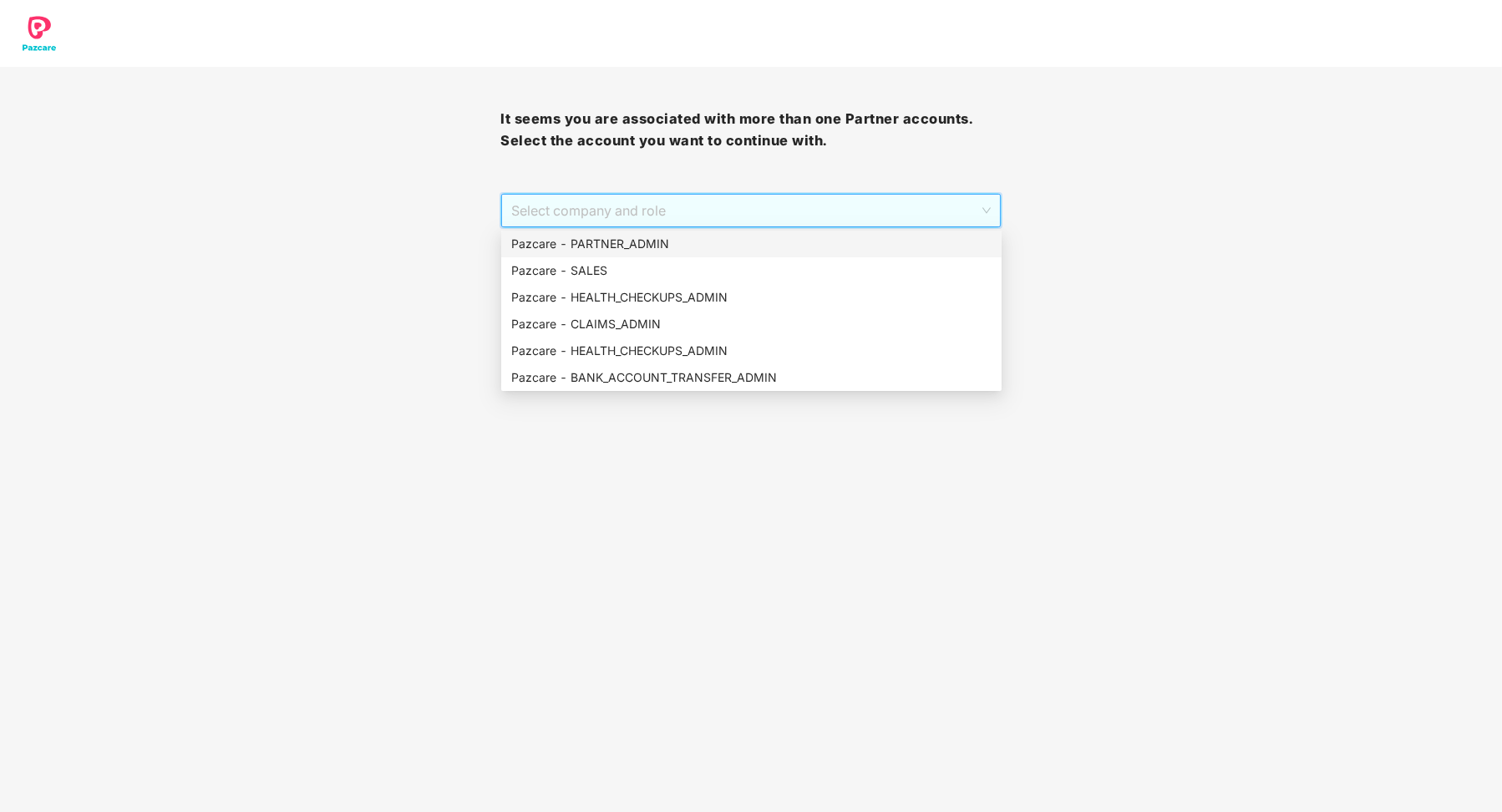
click at [753, 255] on div "Pazcare - PARTNER_ADMIN" at bounding box center [751, 244] width 501 height 27
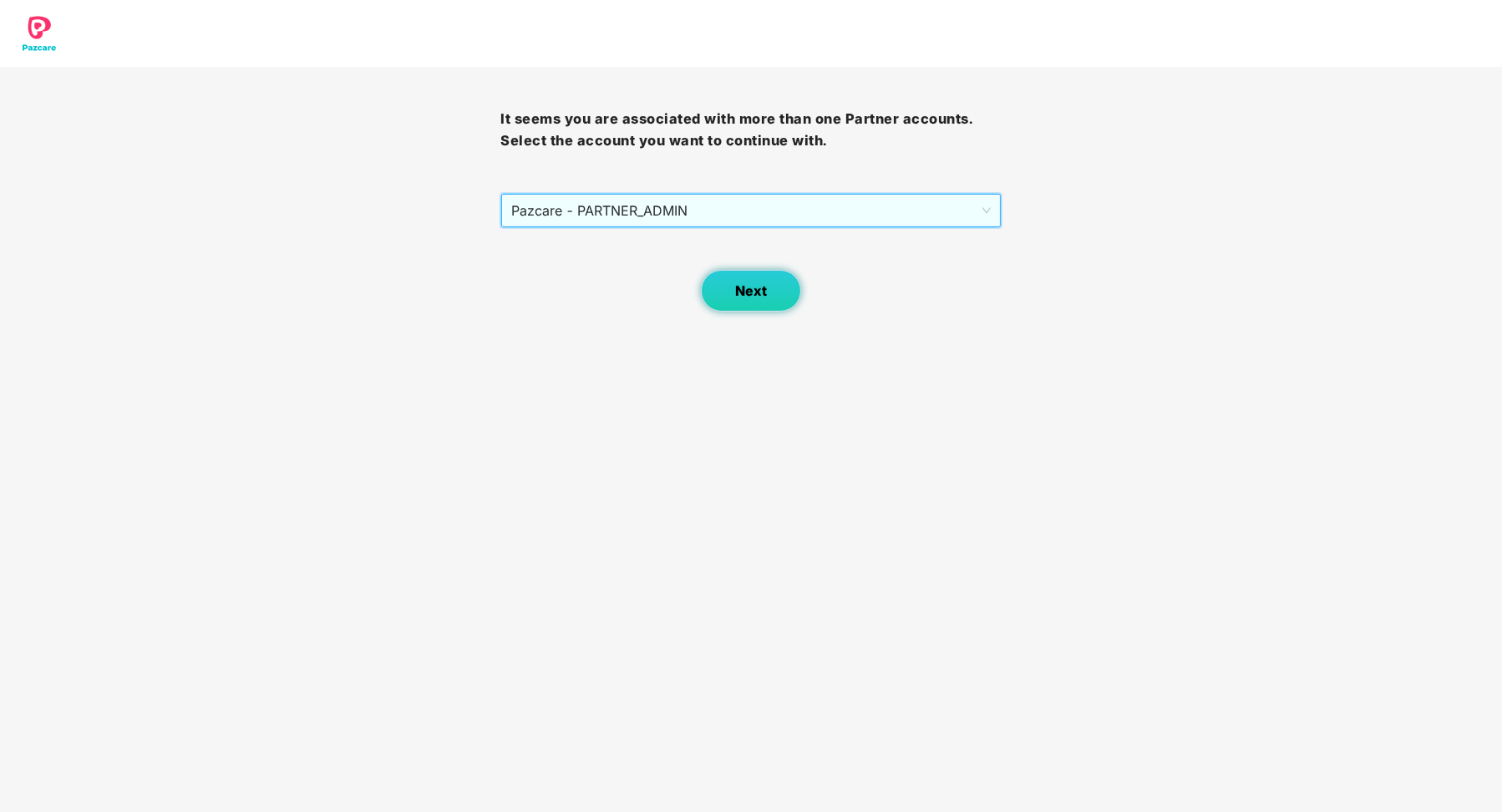
click at [742, 286] on span "Next" at bounding box center [751, 291] width 32 height 16
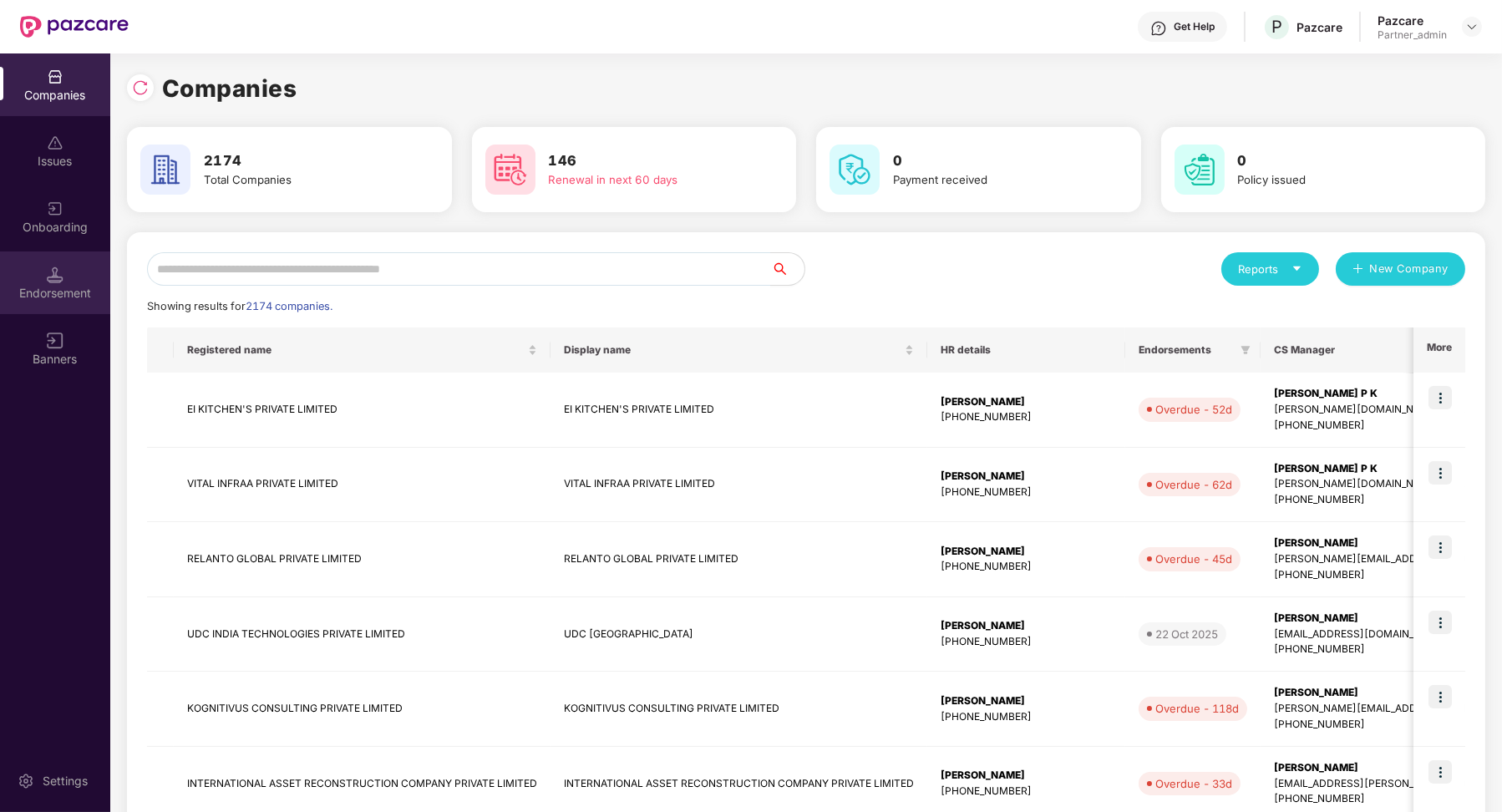
click at [54, 278] on img at bounding box center [54, 274] width 16 height 16
click at [47, 280] on img at bounding box center [54, 274] width 16 height 16
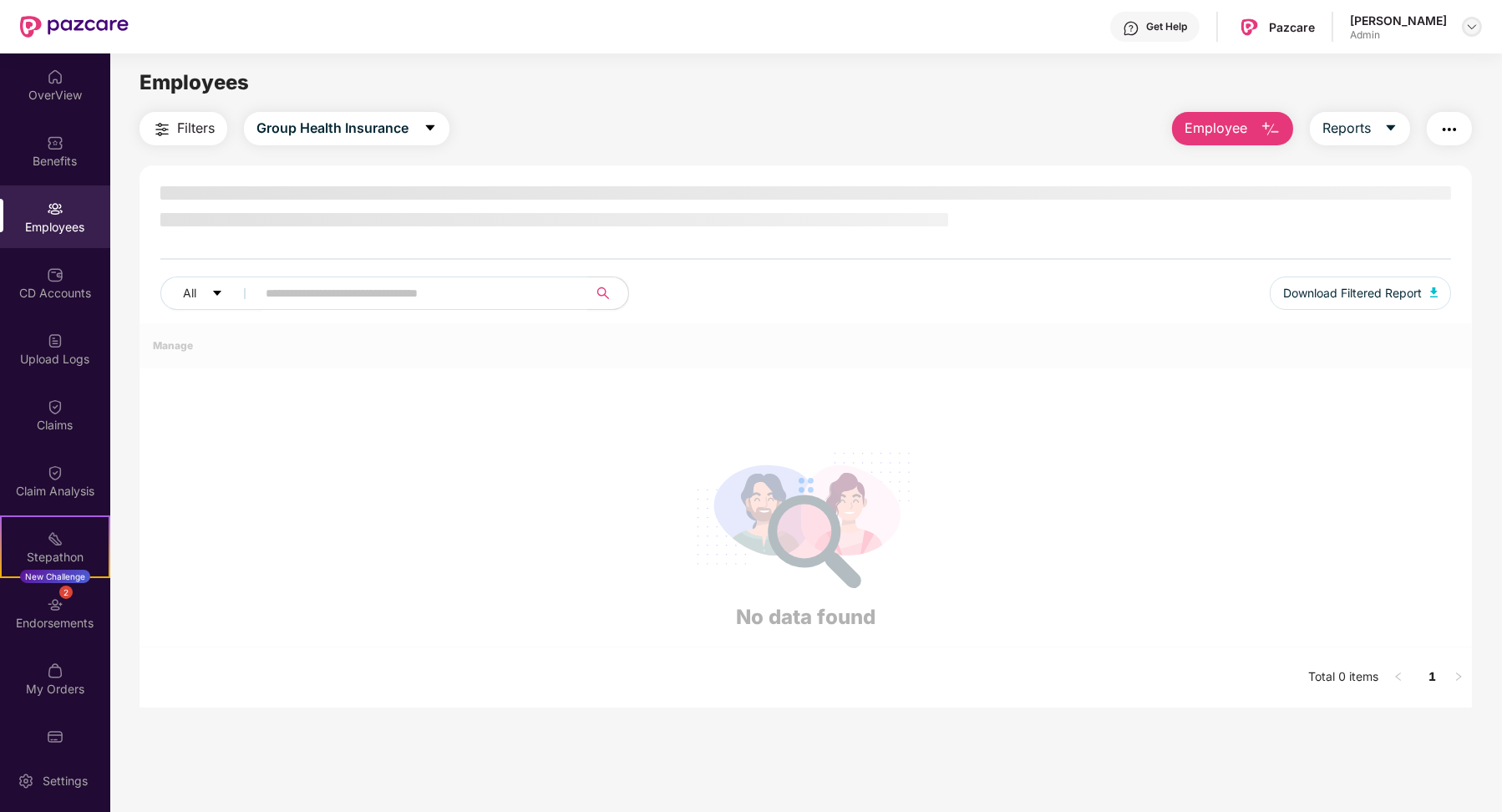
click at [1473, 24] on img at bounding box center [1471, 26] width 13 height 13
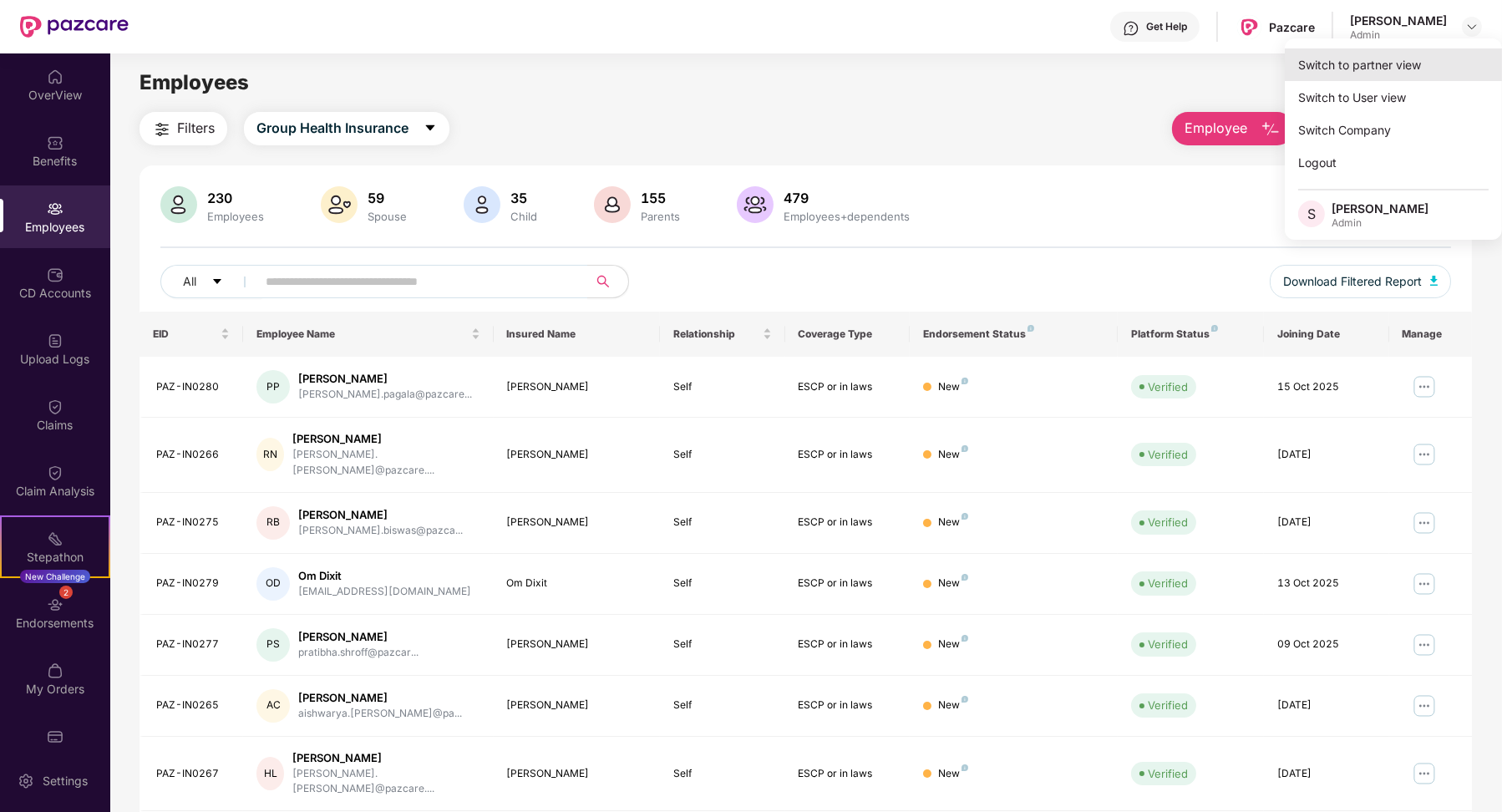
click at [1384, 61] on div "Switch to partner view" at bounding box center [1393, 65] width 217 height 33
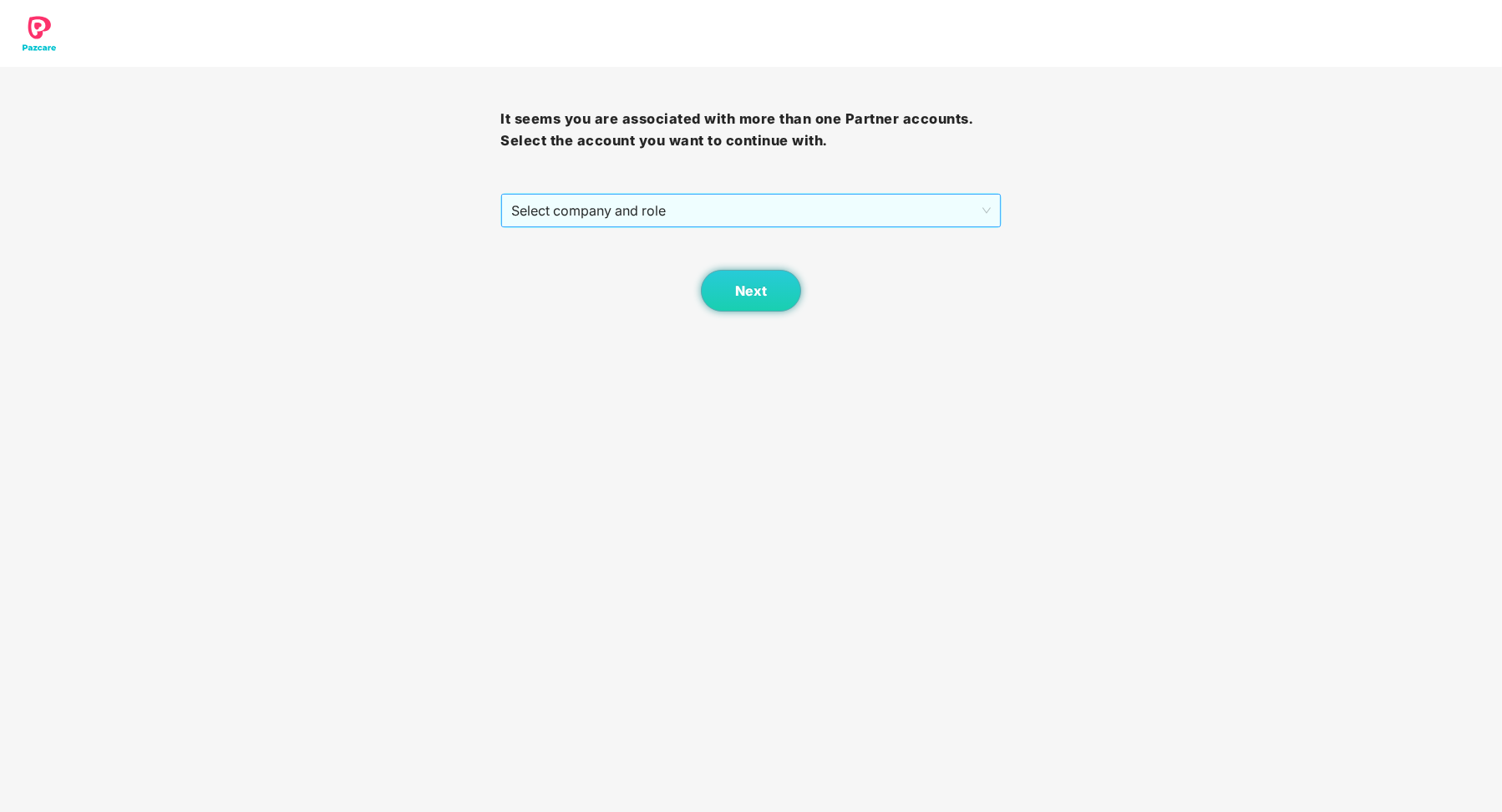
click at [866, 214] on span "Select company and role" at bounding box center [750, 210] width 478 height 32
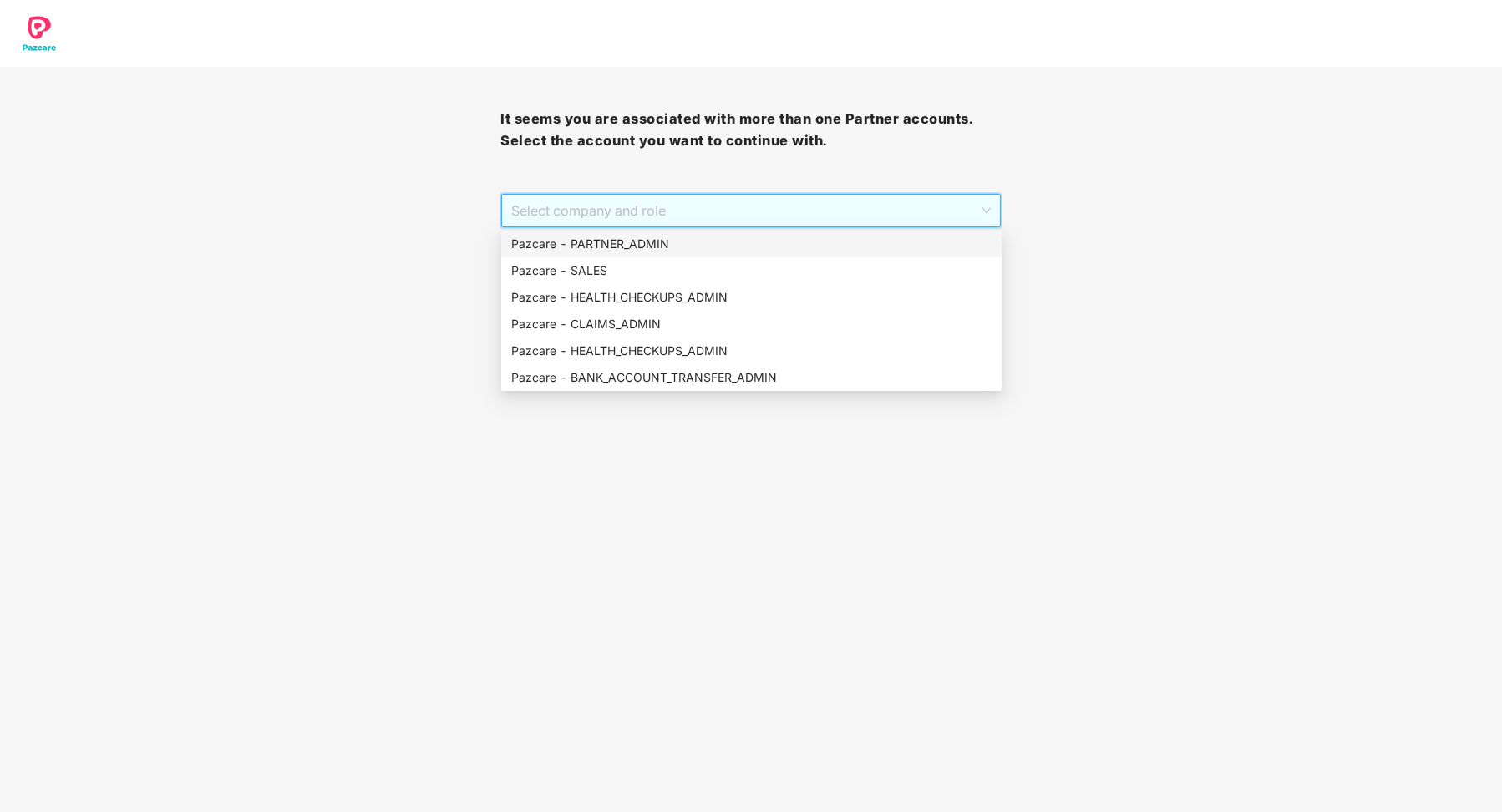
click at [819, 242] on div "Pazcare - PARTNER_ADMIN" at bounding box center [751, 243] width 480 height 18
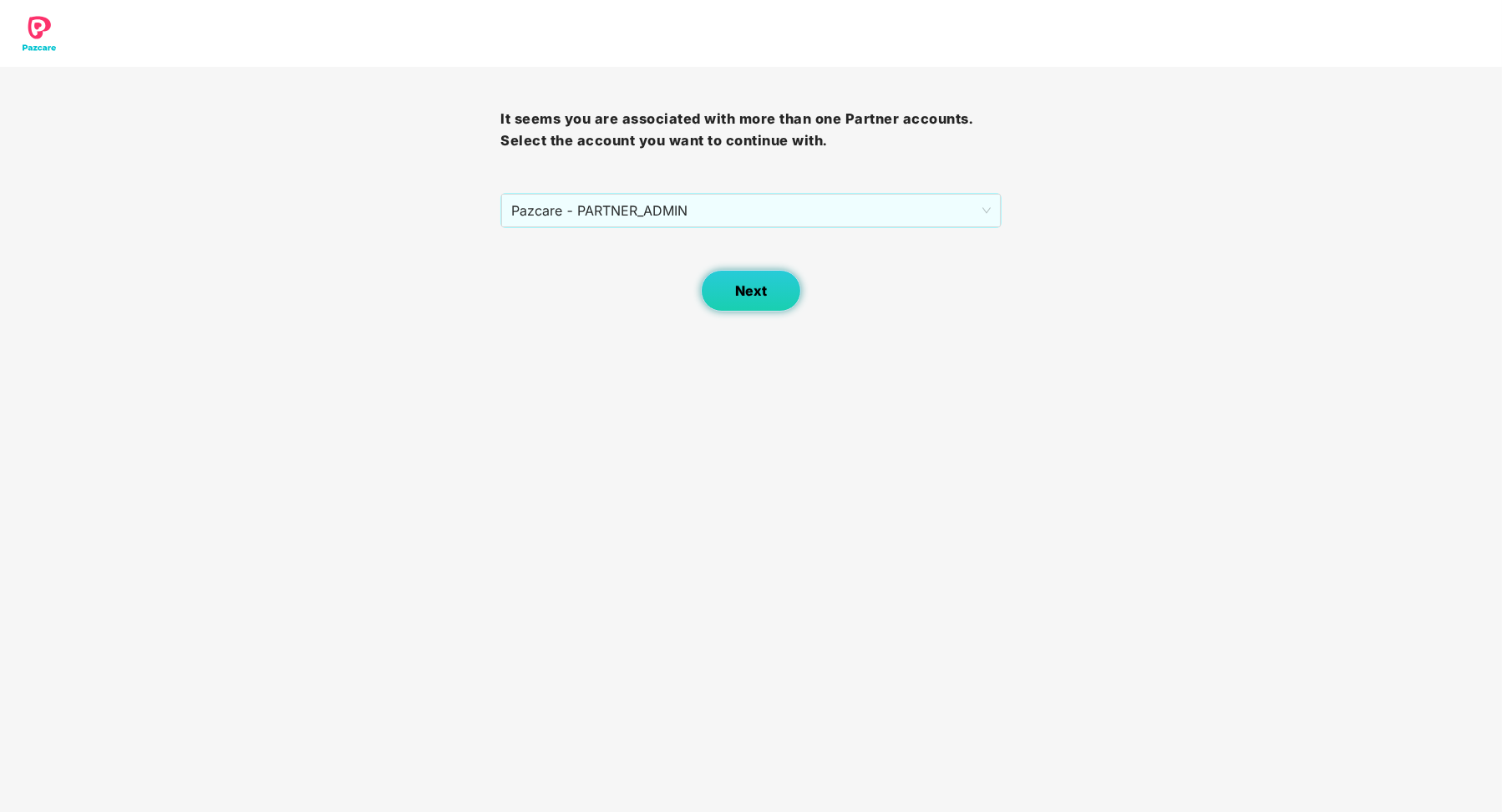
click at [726, 302] on button "Next" at bounding box center [751, 291] width 100 height 42
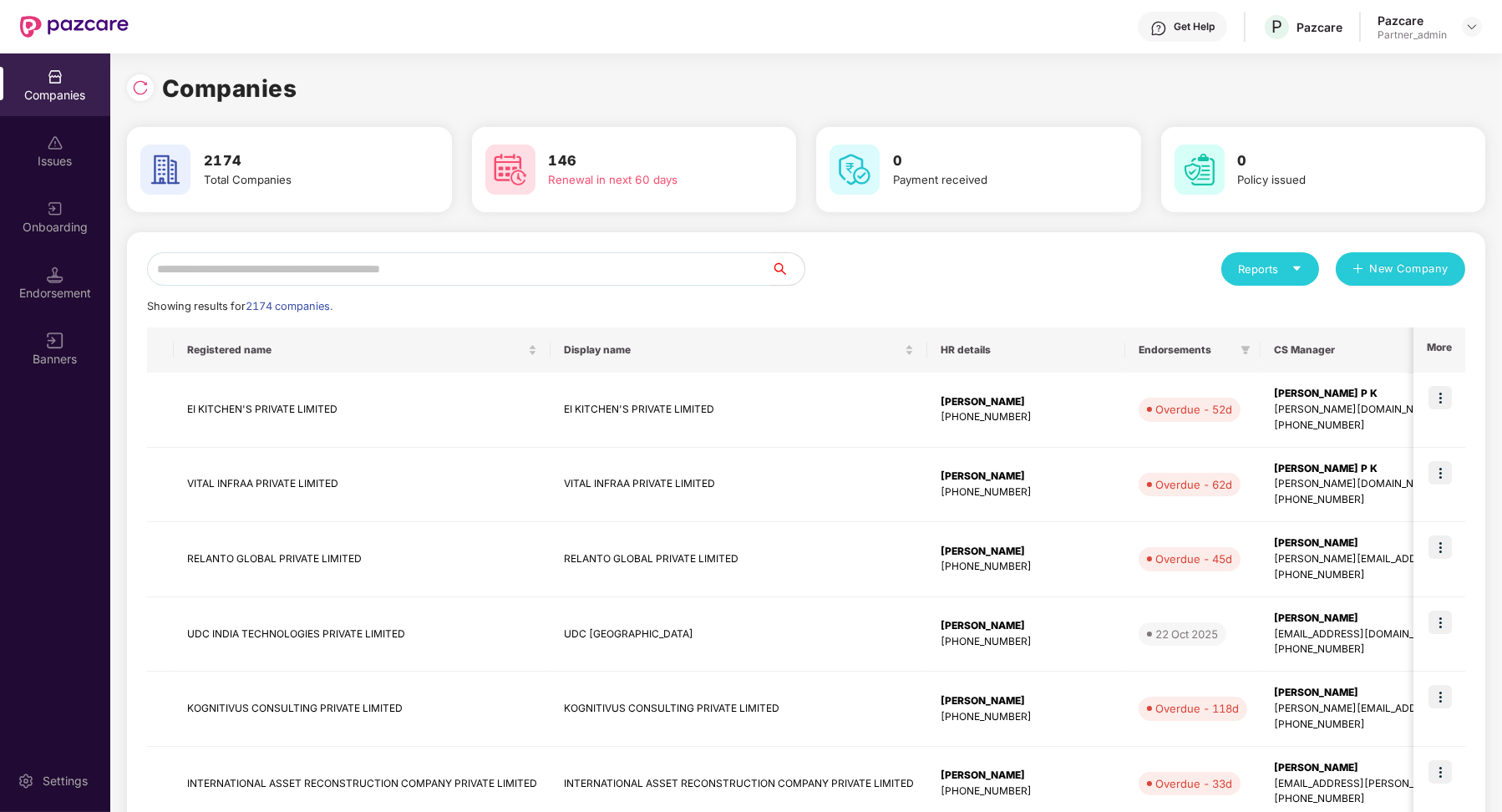
click at [59, 278] on img at bounding box center [54, 274] width 16 height 16
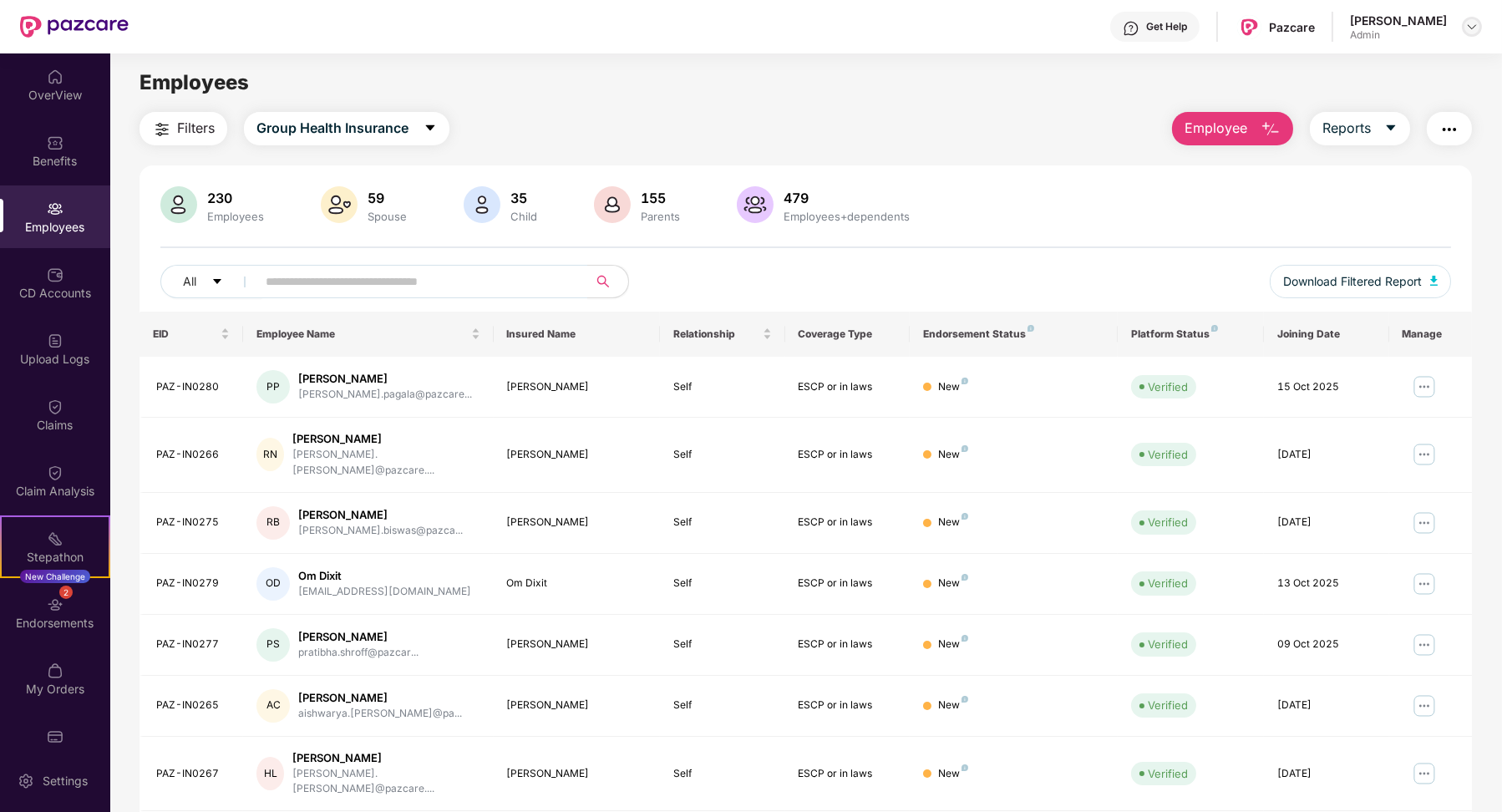
click at [1463, 20] on div at bounding box center [1471, 26] width 20 height 20
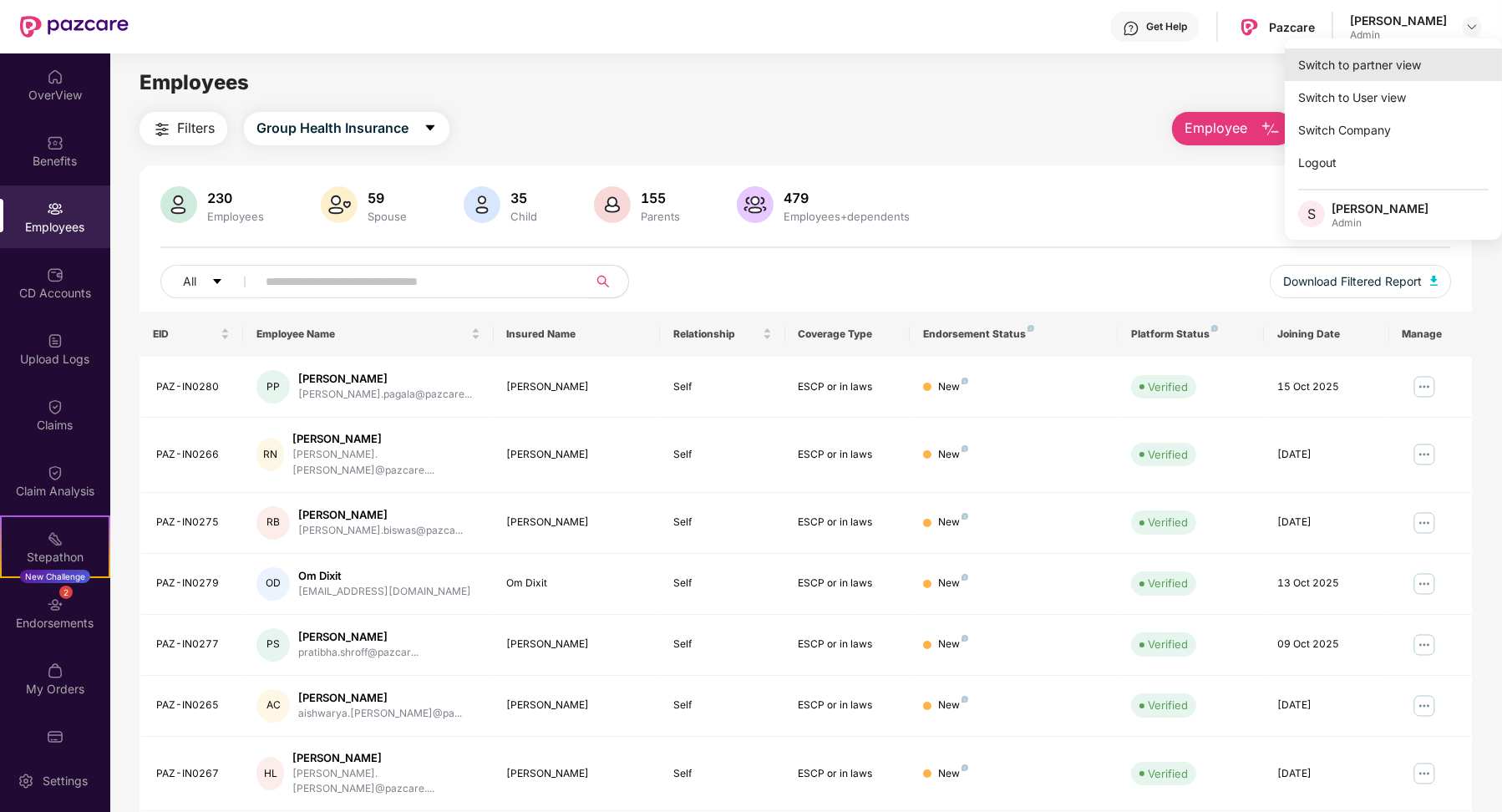
click at [1448, 67] on div "Switch to partner view" at bounding box center [1393, 65] width 217 height 33
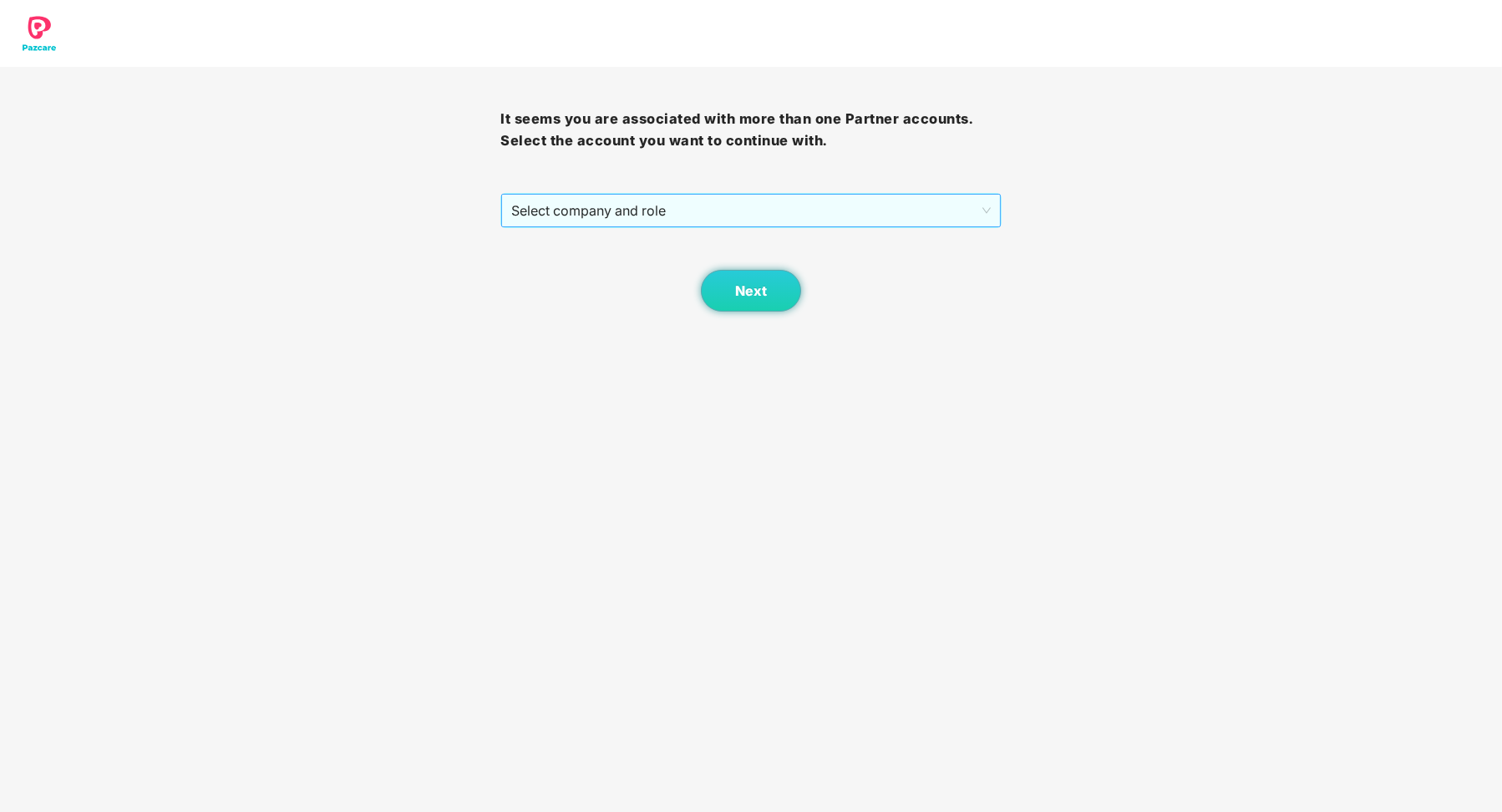
click at [959, 219] on span "Select company and role" at bounding box center [750, 210] width 478 height 32
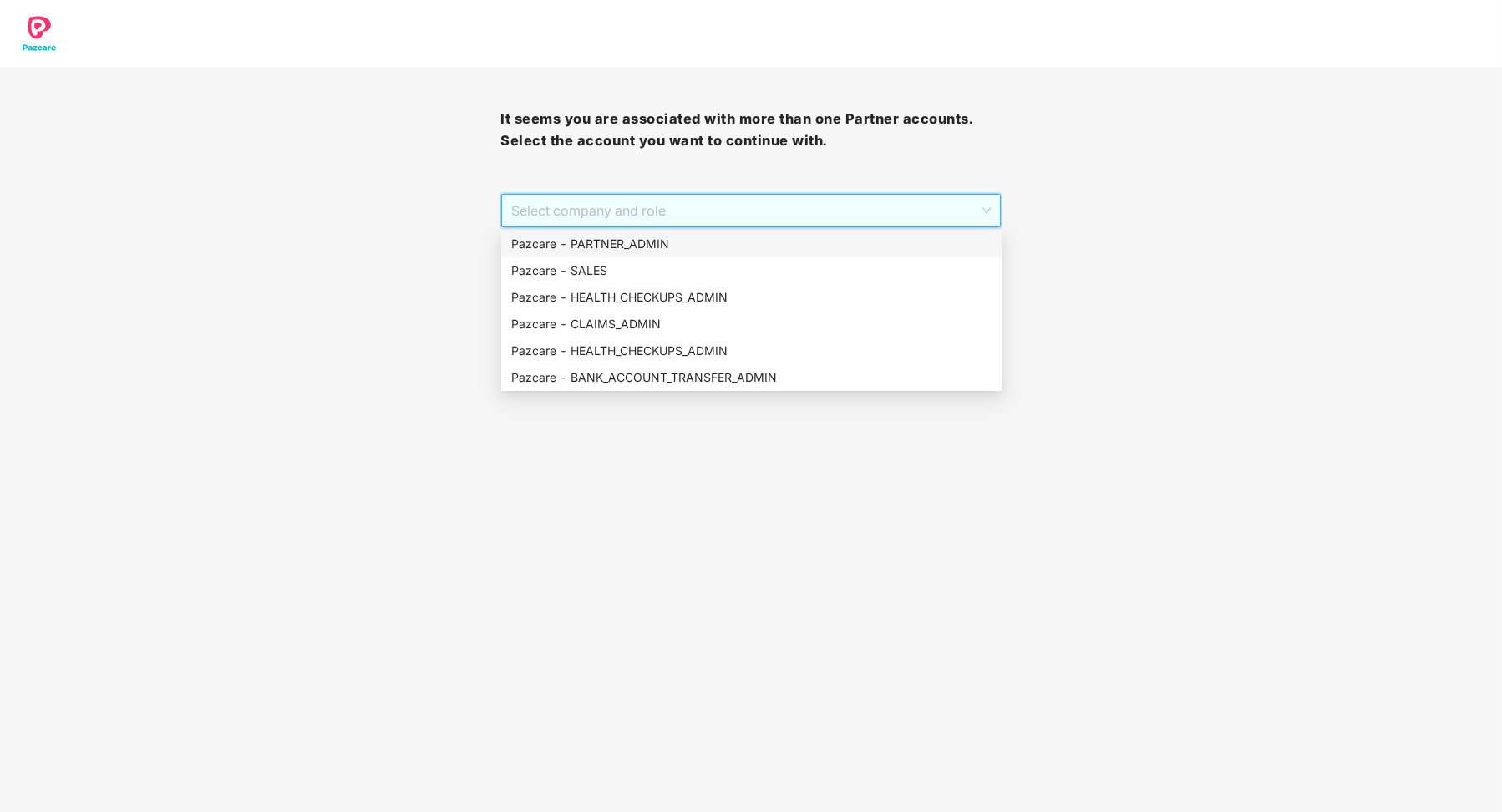
click at [923, 240] on div "Pazcare - PARTNER_ADMIN" at bounding box center [751, 243] width 480 height 18
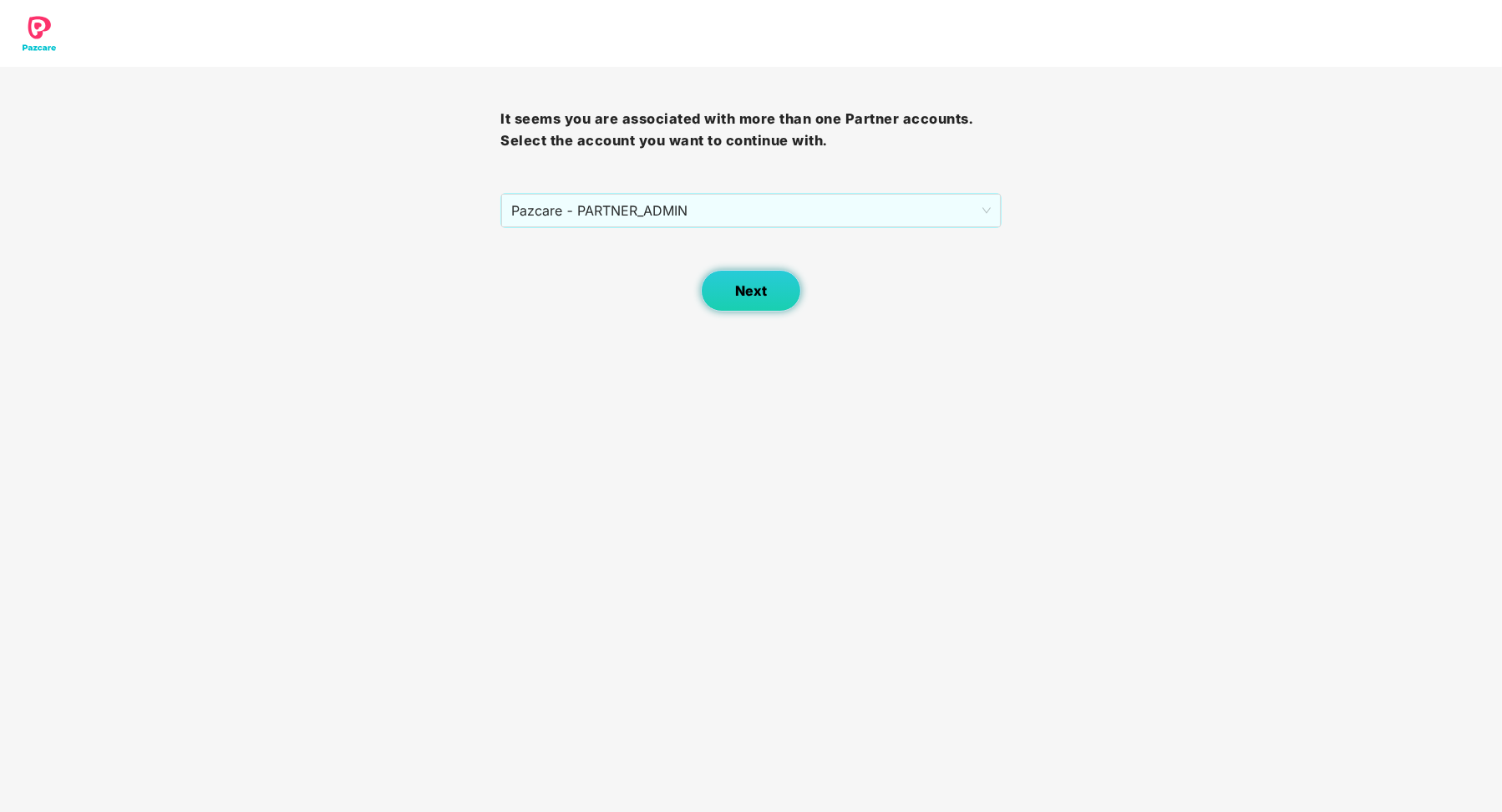
click at [791, 288] on button "Next" at bounding box center [751, 291] width 100 height 42
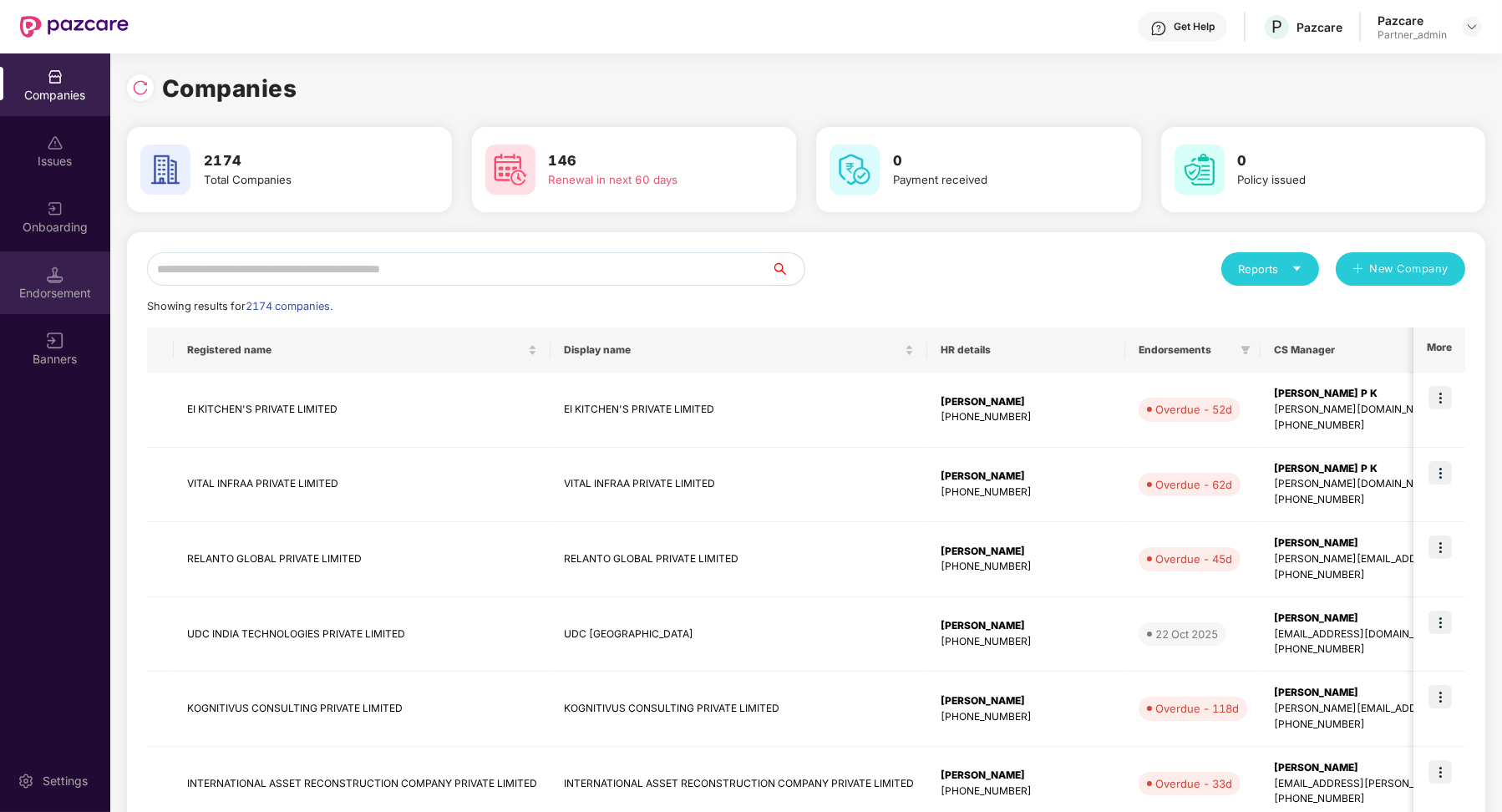
drag, startPoint x: 118, startPoint y: 243, endPoint x: 61, endPoint y: 260, distance: 59.5
click at [61, 260] on div "Endorsement" at bounding box center [55, 283] width 111 height 62
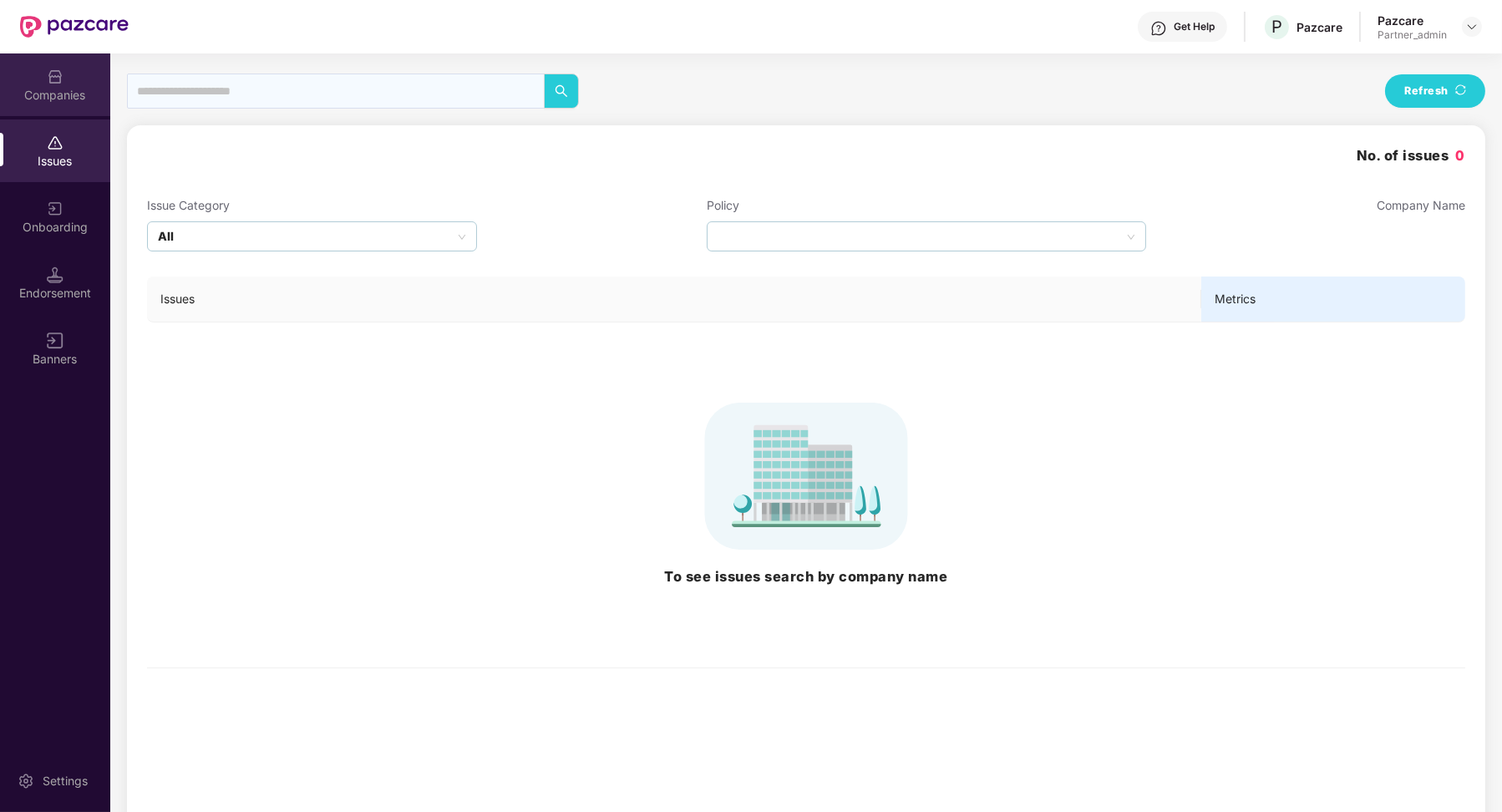
click at [73, 108] on div "Companies" at bounding box center [55, 85] width 111 height 62
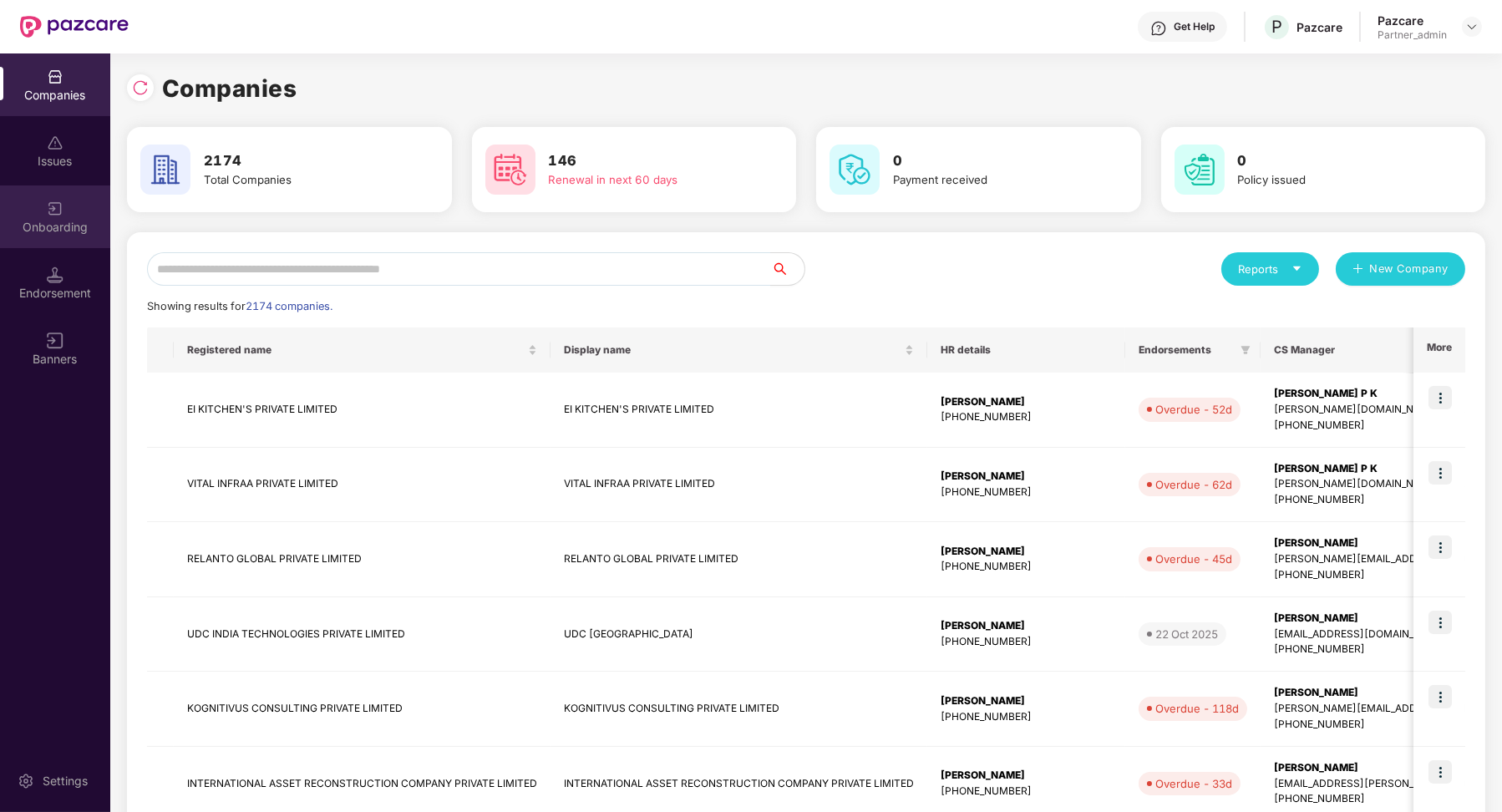
click at [62, 208] on img at bounding box center [54, 208] width 16 height 16
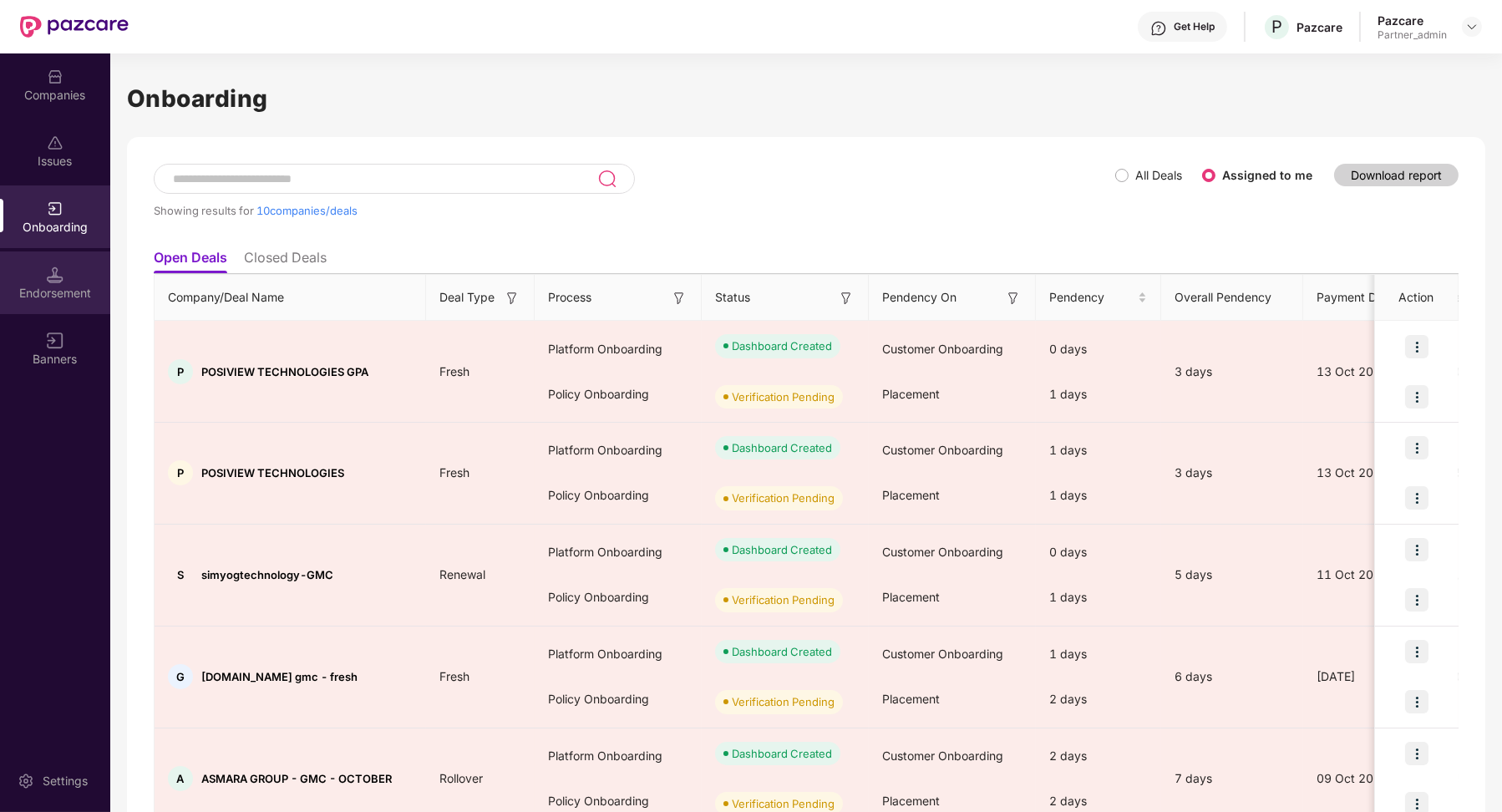
click at [72, 277] on div "Endorsement" at bounding box center [55, 283] width 111 height 62
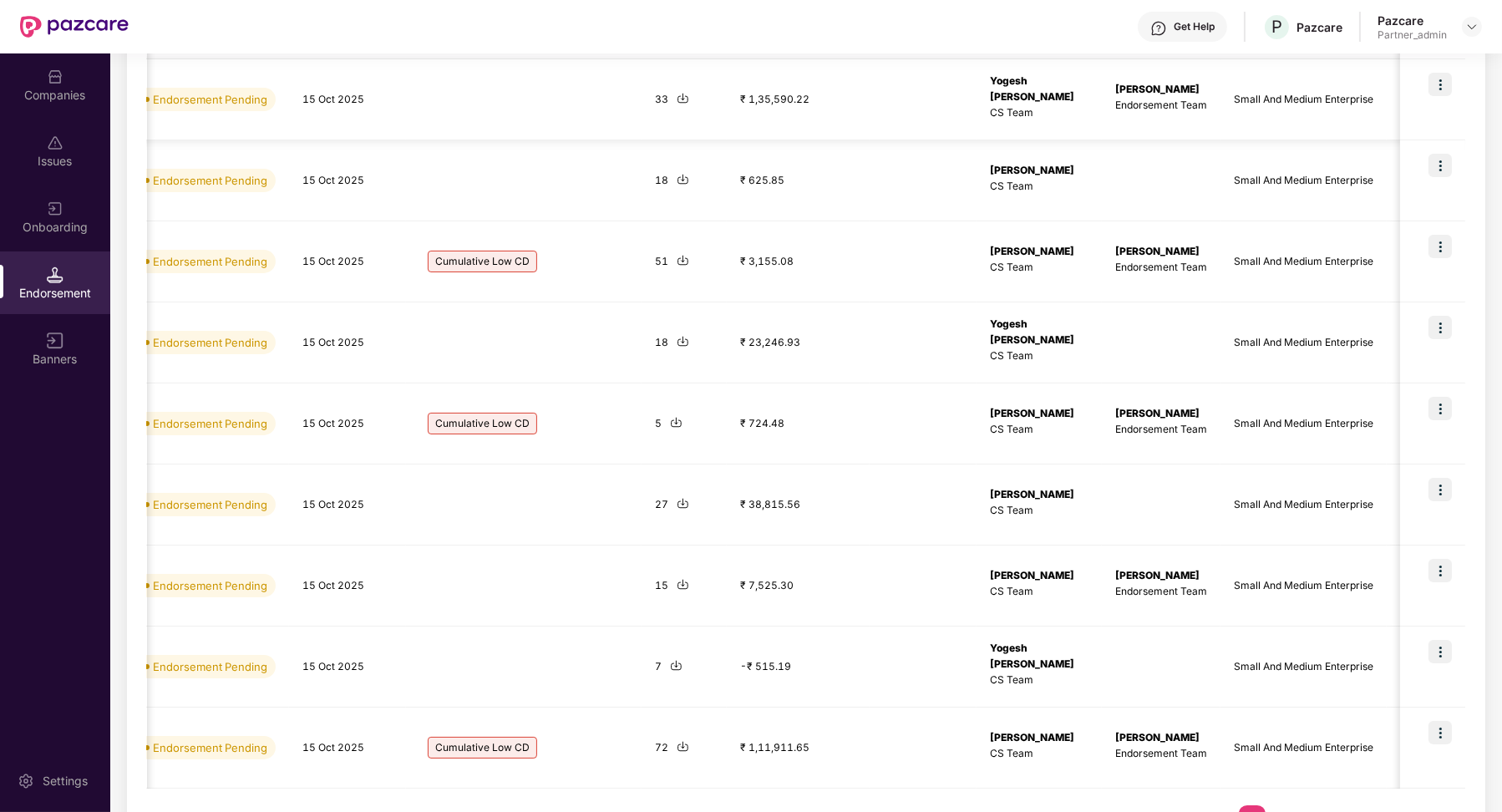
scroll to position [393, 0]
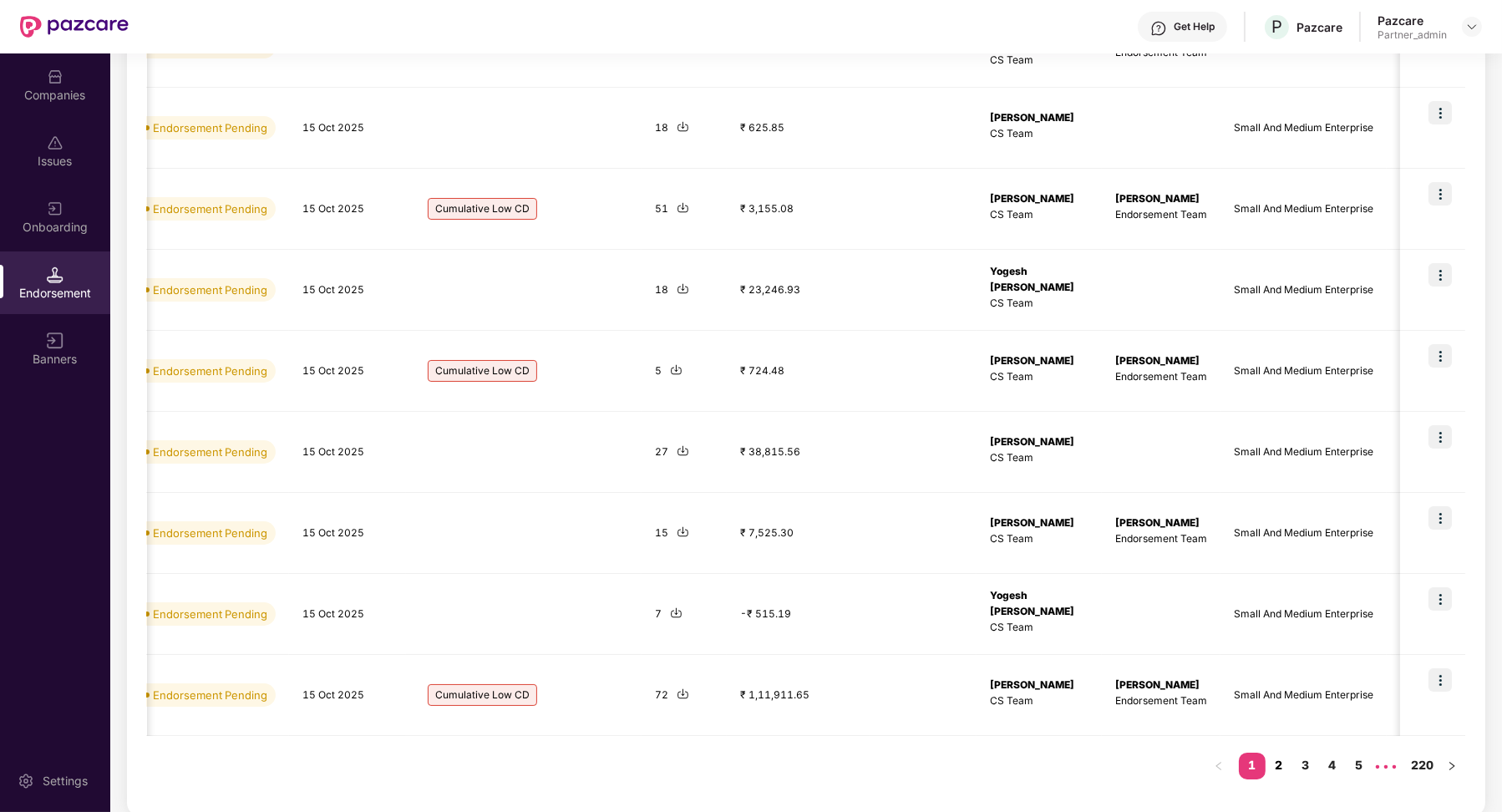
click at [1276, 761] on link "2" at bounding box center [1278, 764] width 27 height 25
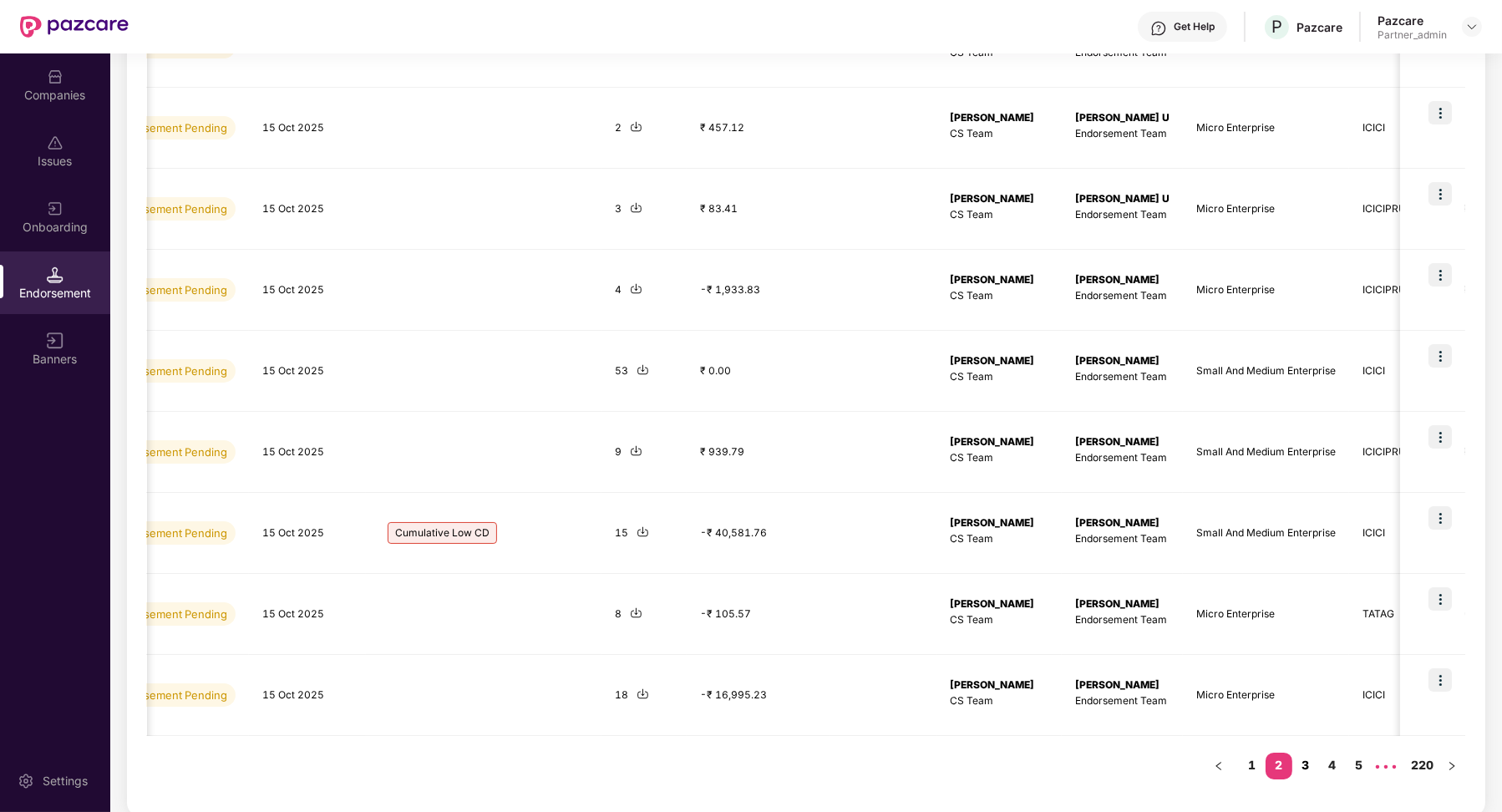
click at [1302, 770] on link "3" at bounding box center [1305, 764] width 27 height 25
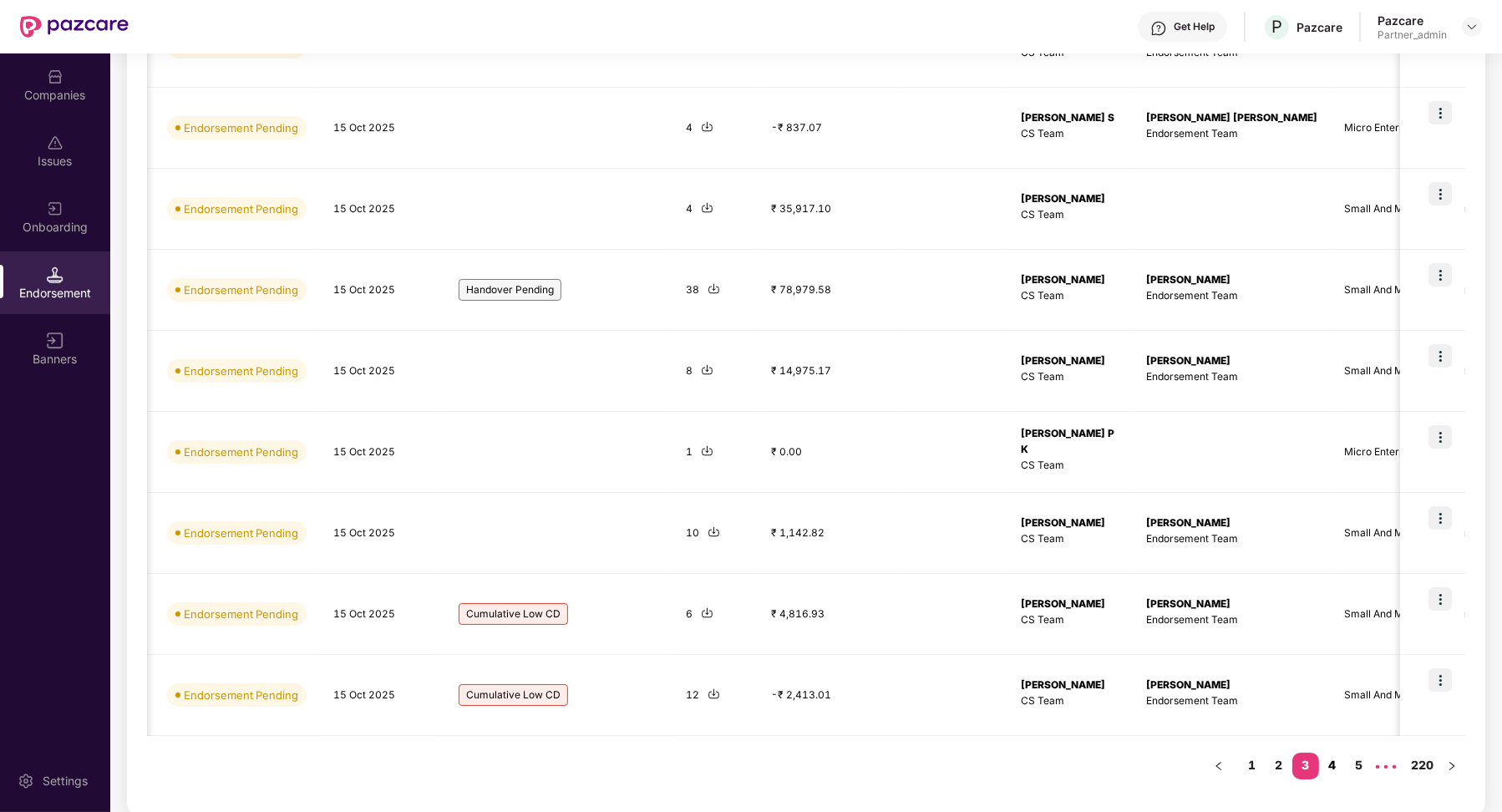
click at [1338, 762] on link "4" at bounding box center [1332, 764] width 27 height 25
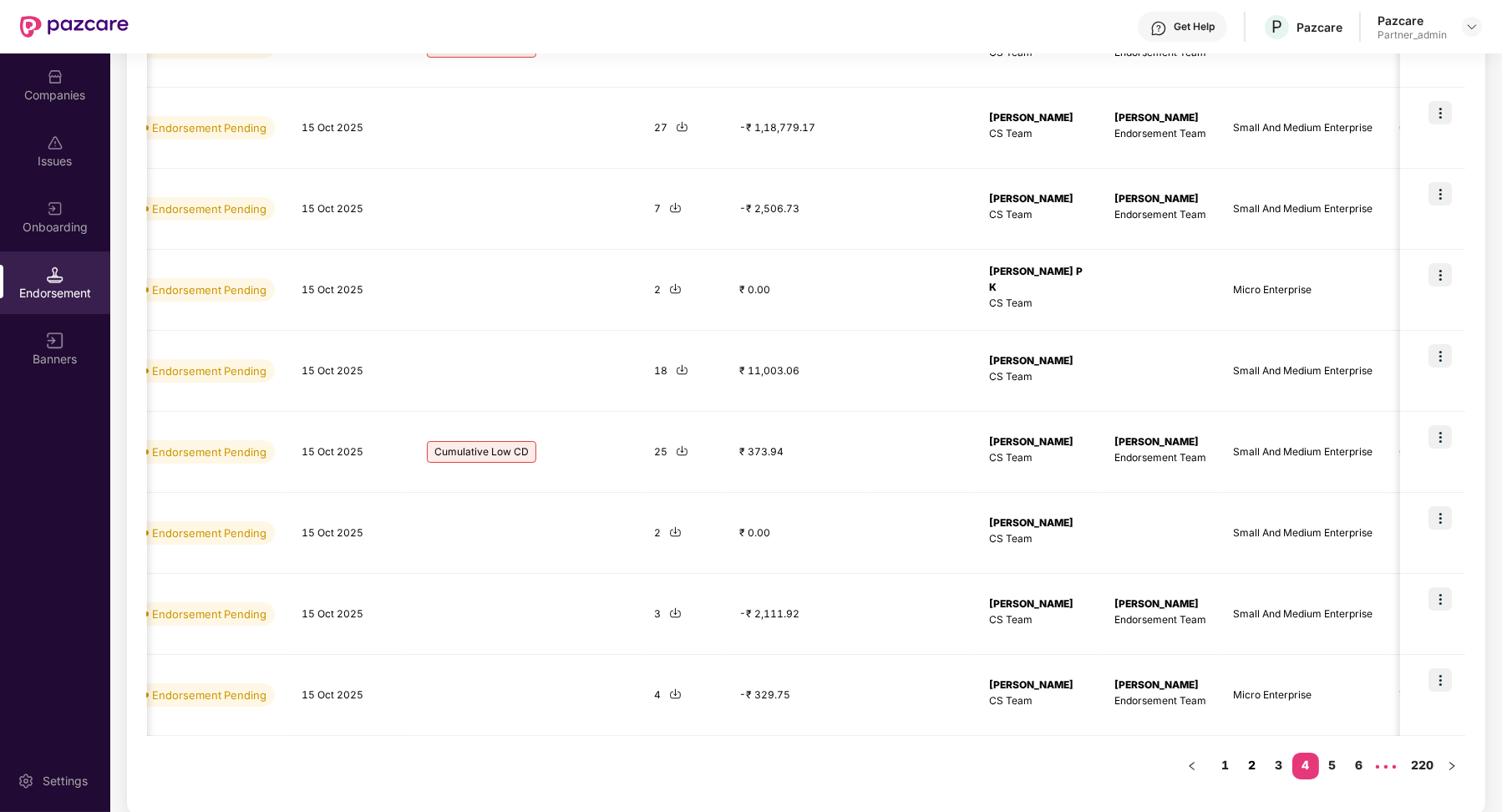
click at [1258, 766] on link "2" at bounding box center [1251, 764] width 27 height 25
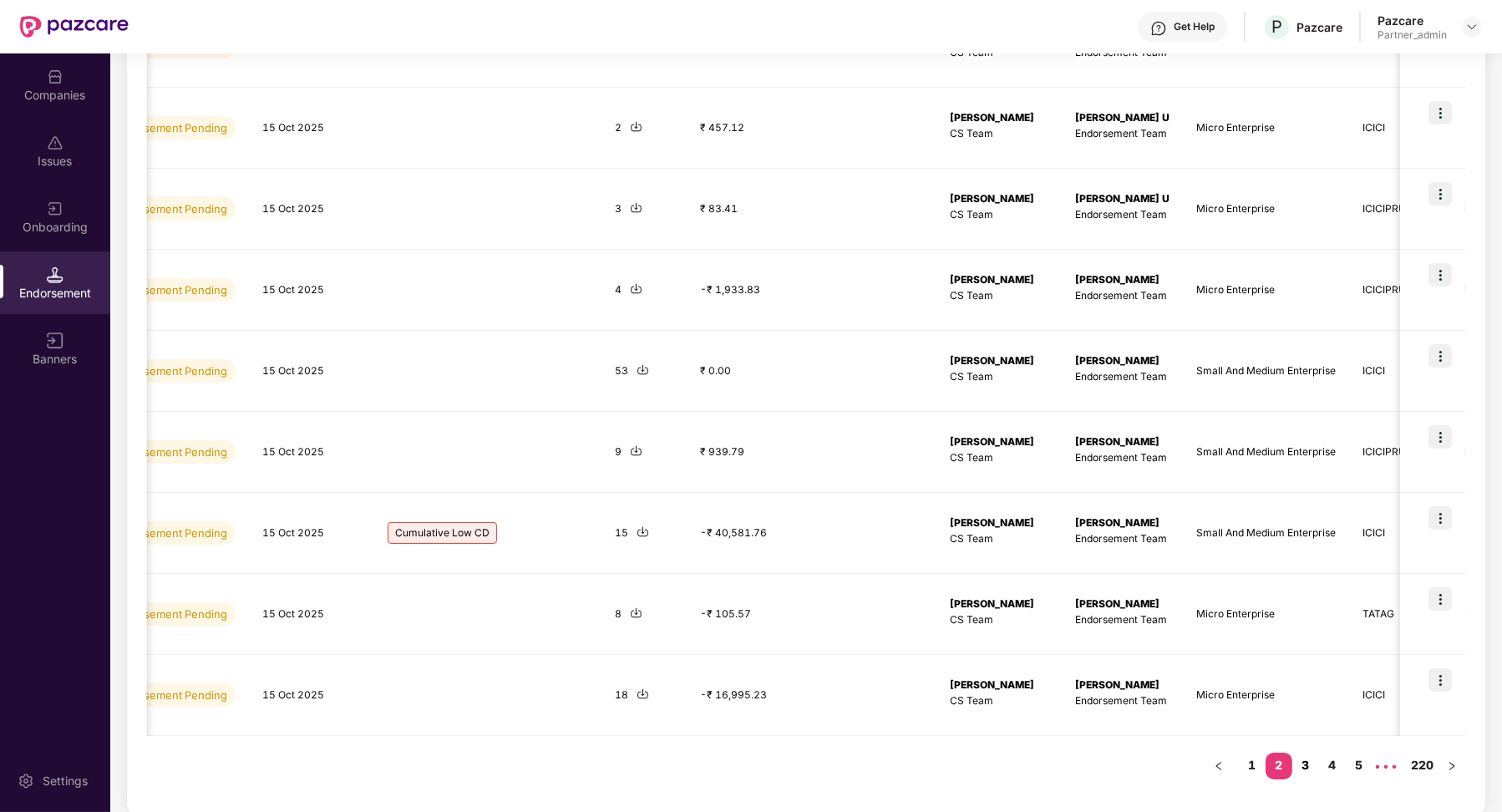
click at [1301, 763] on link "3" at bounding box center [1305, 764] width 27 height 25
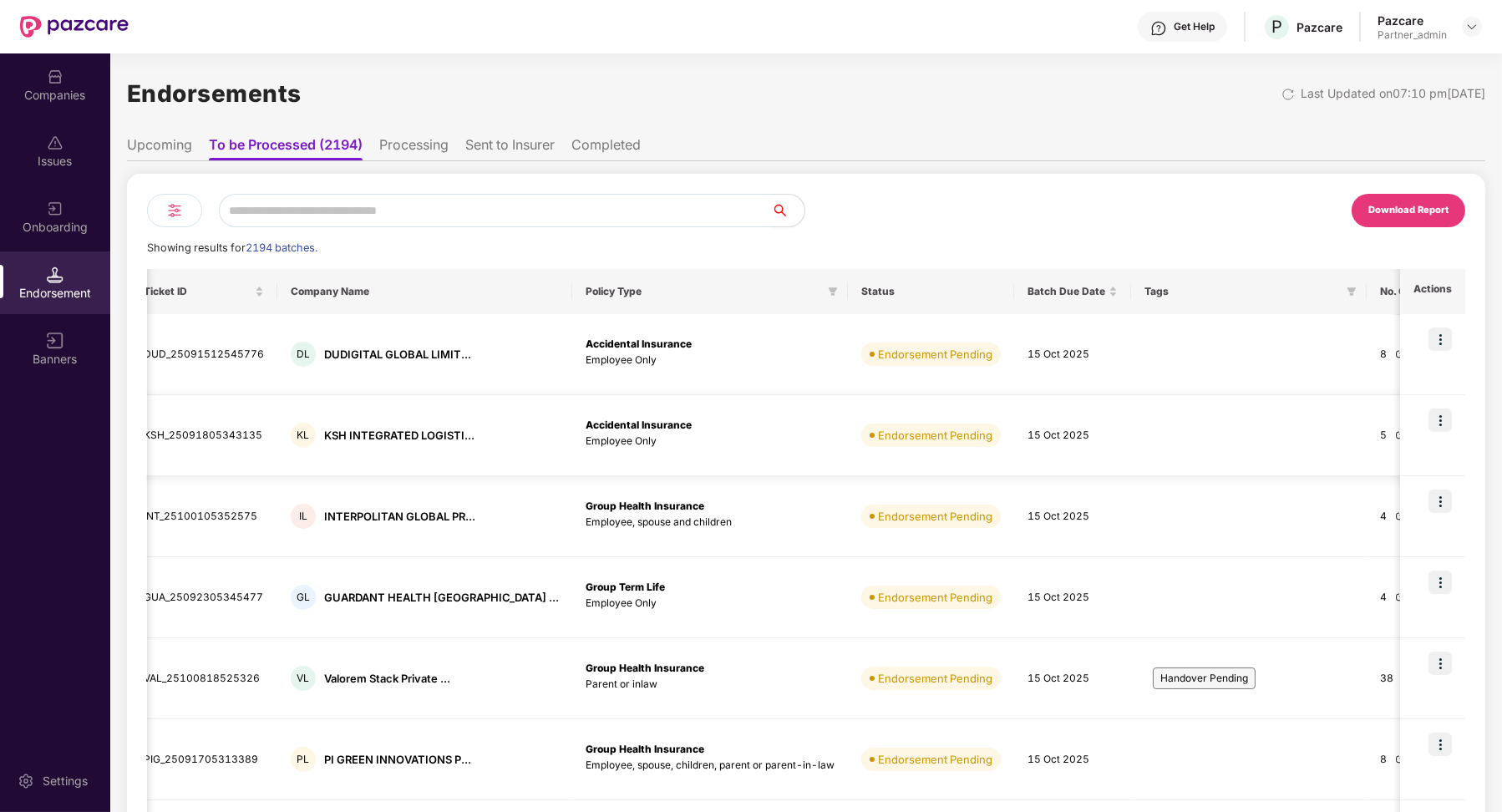
scroll to position [0, 48]
click at [184, 139] on li "Upcoming" at bounding box center [159, 148] width 65 height 24
